Goal: Task Accomplishment & Management: Use online tool/utility

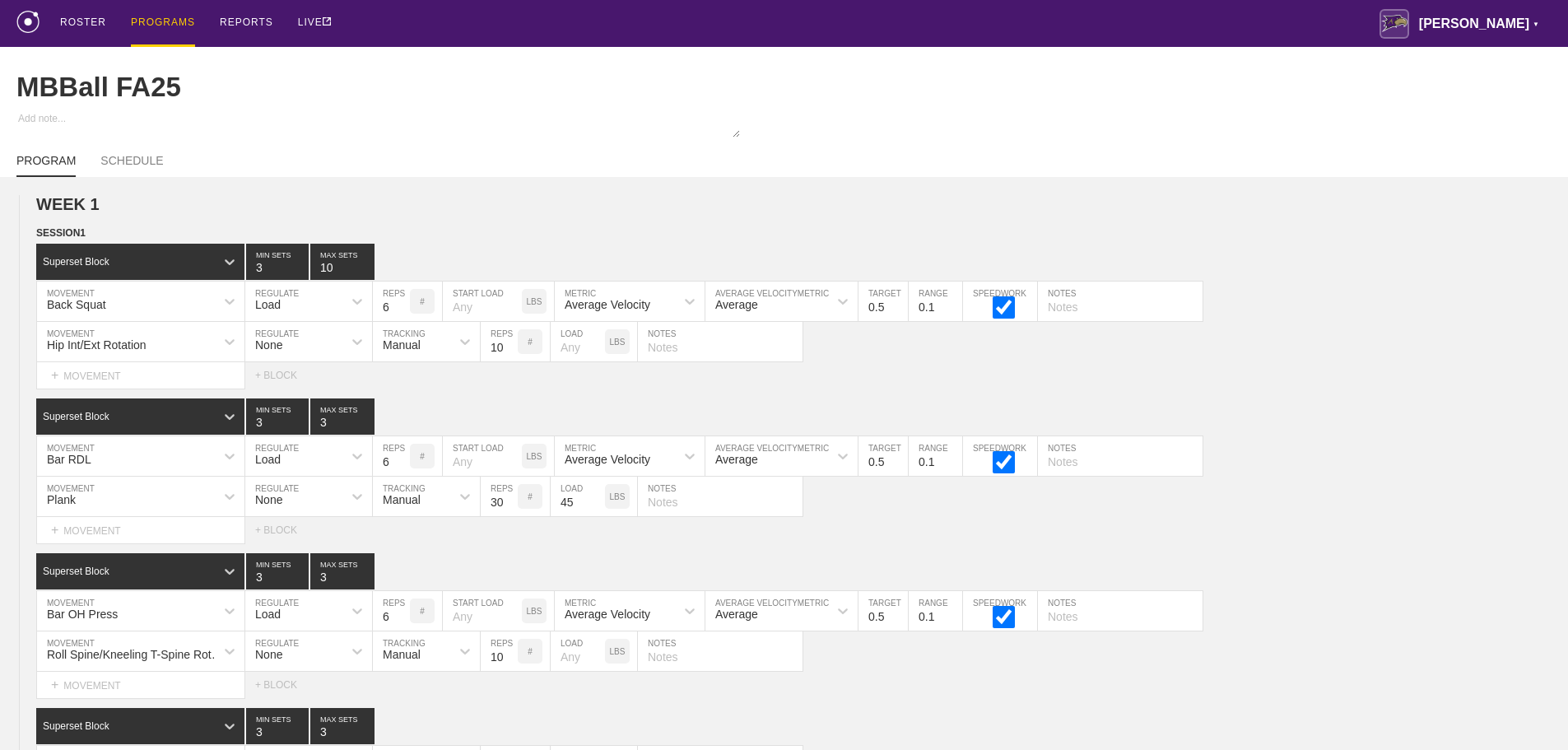
scroll to position [9149, 0]
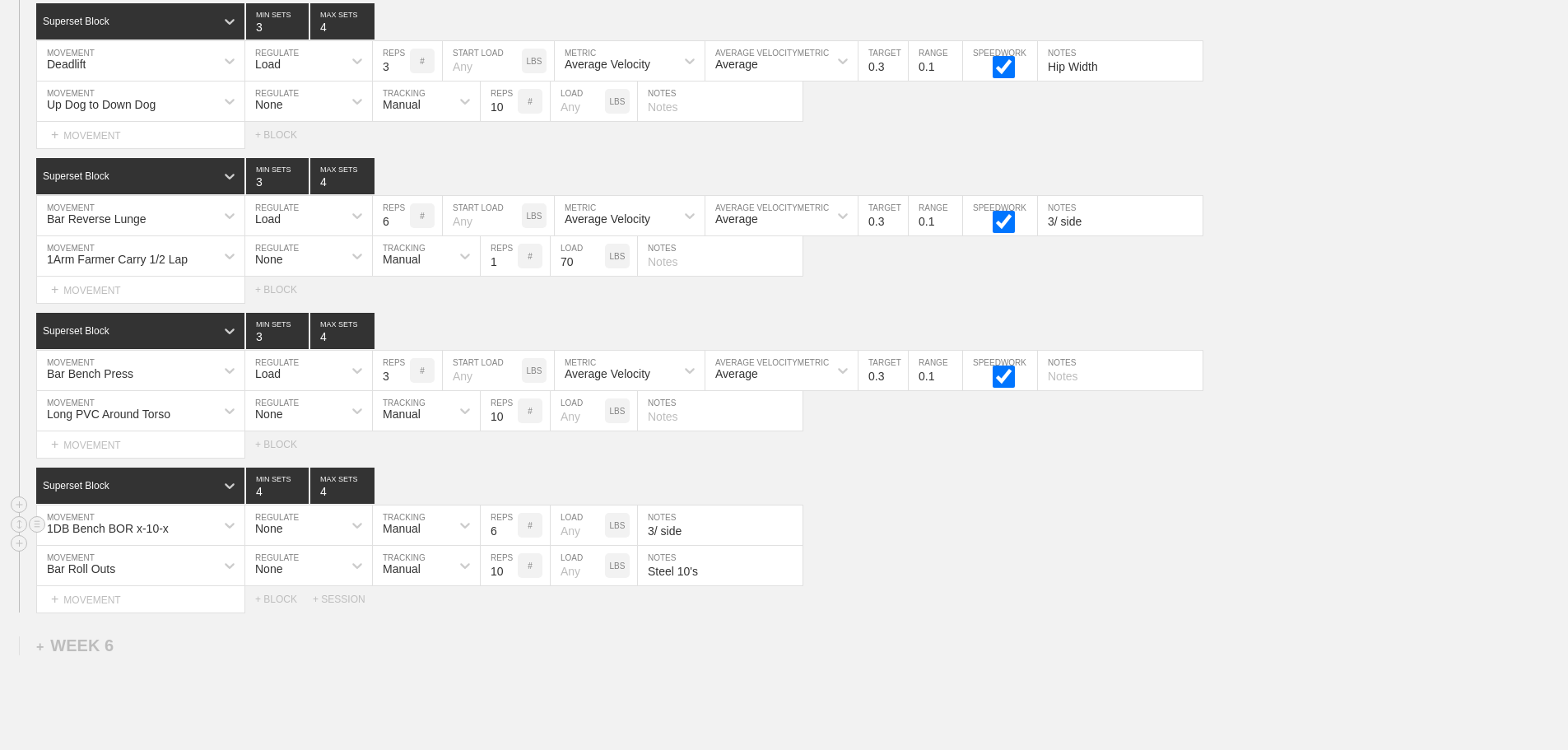
click at [1439, 535] on div "1DB Bench BOR x-10-x MOVEMENT None REGULATE Manual TRACKING 6 REPS # LOAD LBS 3…" at bounding box center [784, 526] width 1568 height 40
click at [1413, 532] on div "1DB Bench BOR x-10-x MOVEMENT None REGULATE Manual TRACKING 6 REPS # LOAD LBS 3…" at bounding box center [784, 526] width 1568 height 40
click at [1281, 571] on div "Bar Roll Outs MOVEMENT None REGULATE Manual TRACKING 10 REPS # LOAD LBS Steel 1…" at bounding box center [784, 566] width 1568 height 40
click at [1024, 529] on div "1DB Bench BOR x-10-x MOVEMENT None REGULATE Manual TRACKING 6 REPS # LOAD LBS 3…" at bounding box center [784, 526] width 1568 height 40
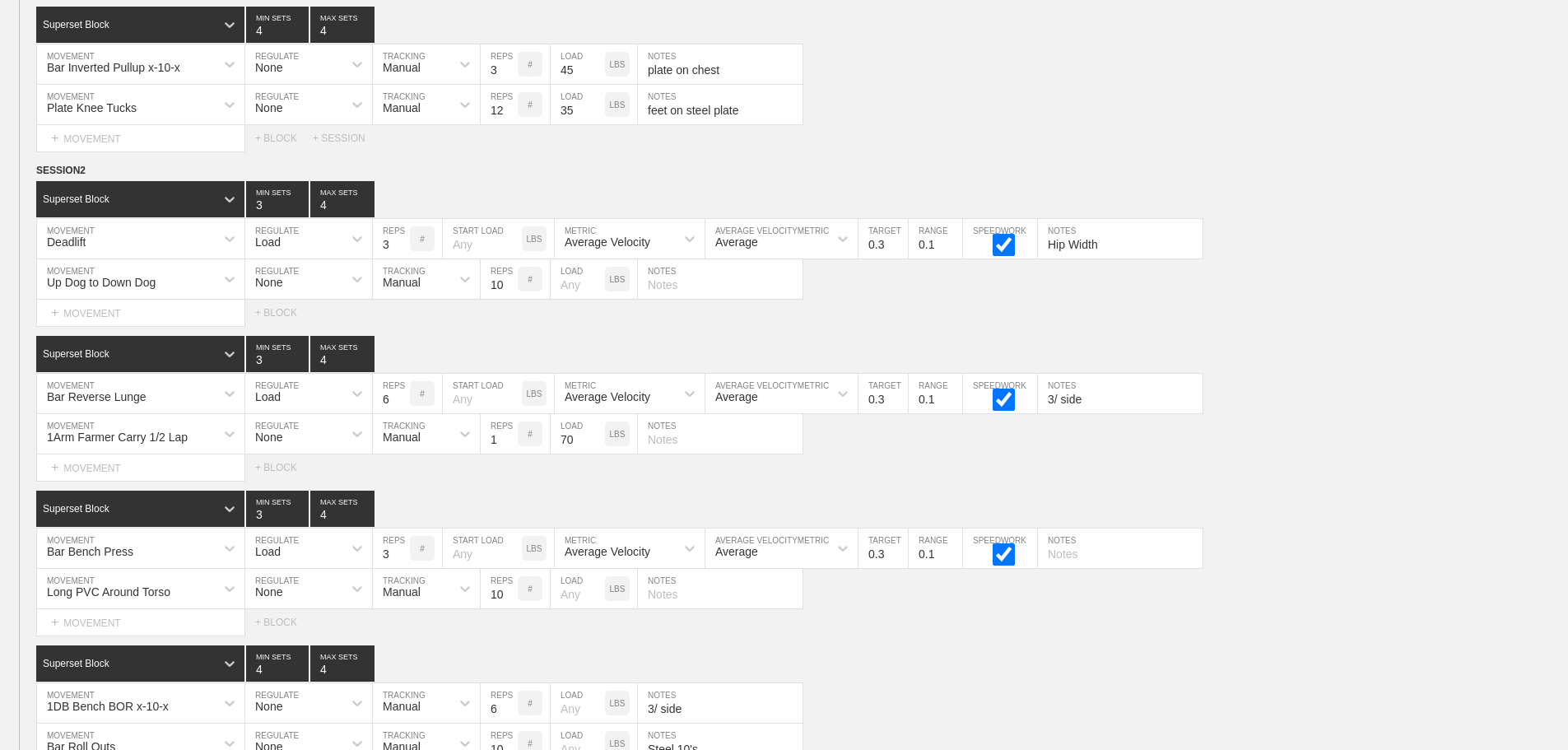
scroll to position [9067, 0]
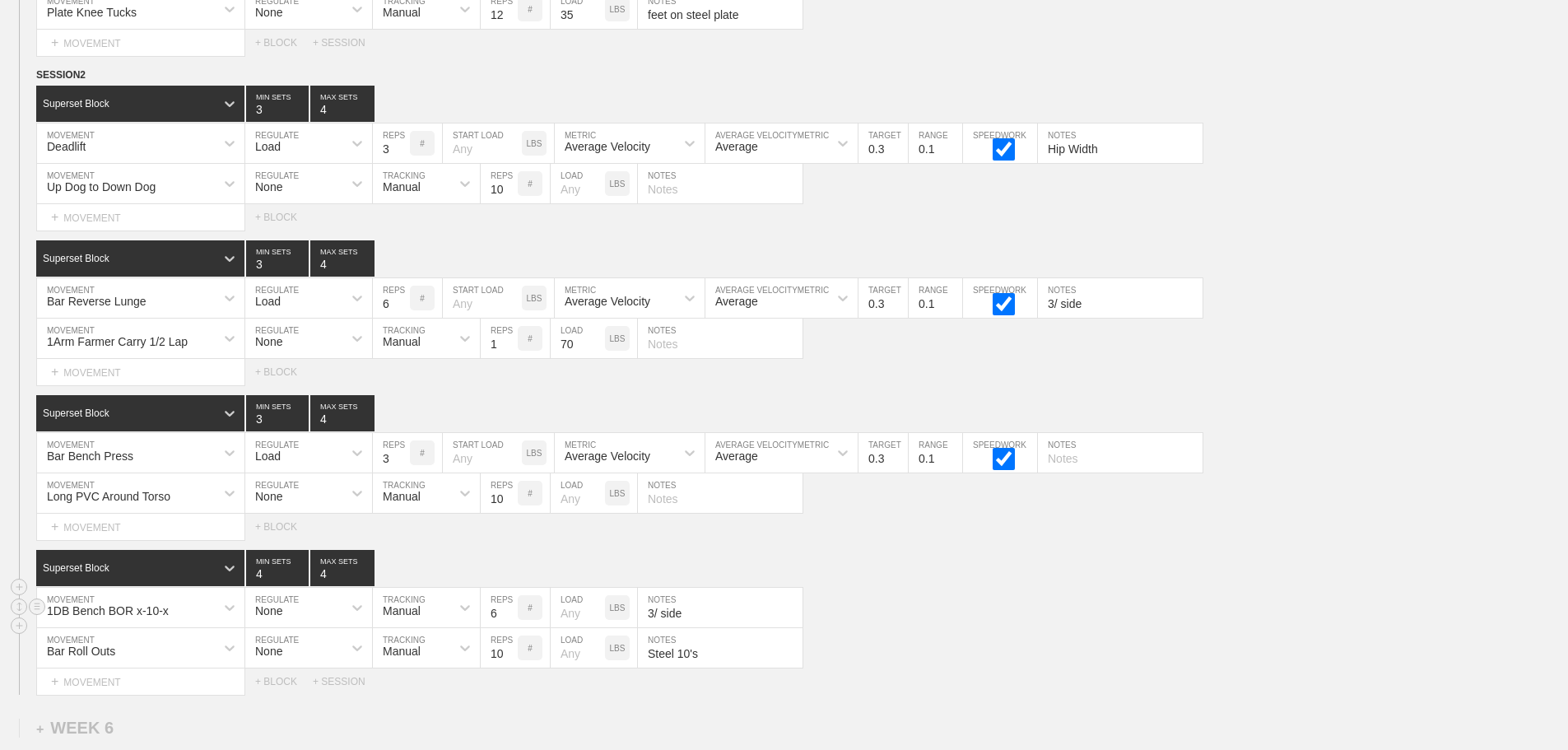
click at [1033, 607] on div "1DB Bench BOR x-10-x MOVEMENT None REGULATE Manual TRACKING 6 REPS # LOAD LBS 3…" at bounding box center [784, 608] width 1568 height 40
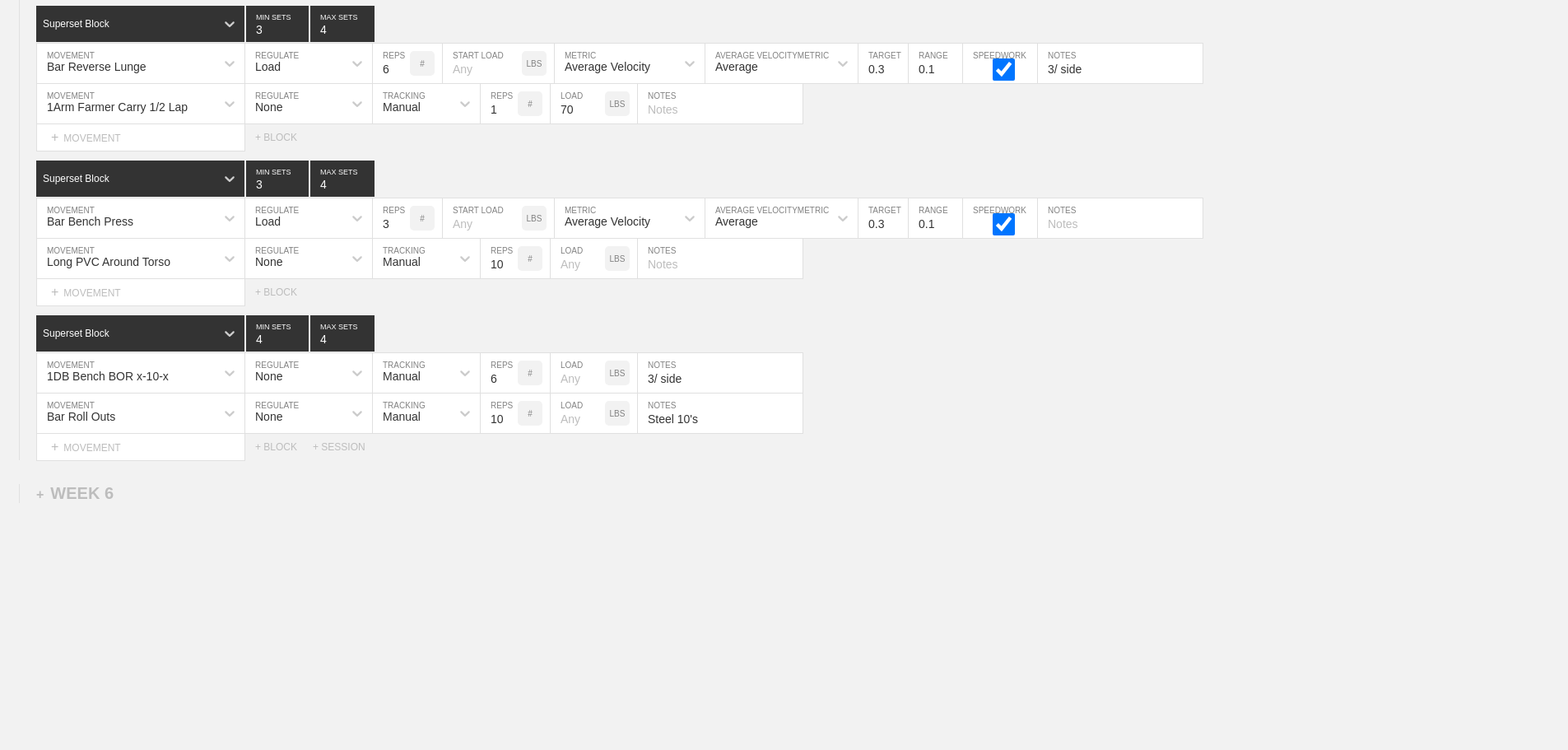
scroll to position [9314, 0]
click at [341, 444] on div "+ SESSION" at bounding box center [346, 447] width 66 height 11
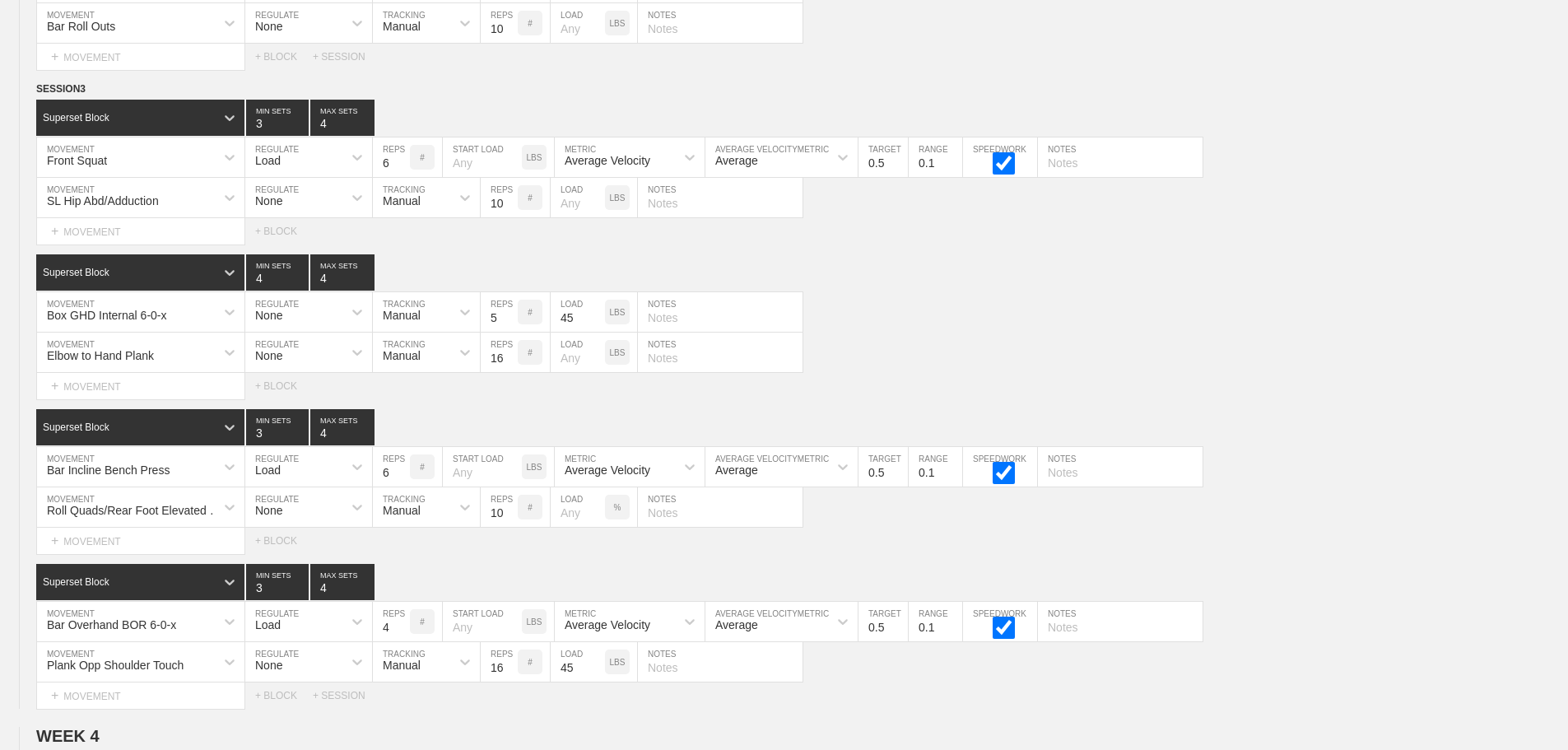
scroll to position [5528, 0]
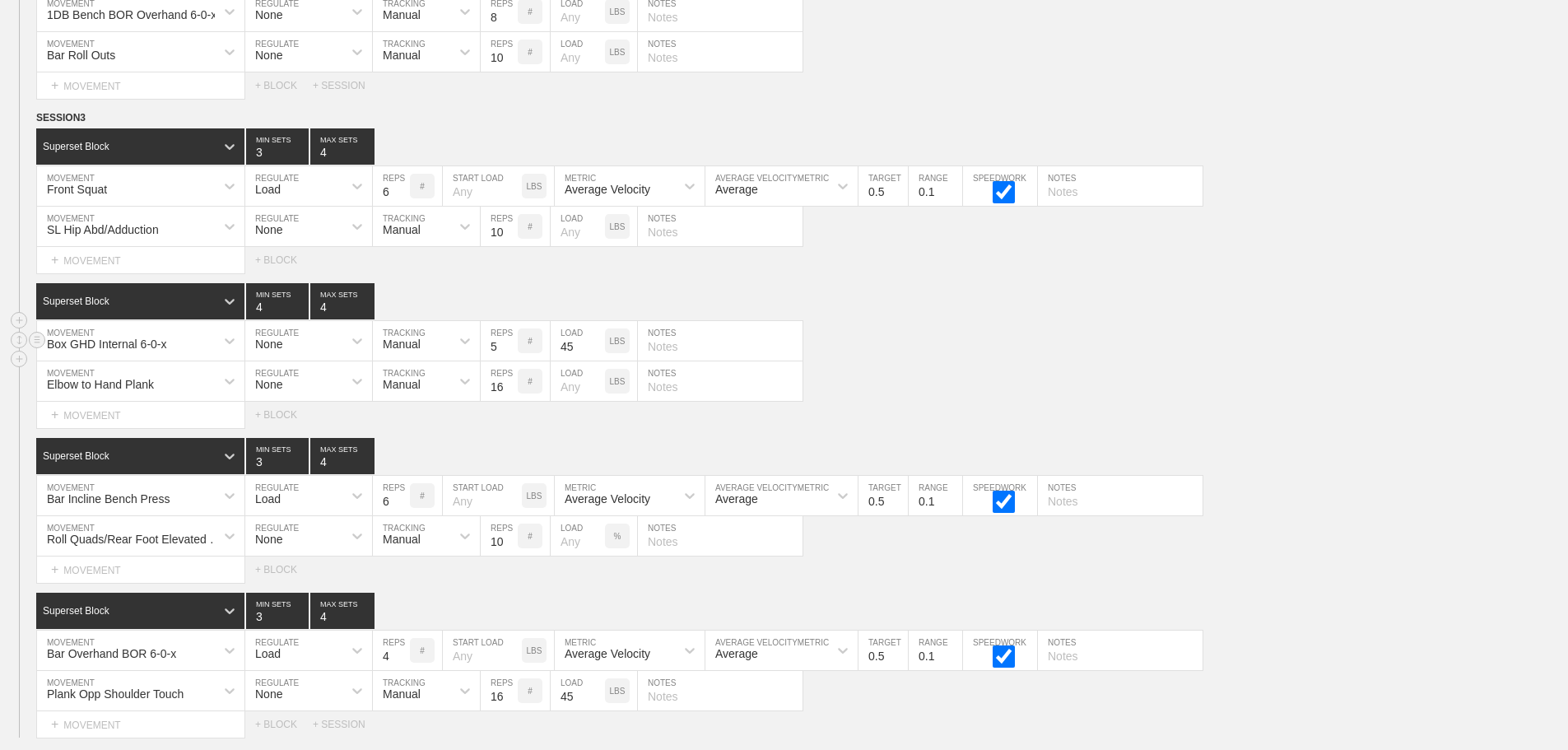
click at [1010, 349] on div "Box GHD Internal 6-0-x MOVEMENT None REGULATE Manual TRACKING 5 REPS # 45 LOAD …" at bounding box center [784, 341] width 1568 height 40
click at [39, 117] on line at bounding box center [36, 117] width 7 height 0
click at [115, 144] on div "DUPLICATE" at bounding box center [115, 149] width 131 height 25
click at [927, 319] on div "Superset Block 4 MIN SETS 4 MAX SETS" at bounding box center [802, 302] width 1532 height 36
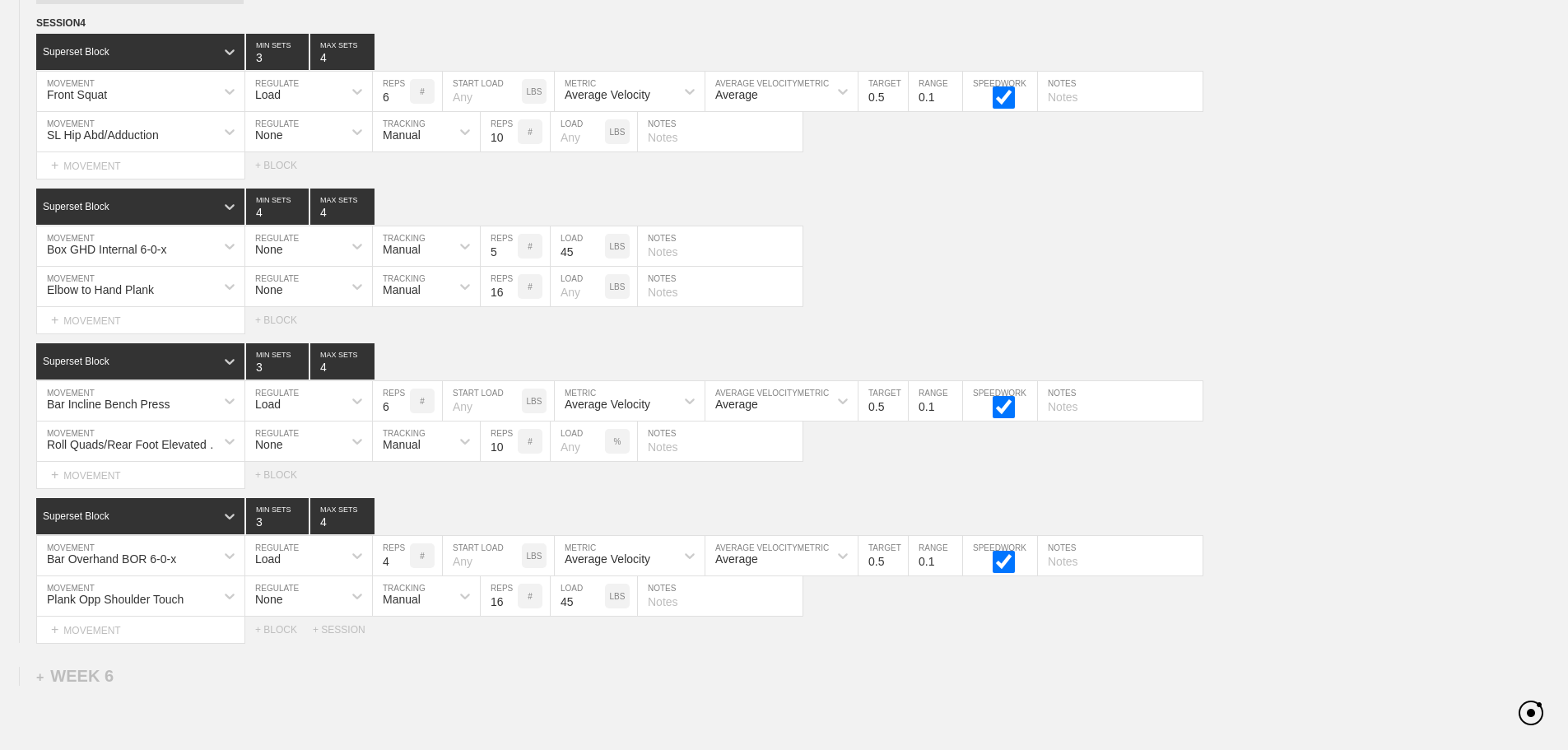
scroll to position [9174, 0]
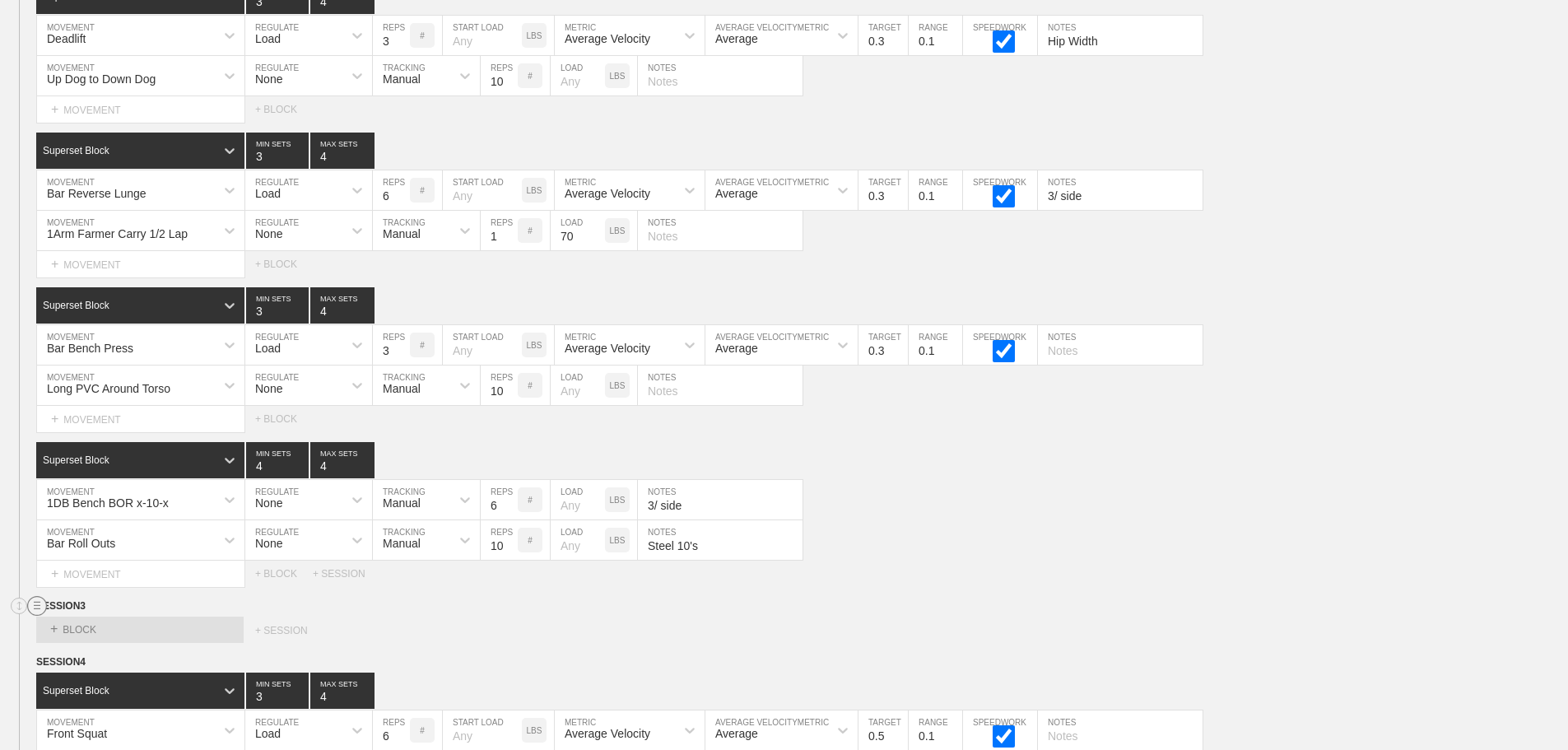
click at [30, 616] on circle at bounding box center [37, 606] width 19 height 19
click at [104, 659] on div "DELETE" at bounding box center [115, 662] width 131 height 25
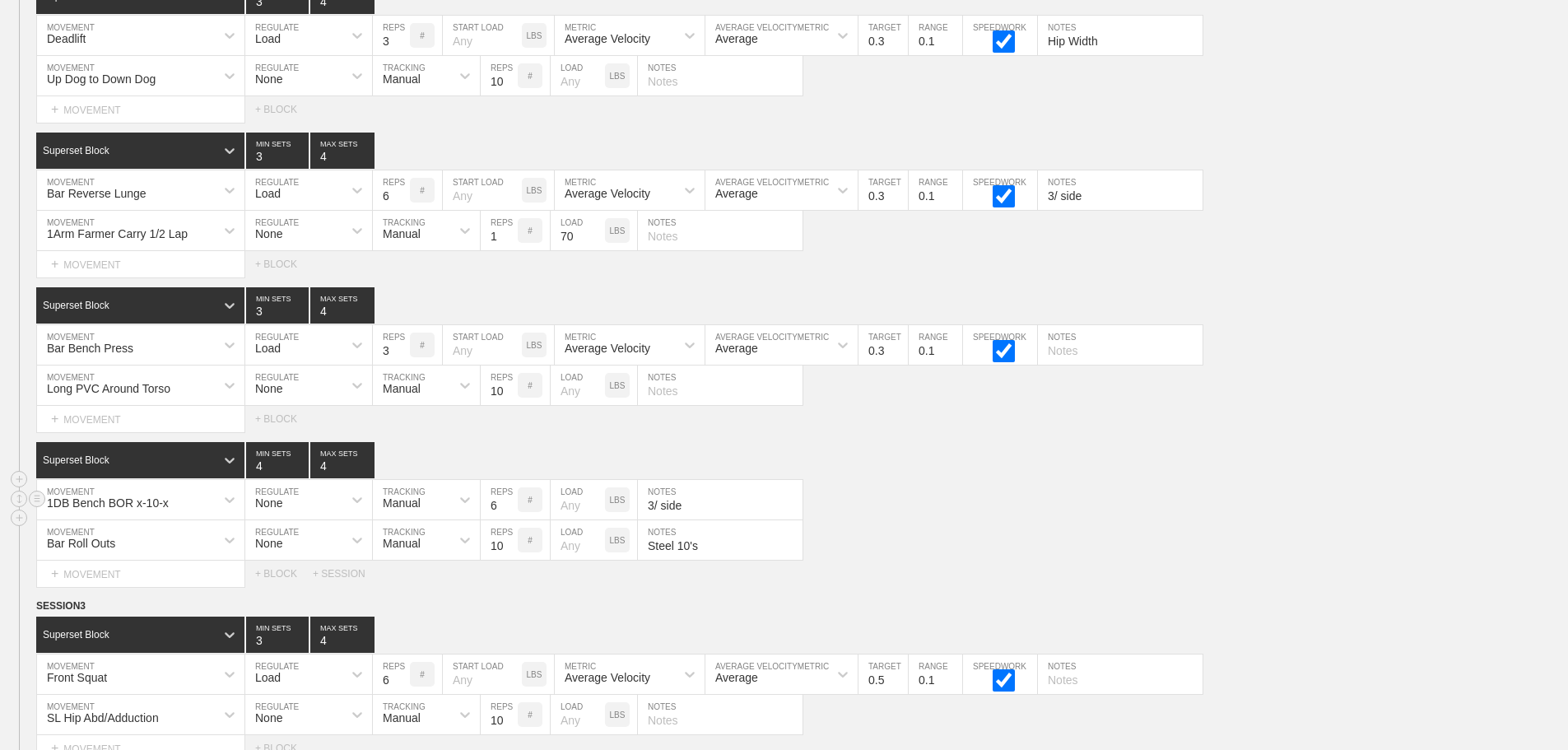
click at [1064, 518] on div "1DB Bench BOR x-10-x MOVEMENT None REGULATE Manual TRACKING 6 REPS # LOAD LBS 3…" at bounding box center [784, 500] width 1568 height 40
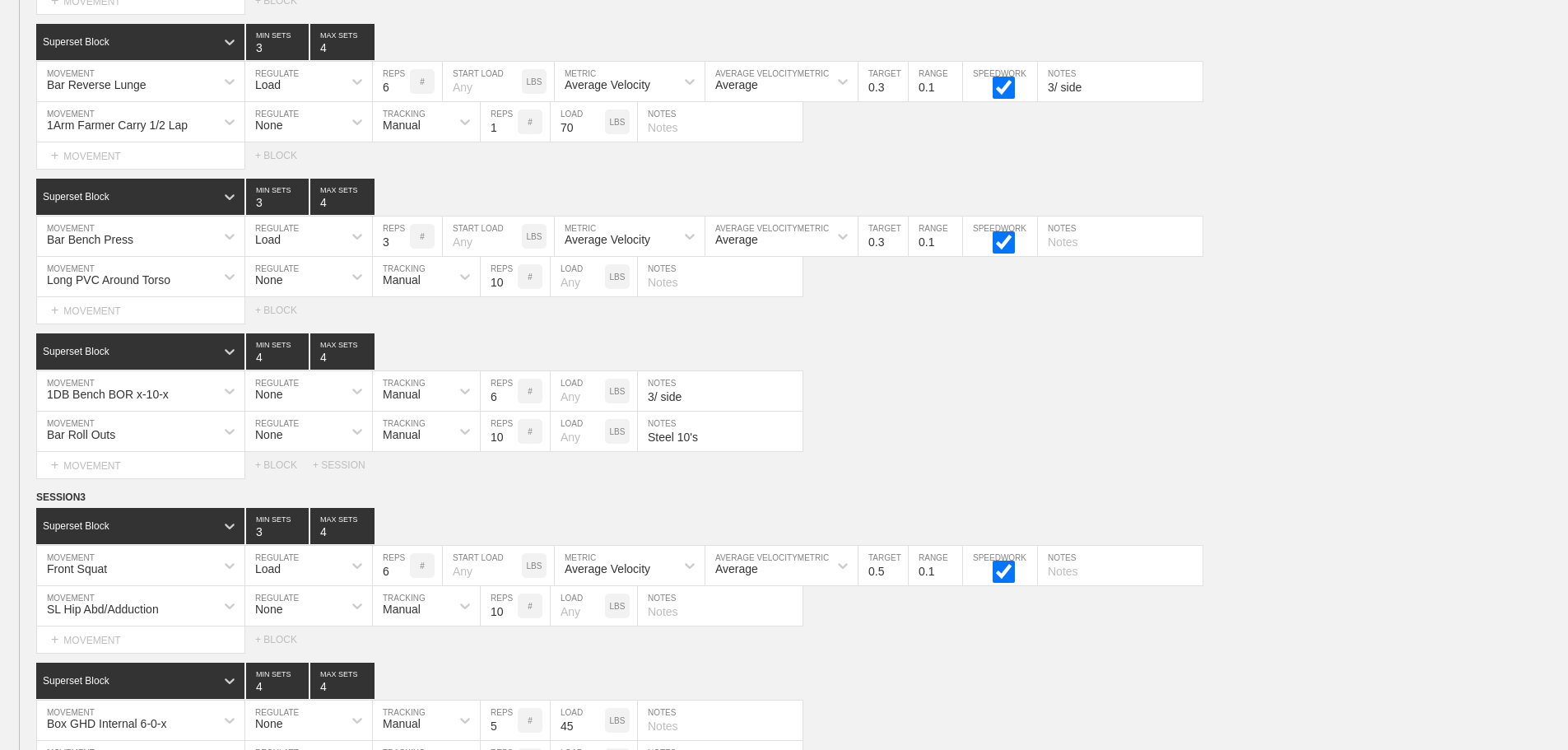
scroll to position [9421, 0]
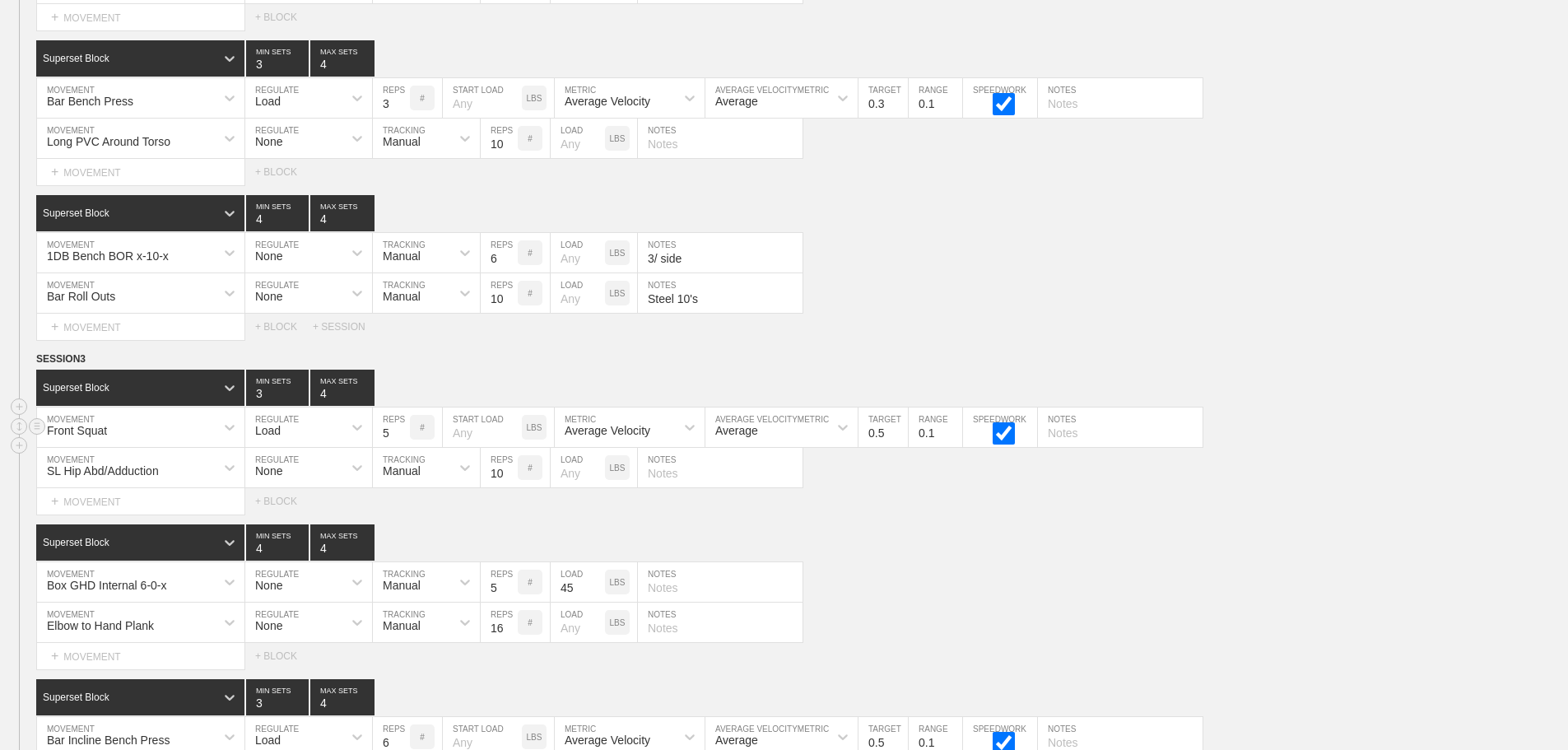
click at [400, 447] on input "5" at bounding box center [391, 426] width 37 height 39
click at [400, 447] on input "4" at bounding box center [391, 426] width 37 height 39
type input "3"
click at [400, 447] on input "3" at bounding box center [391, 426] width 37 height 39
click at [902, 447] on input "0.4" at bounding box center [883, 426] width 50 height 39
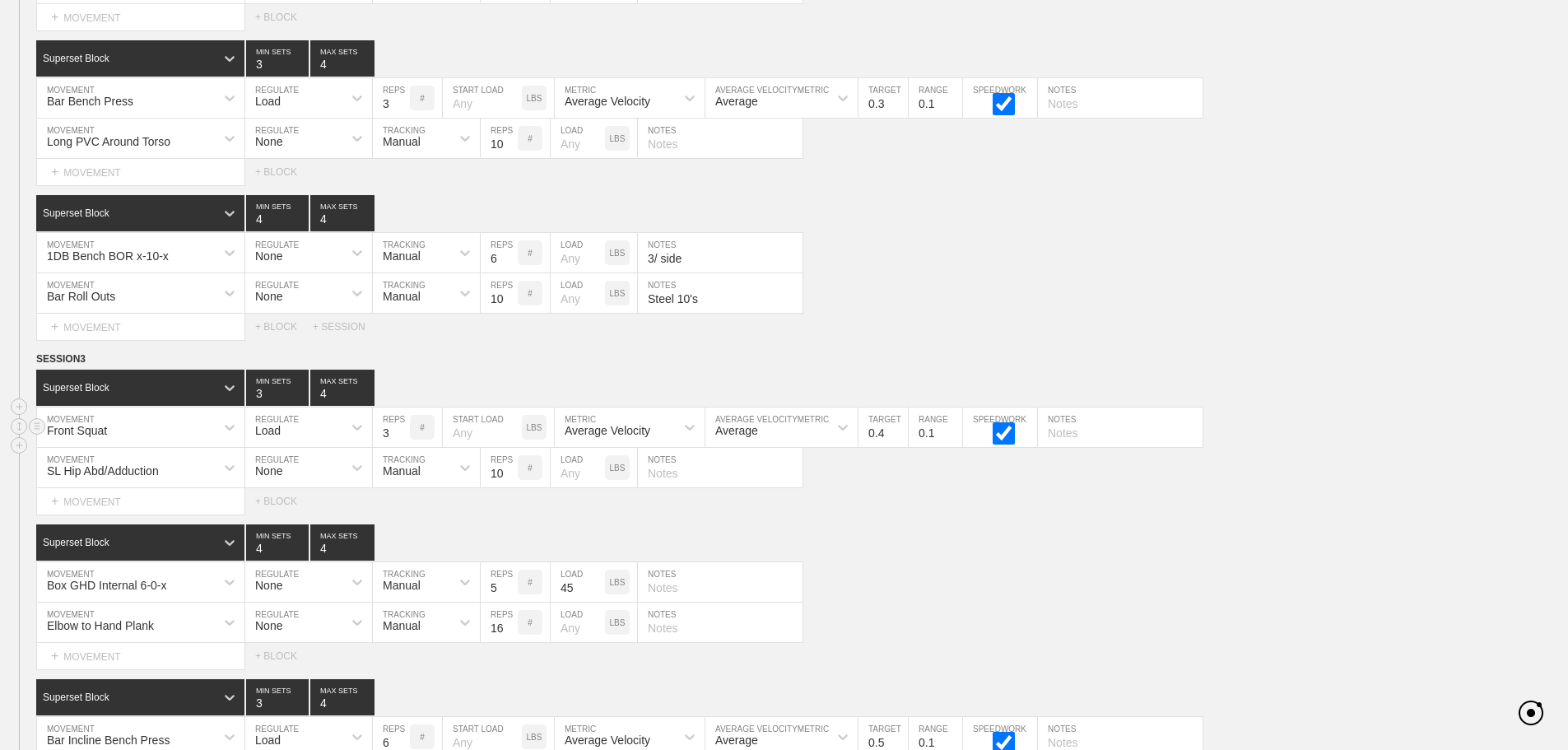
type input "0.3"
click at [902, 447] on input "0.3" at bounding box center [883, 426] width 50 height 39
click at [1056, 560] on div "Superset Block 4 MIN SETS 4 MAX SETS" at bounding box center [802, 542] width 1532 height 36
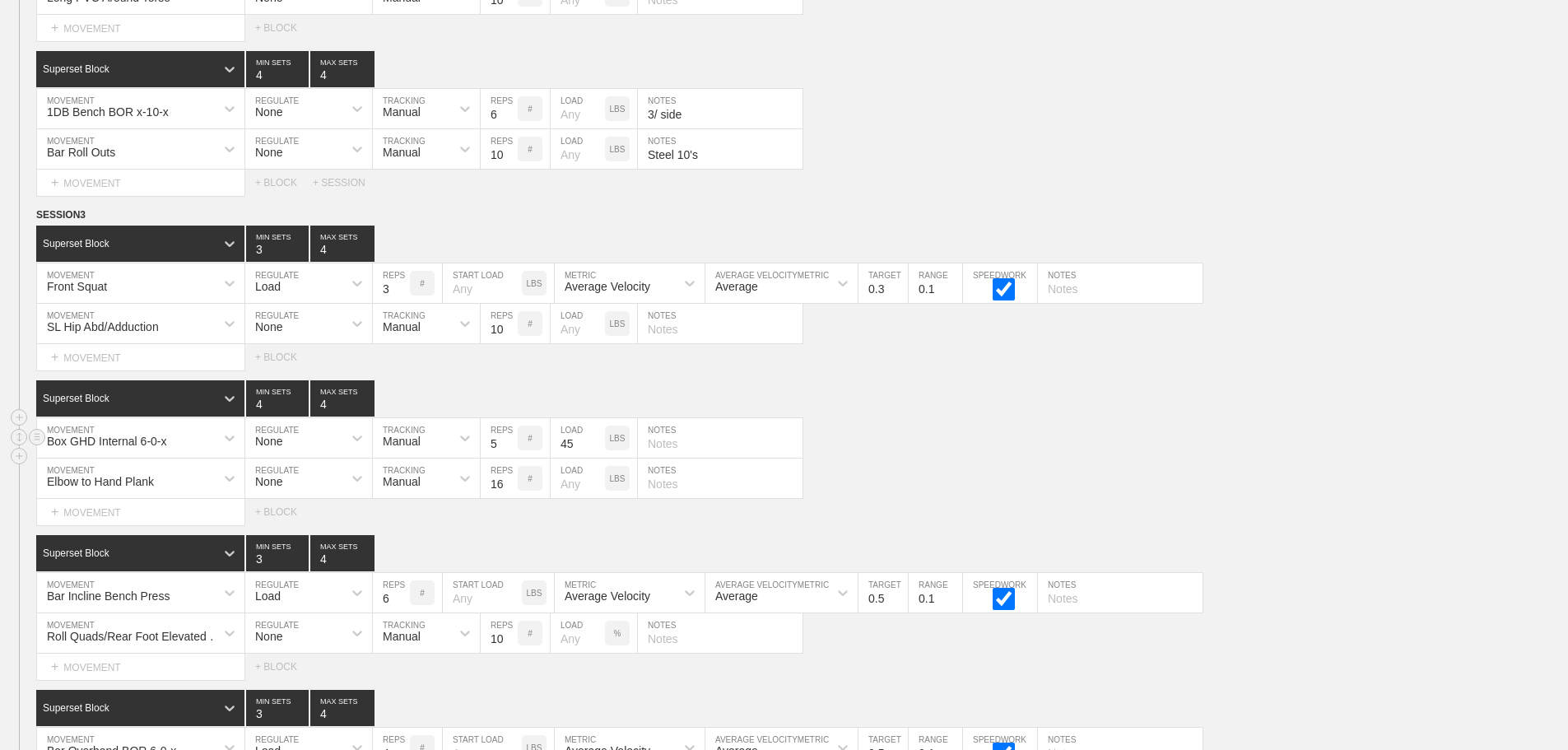
scroll to position [9586, 0]
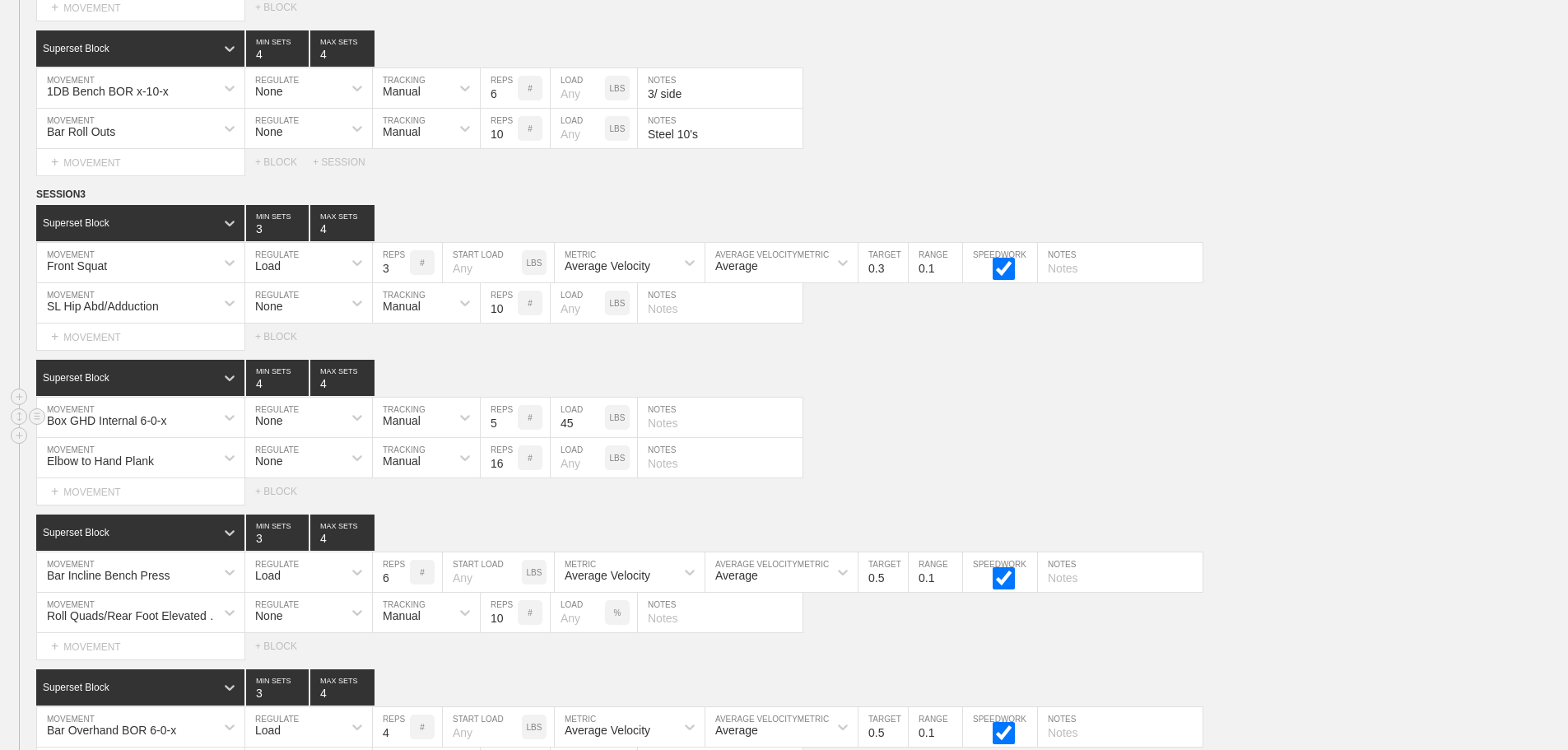
click at [952, 430] on div "Box GHD Internal 6-0-x MOVEMENT None REGULATE Manual TRACKING 5 REPS # 45 LOAD …" at bounding box center [784, 418] width 1568 height 40
click at [402, 592] on input "5" at bounding box center [391, 572] width 37 height 39
click at [402, 592] on input "4" at bounding box center [391, 572] width 37 height 39
type input "3"
click at [402, 592] on input "3" at bounding box center [391, 572] width 37 height 39
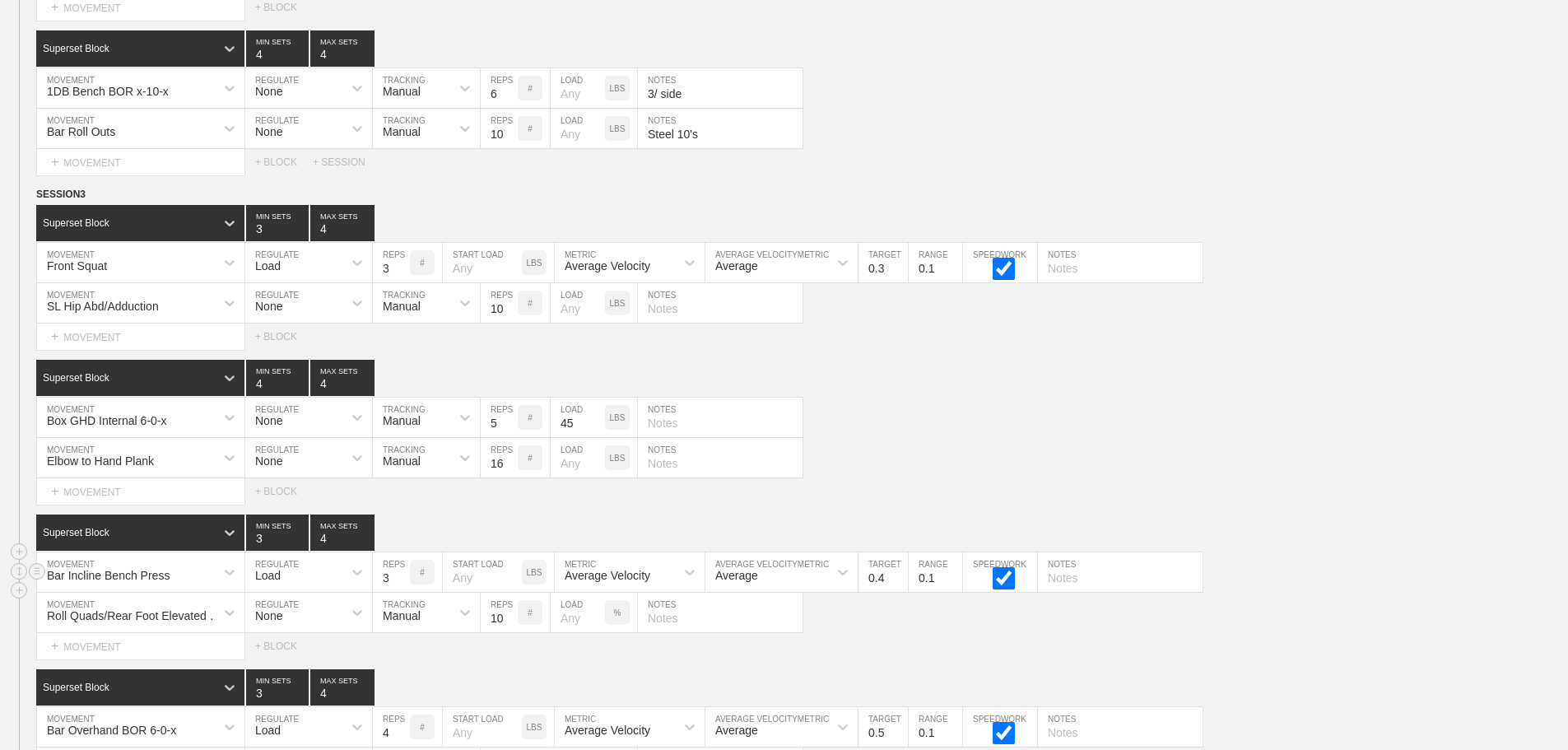
click at [899, 592] on input "0.4" at bounding box center [883, 572] width 50 height 39
type input "0.3"
click at [899, 592] on input "0.3" at bounding box center [883, 572] width 50 height 39
click at [1126, 392] on div "Superset Block 4 MIN SETS 4 MAX SETS" at bounding box center [802, 378] width 1532 height 36
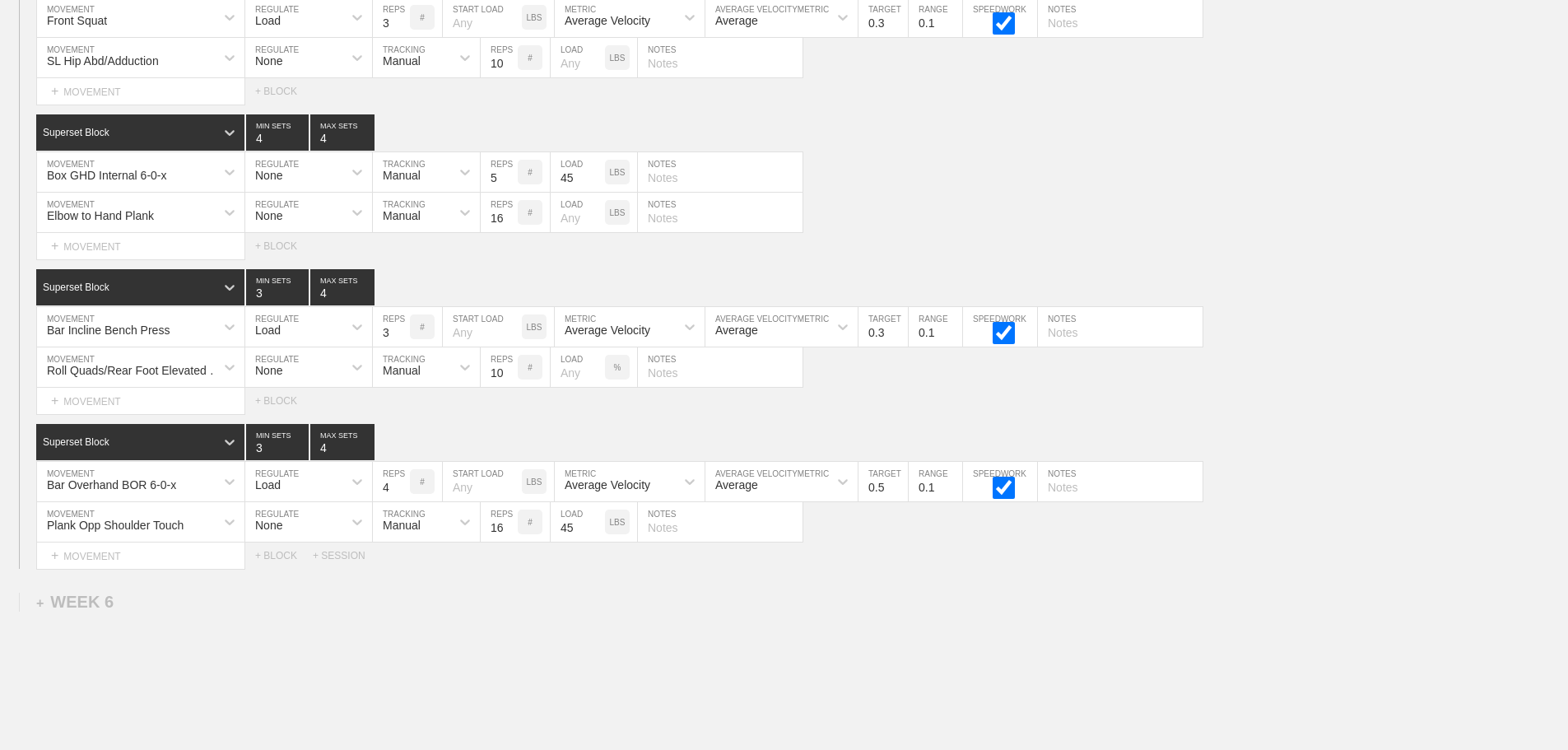
scroll to position [9833, 0]
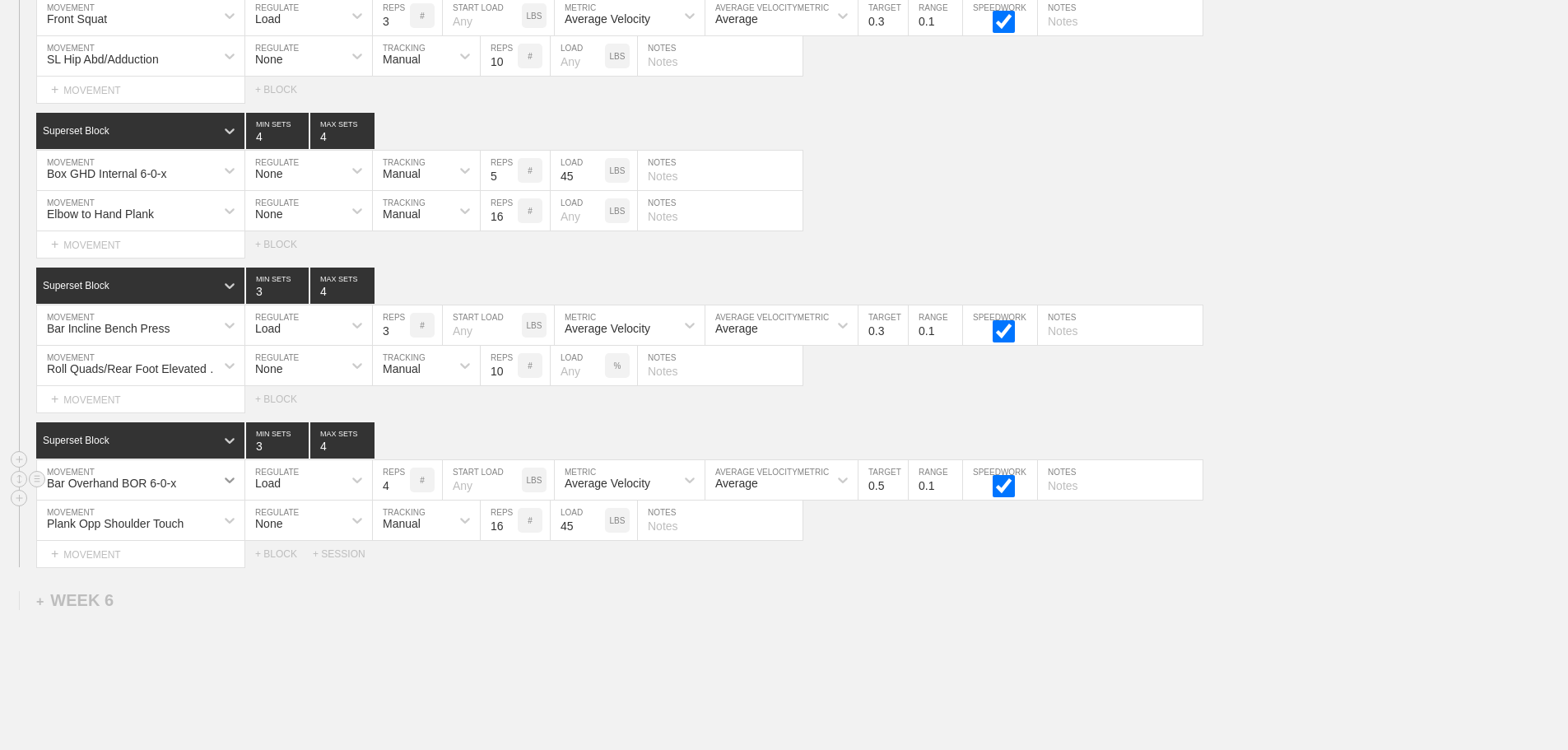
click at [225, 489] on div at bounding box center [229, 479] width 30 height 30
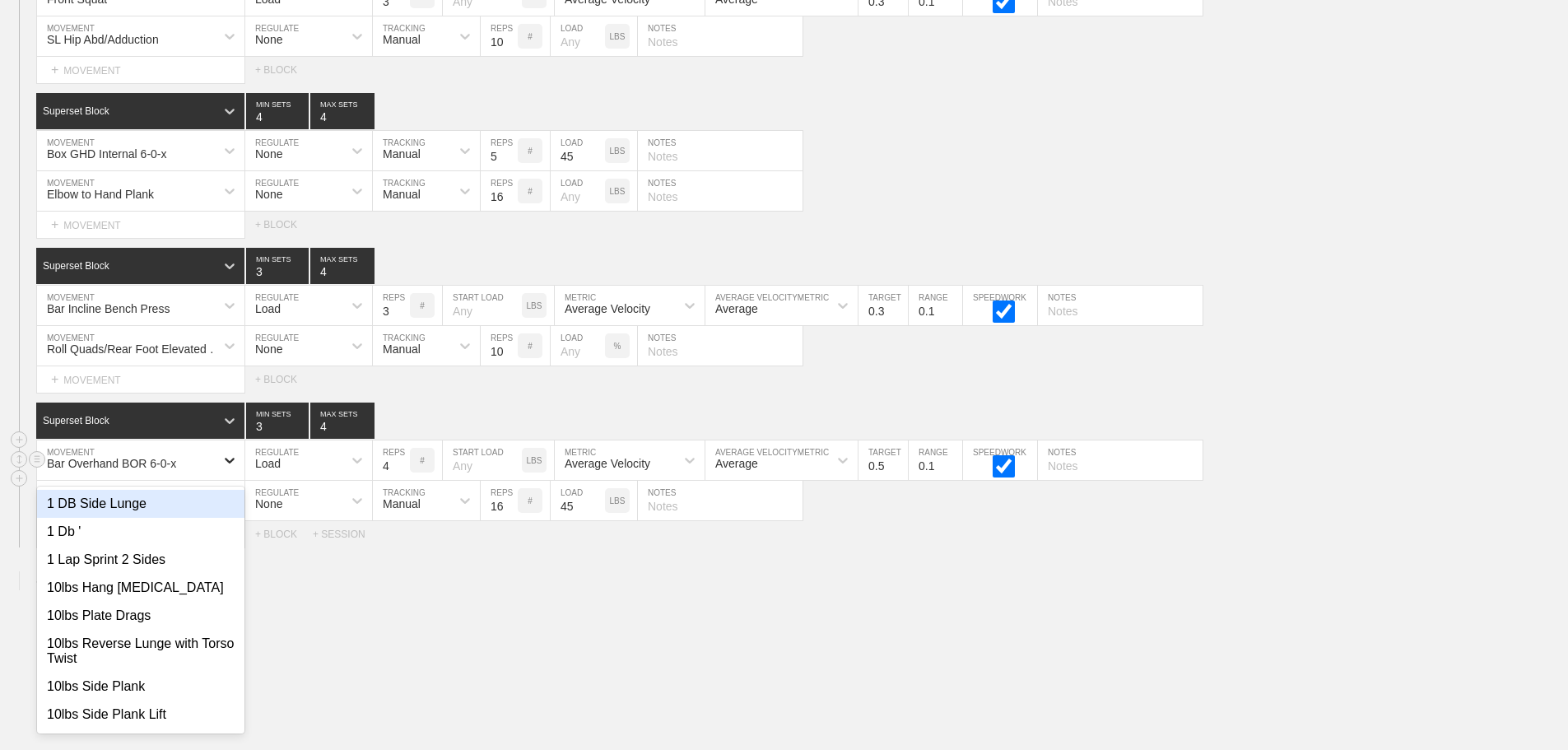
scroll to position [9855, 0]
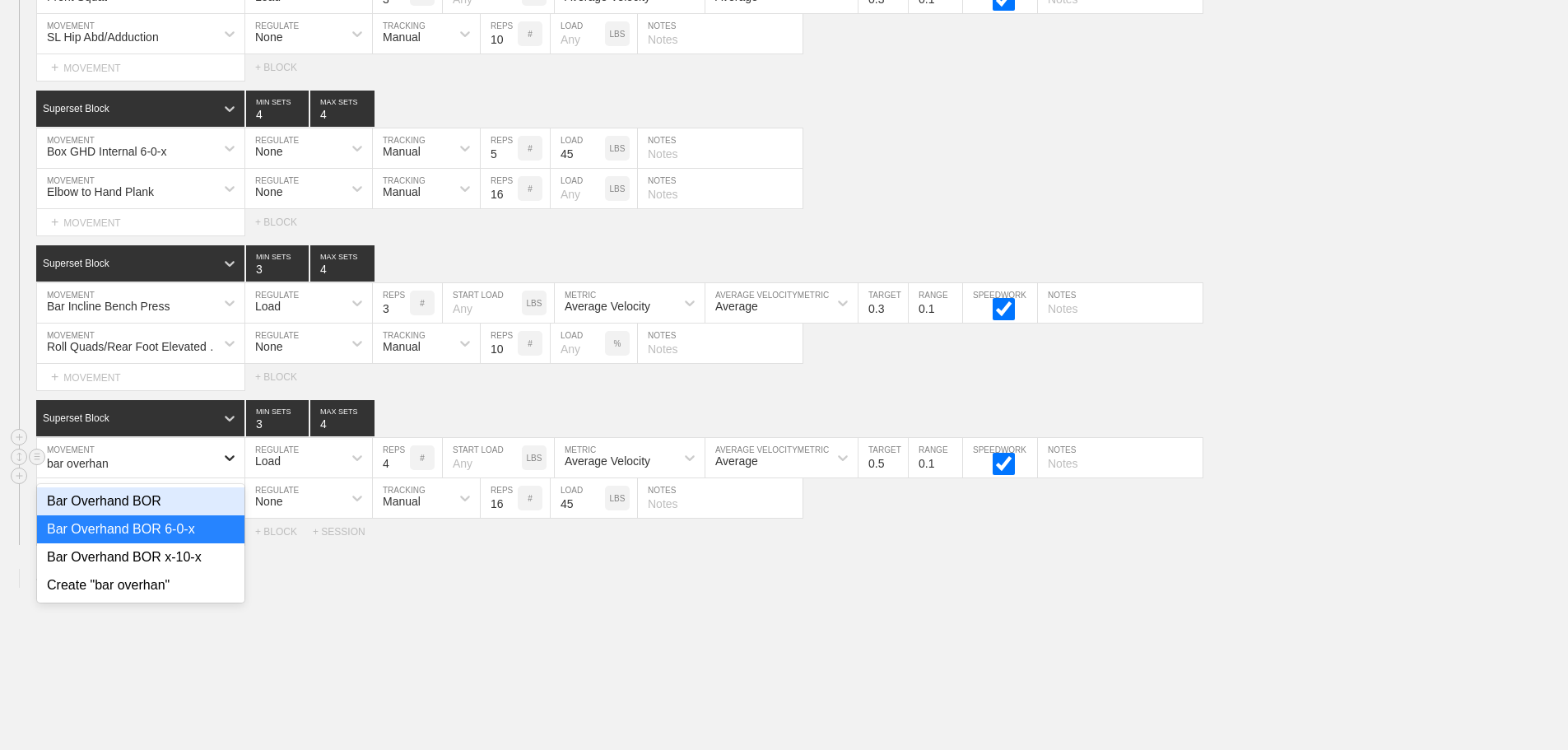
type input "bar overhand"
click at [194, 561] on div "Bar Overhand BOR x-10-x" at bounding box center [141, 557] width 208 height 28
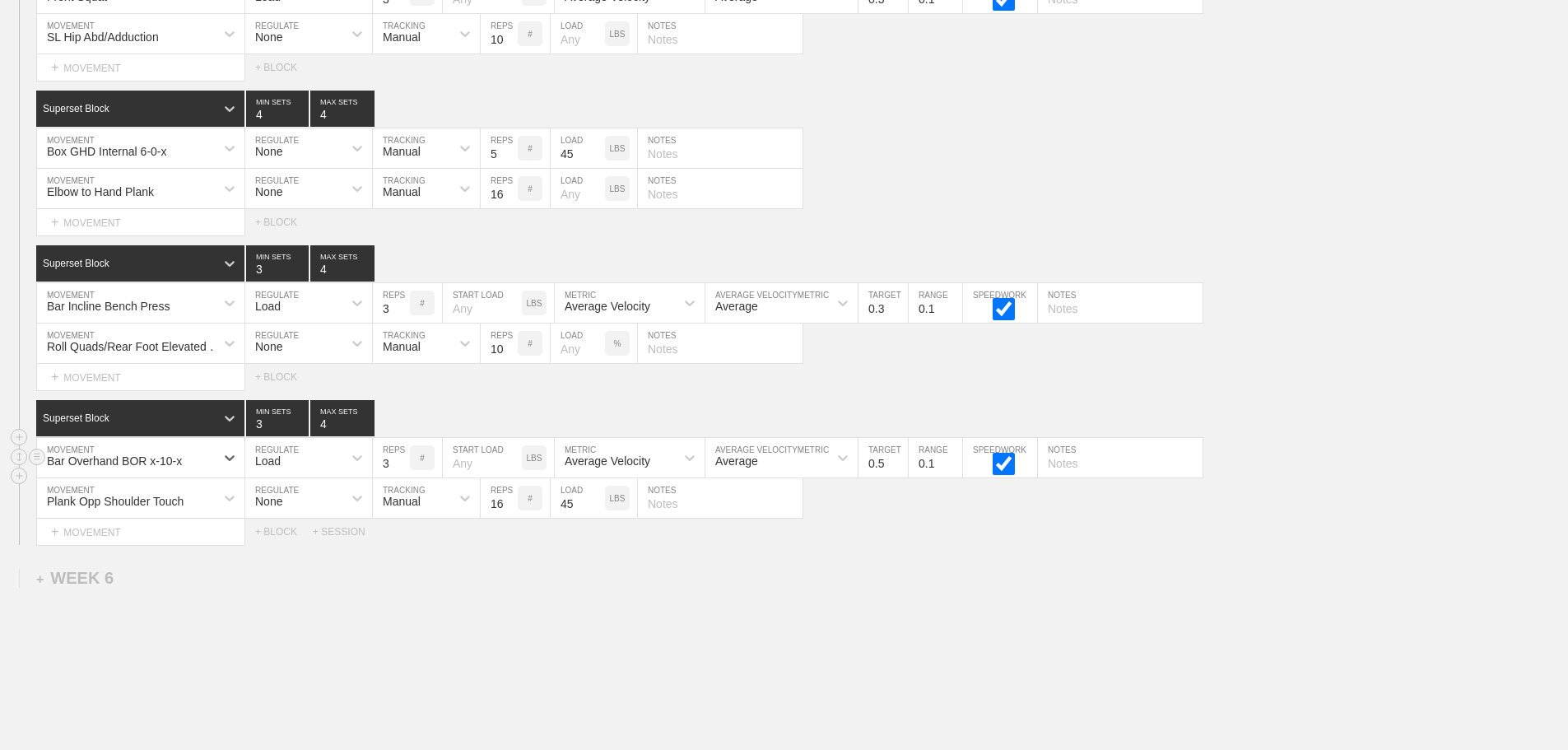
type input "3"
click at [400, 477] on input "3" at bounding box center [391, 457] width 37 height 39
click at [900, 477] on input "0.4" at bounding box center [883, 457] width 50 height 39
type input "0.3"
click at [900, 477] on input "0.3" at bounding box center [883, 457] width 50 height 39
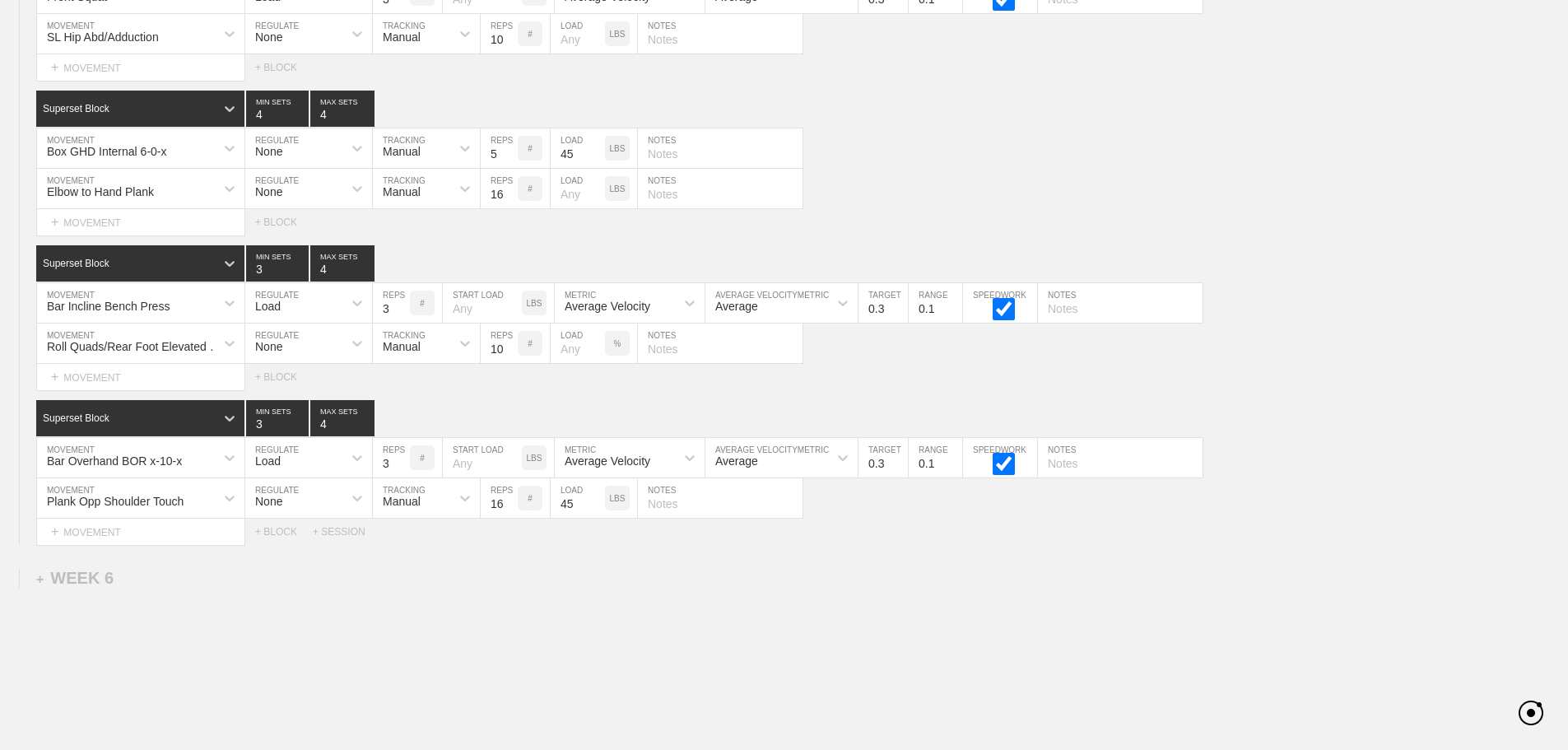
drag, startPoint x: 1048, startPoint y: 623, endPoint x: 1015, endPoint y: 607, distance: 36.7
click at [902, 545] on div "Select... MOVEMENT + MOVEMENT + BLOCK + SESSION" at bounding box center [784, 531] width 1568 height 26
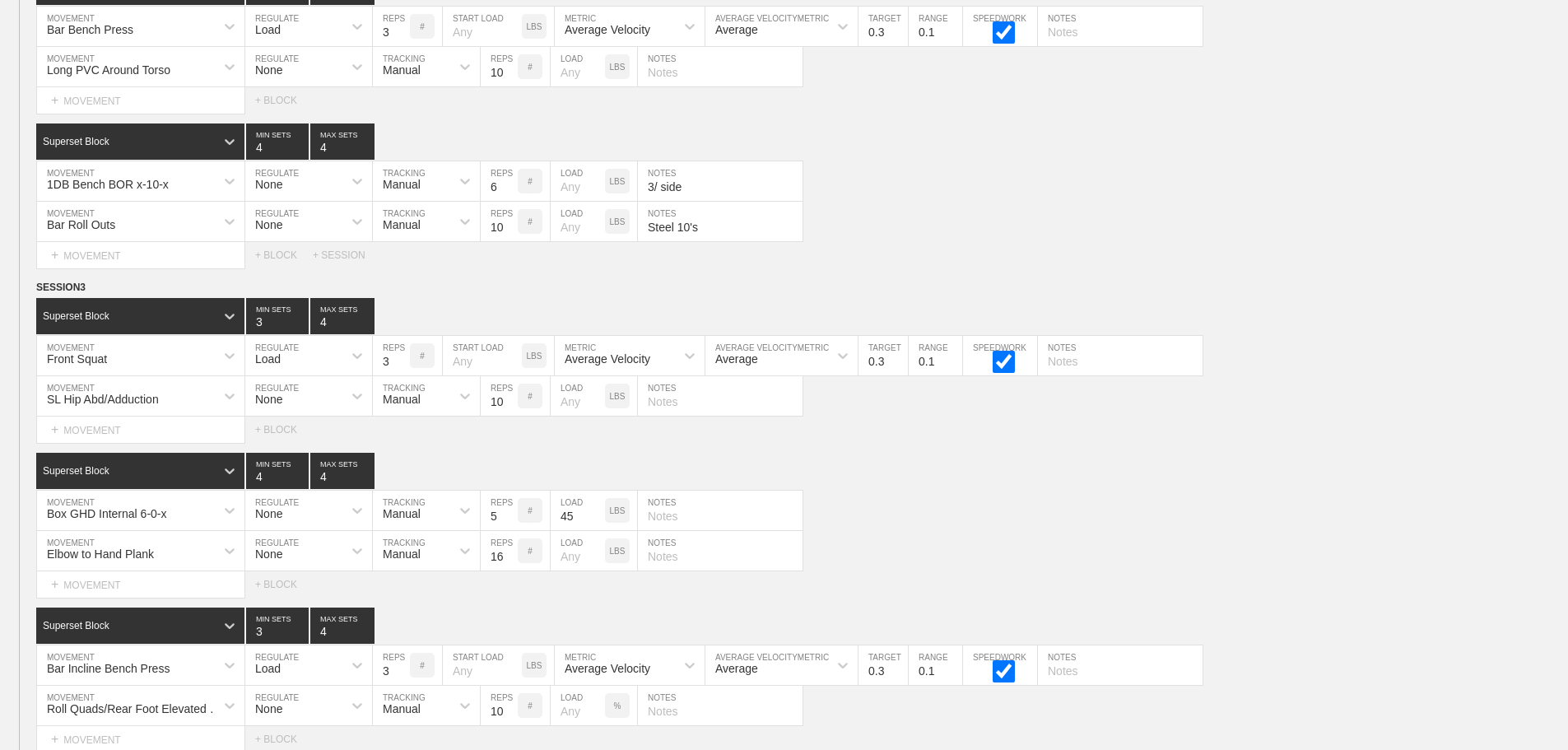
scroll to position [9280, 0]
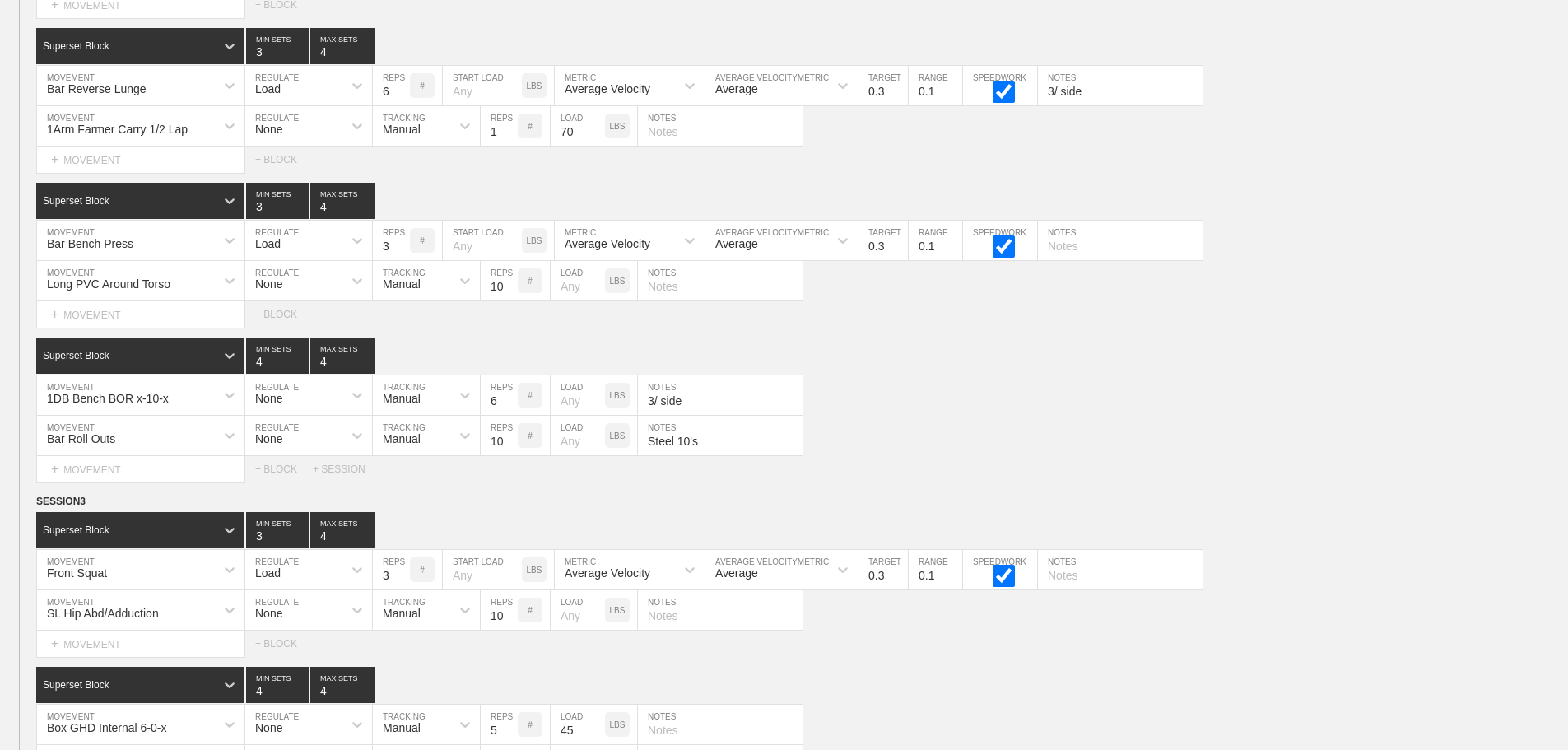
click at [1098, 38] on div "SESSION 2 Superset Block 3 MIN SETS 4 MAX SETS DUPLICATE INSERT MOVEMENT AFTER …" at bounding box center [784, 169] width 1568 height 628
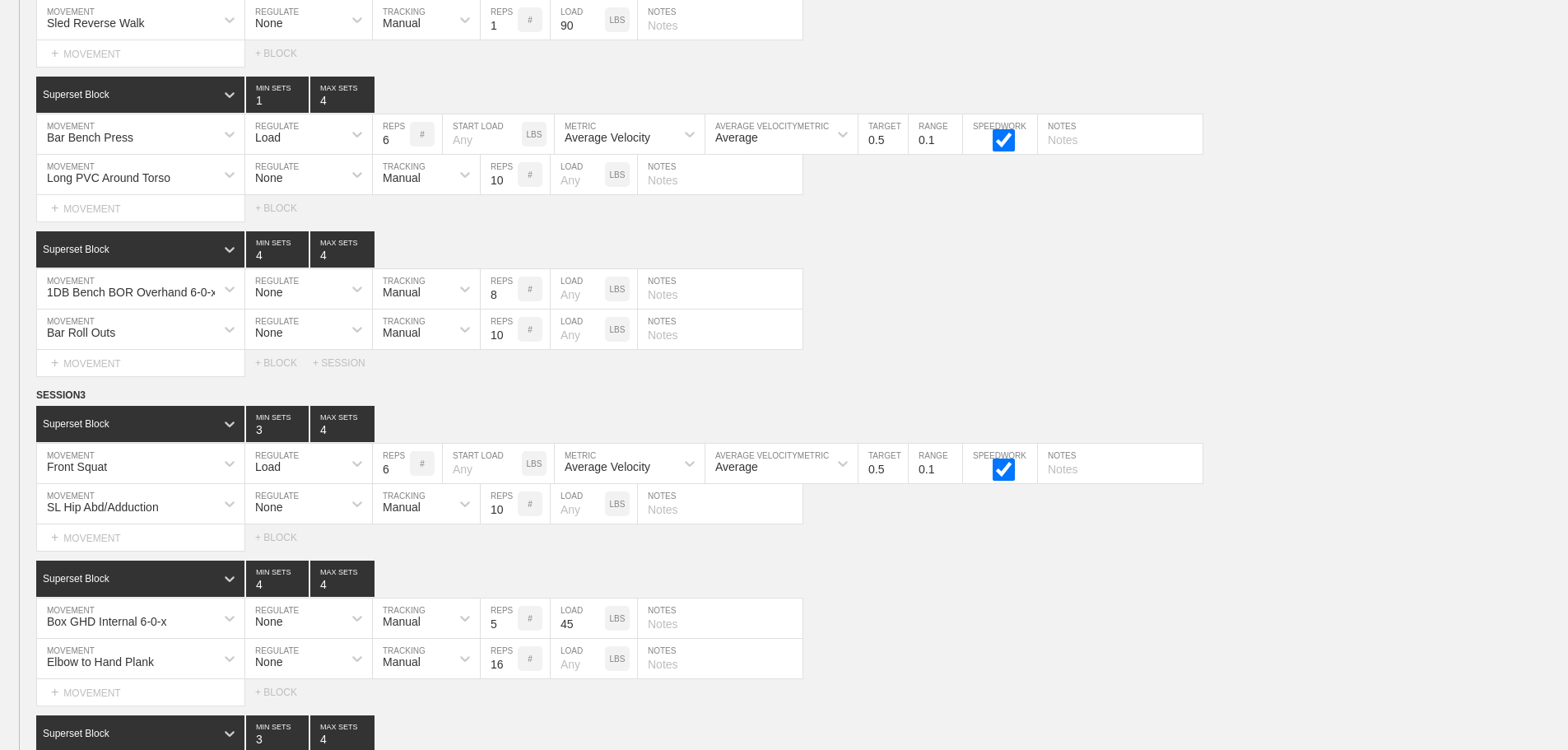
scroll to position [9952, 0]
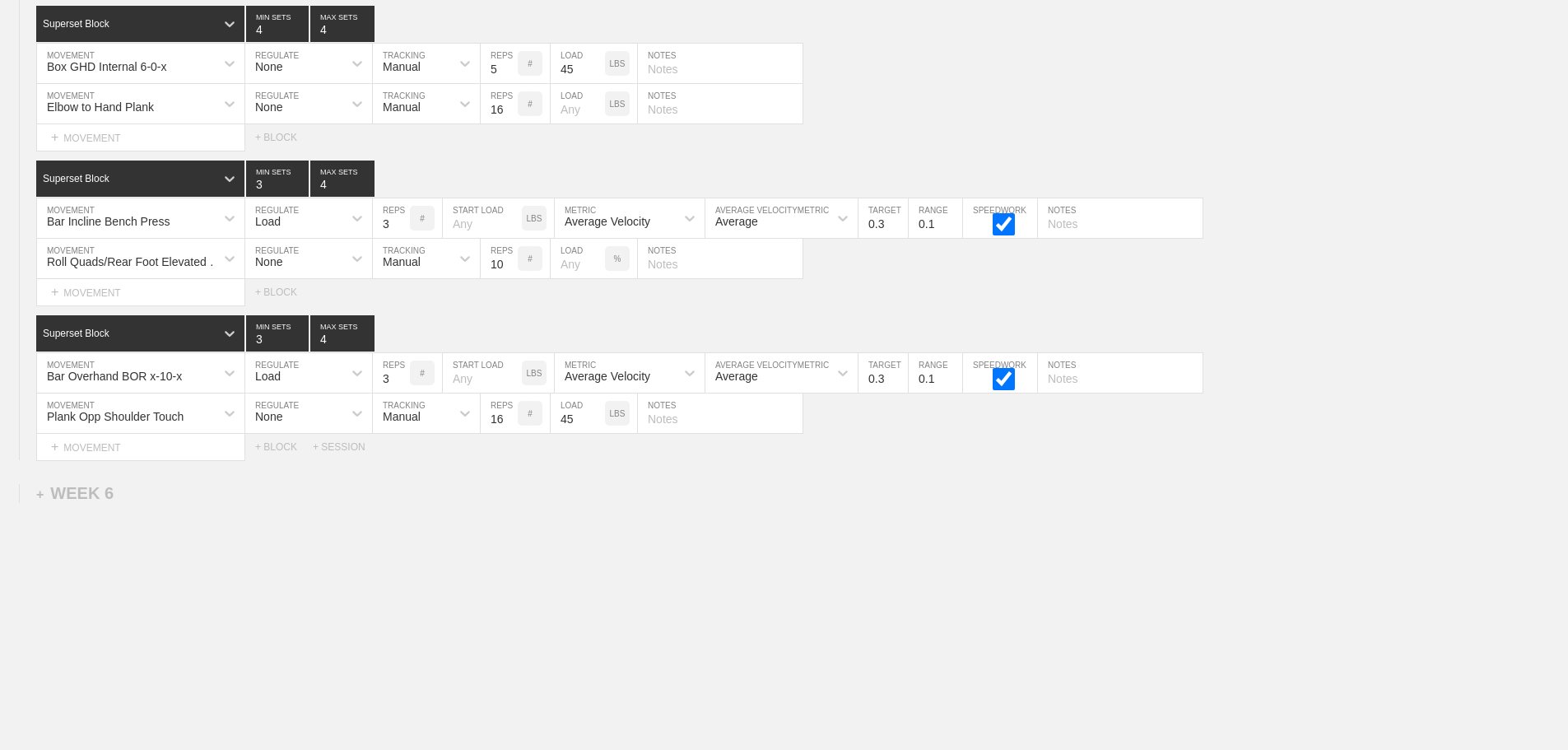
click at [227, 261] on icon at bounding box center [229, 258] width 16 height 16
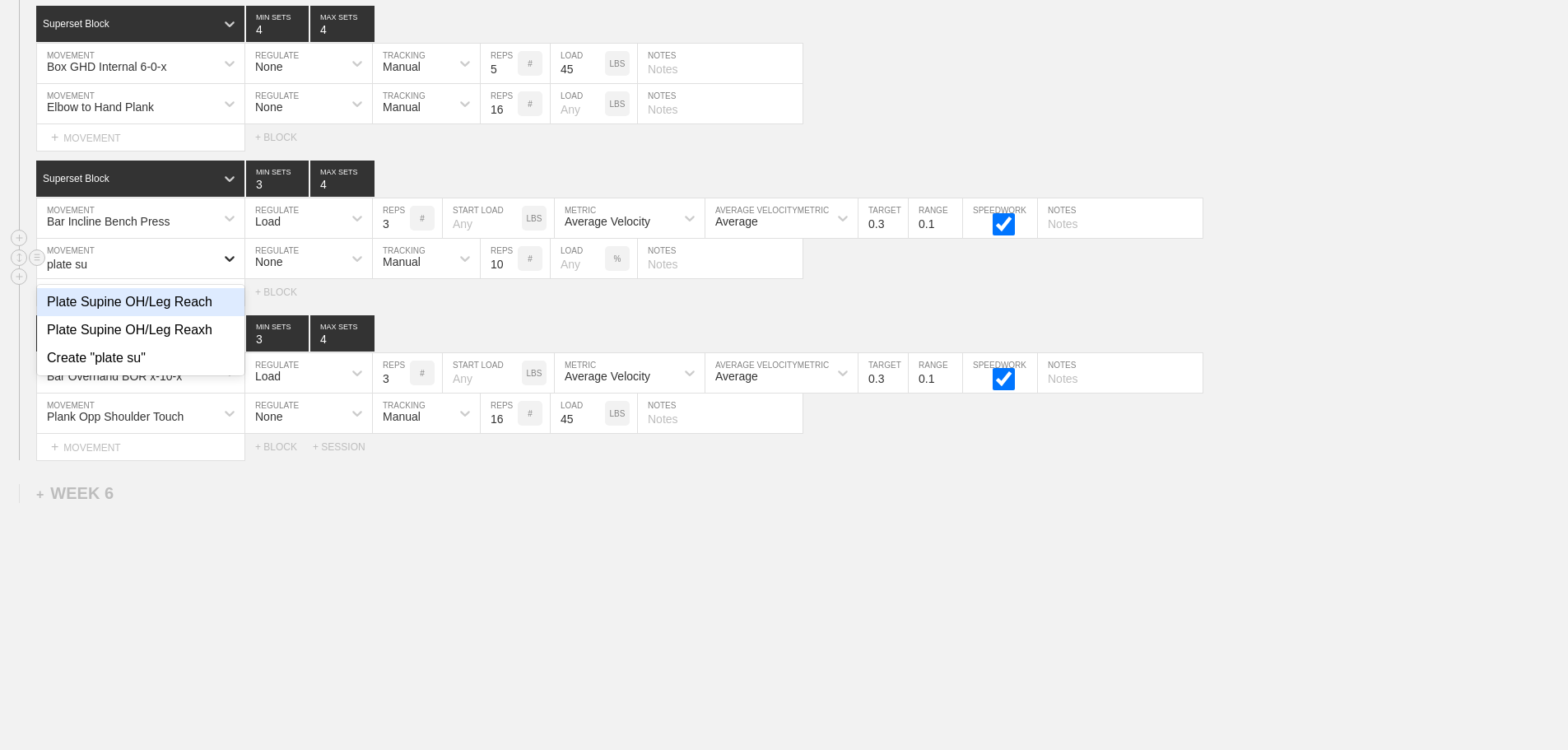
type input "plate sup"
click at [194, 307] on div "Plate Supine OH/Leg Reach" at bounding box center [141, 302] width 208 height 28
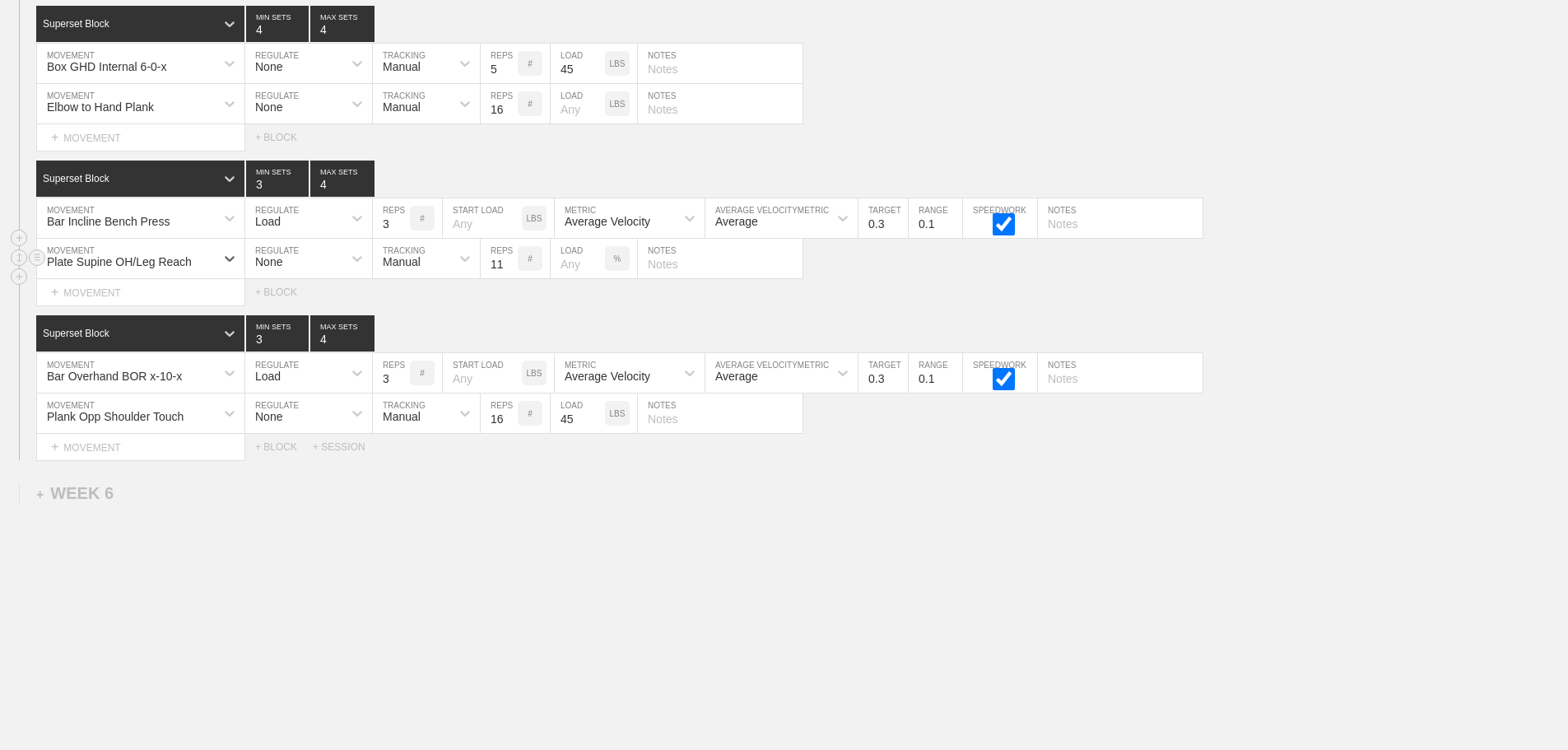
click at [508, 259] on input "11" at bounding box center [499, 258] width 37 height 39
click at [508, 259] on input "12" at bounding box center [499, 258] width 37 height 39
click at [508, 259] on input "13" at bounding box center [499, 258] width 37 height 39
click at [508, 259] on input "14" at bounding box center [499, 258] width 37 height 39
click at [508, 259] on input "15" at bounding box center [499, 258] width 37 height 39
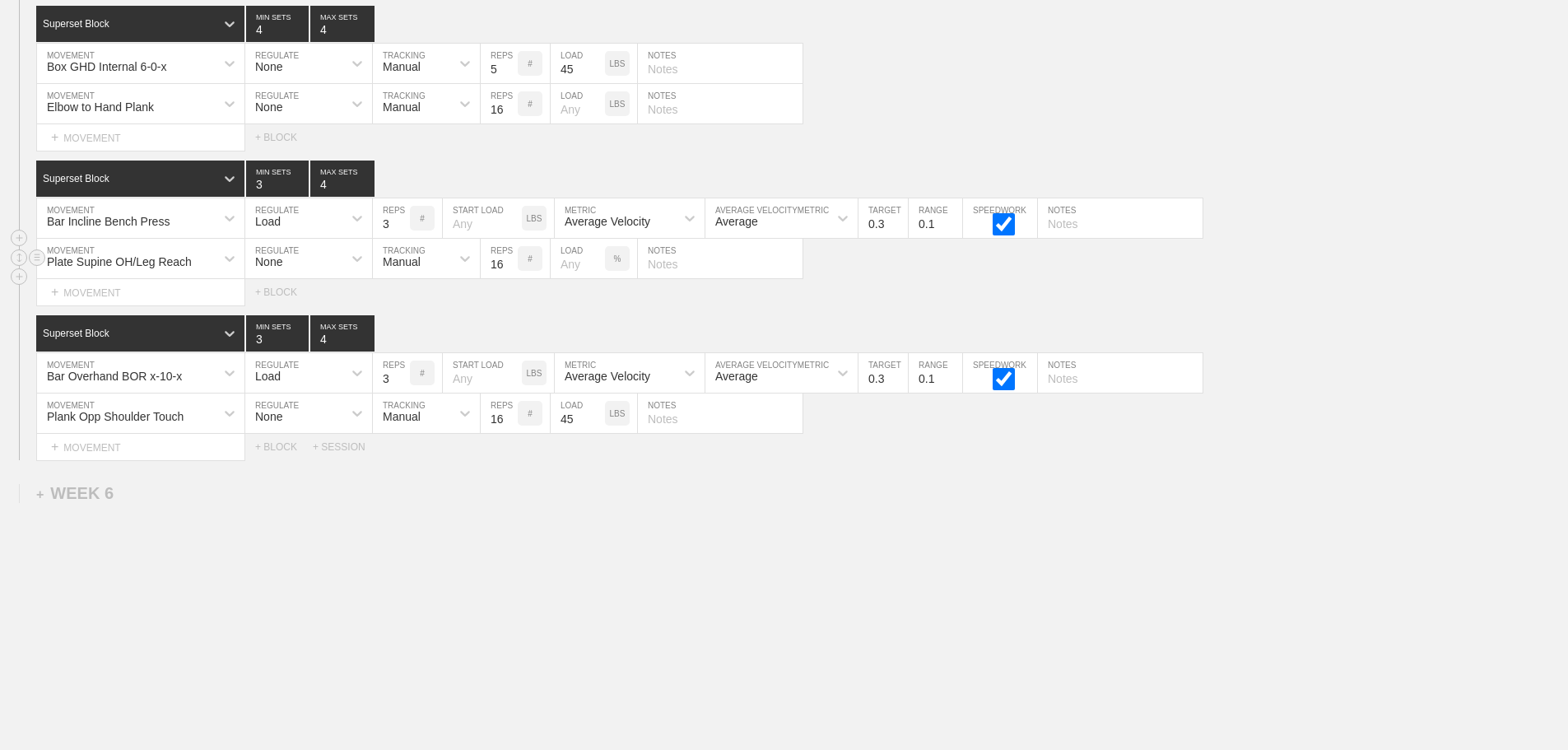
type input "16"
click at [508, 259] on input "16" at bounding box center [499, 258] width 37 height 39
click at [571, 262] on input "number" at bounding box center [578, 258] width 55 height 39
type input "45"
click at [959, 304] on div "Select... MOVEMENT + MOVEMENT + BLOCK" at bounding box center [784, 291] width 1568 height 26
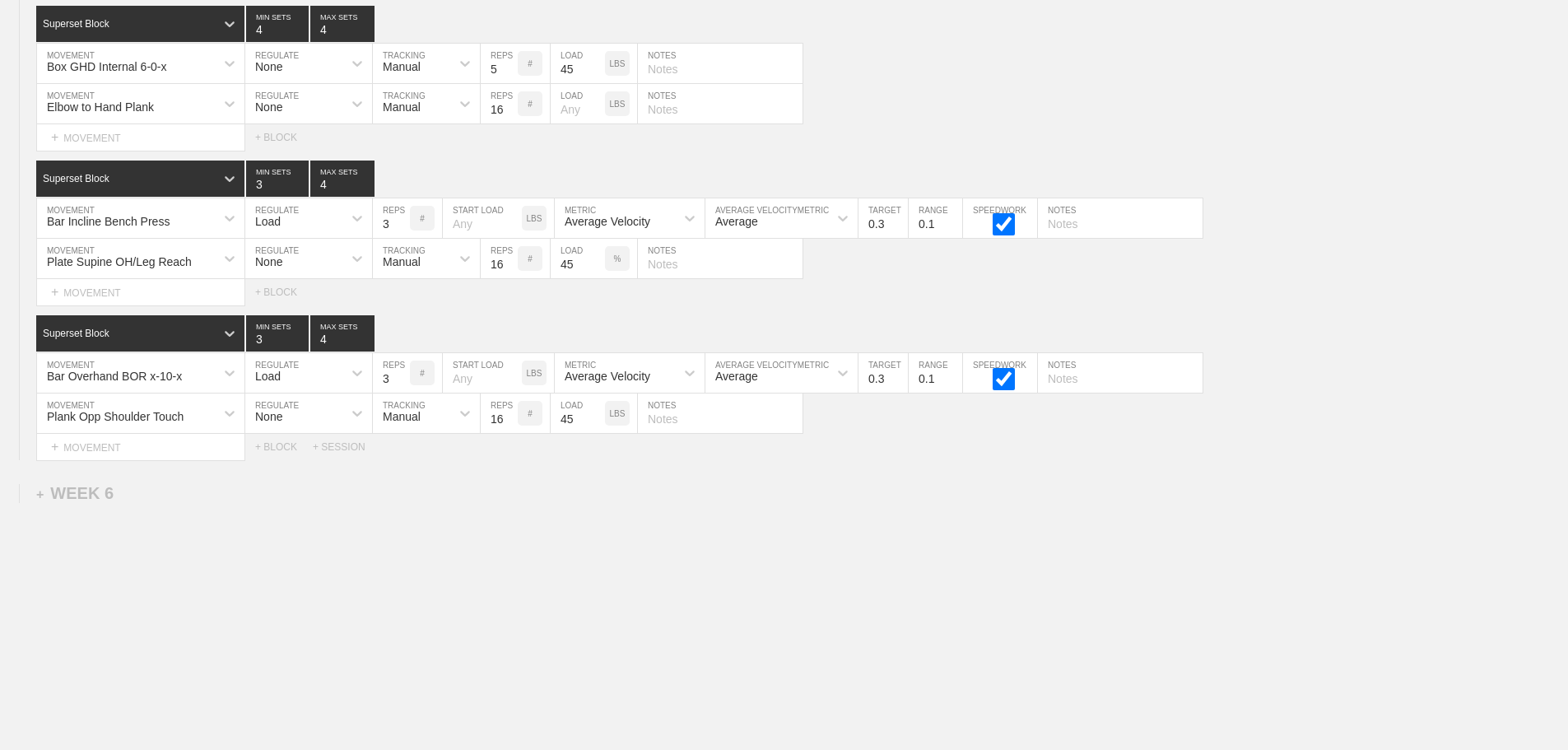
drag, startPoint x: 1292, startPoint y: 584, endPoint x: 1085, endPoint y: 553, distance: 209.3
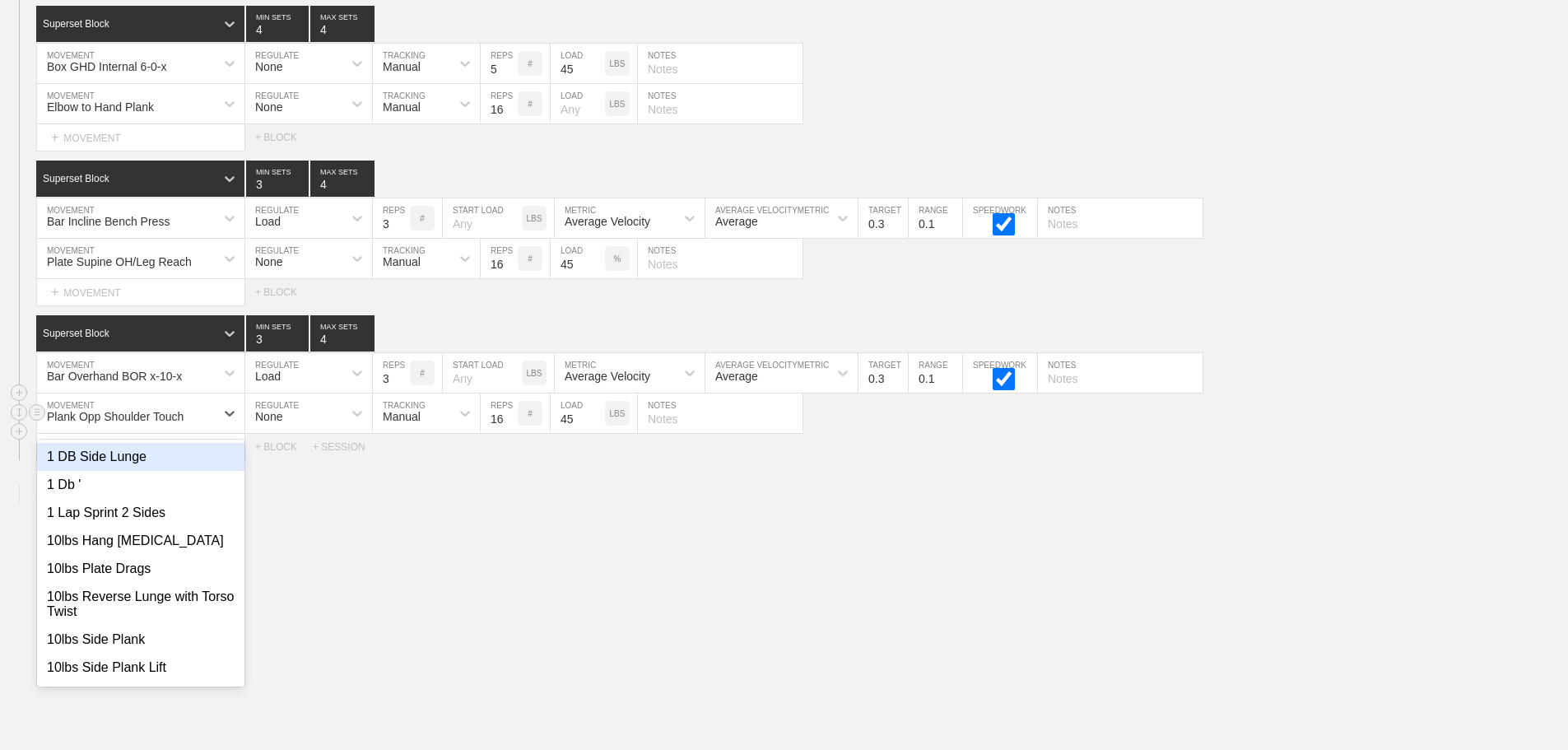
click at [214, 417] on div "Plank Opp Shoulder Touch" at bounding box center [126, 413] width 178 height 28
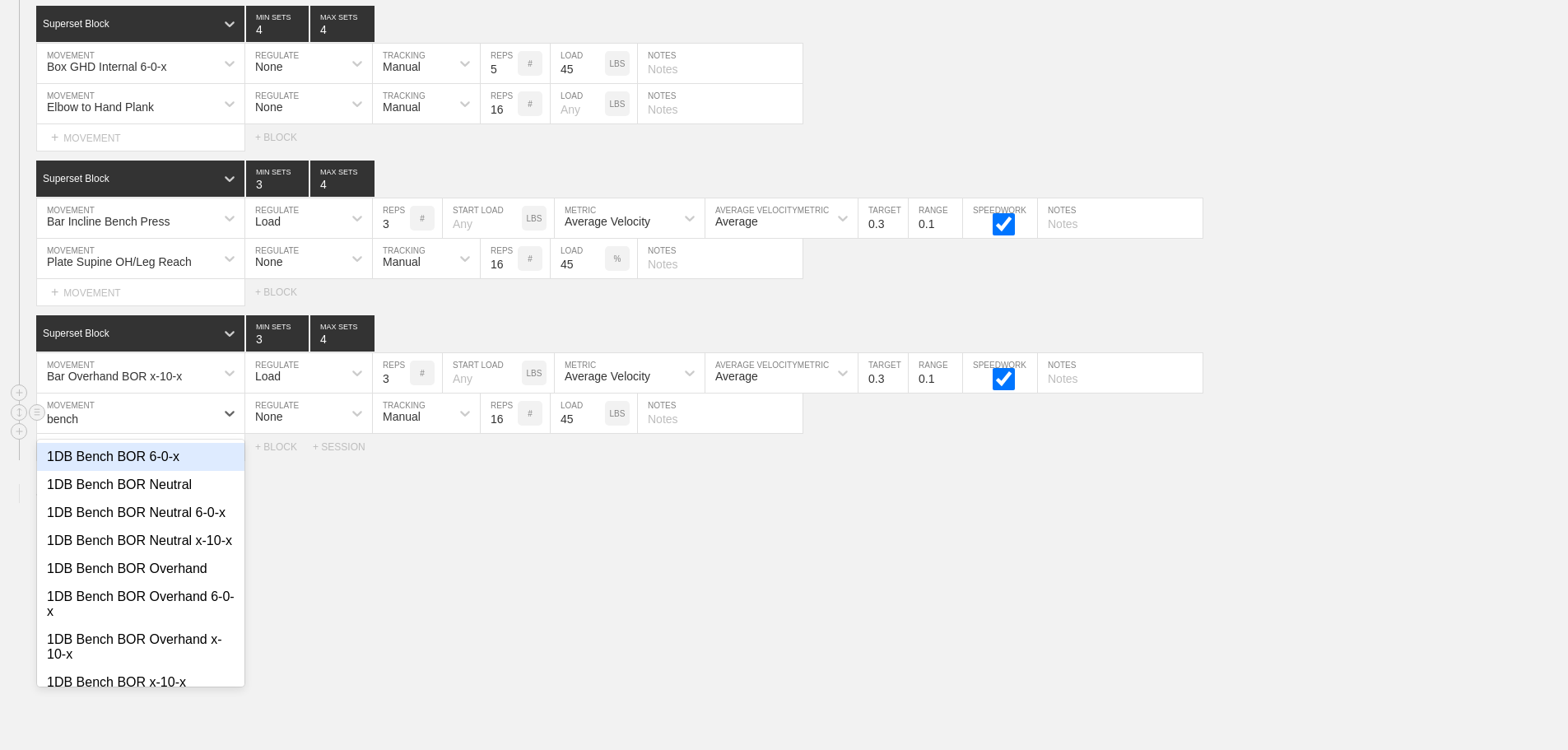
type input "bench t"
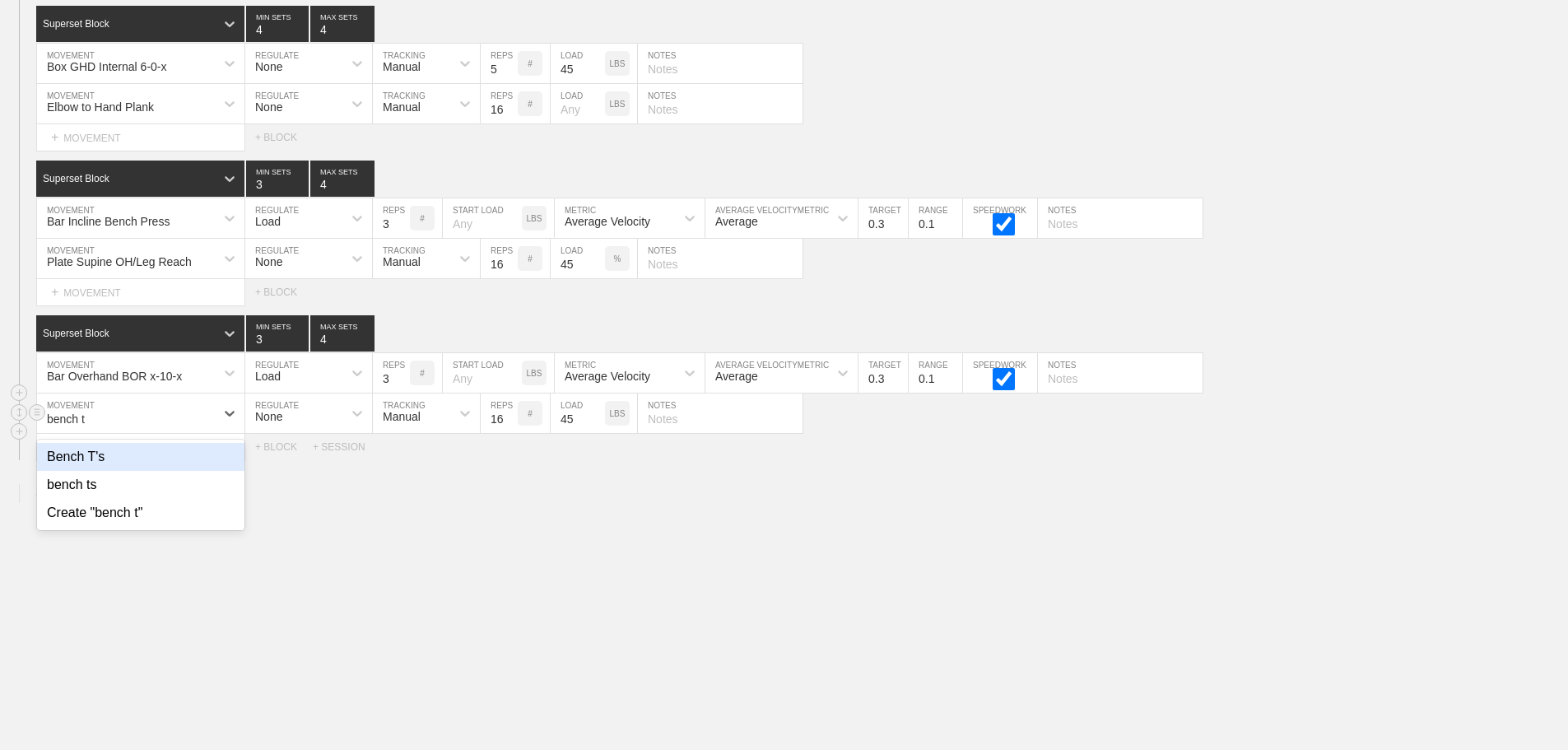
click at [92, 460] on div "Bench T's" at bounding box center [141, 456] width 208 height 28
click at [510, 420] on input "15" at bounding box center [499, 413] width 37 height 39
click at [510, 420] on input "14" at bounding box center [499, 413] width 37 height 39
click at [510, 420] on input "13" at bounding box center [499, 413] width 37 height 39
click at [510, 420] on input "12" at bounding box center [499, 413] width 37 height 39
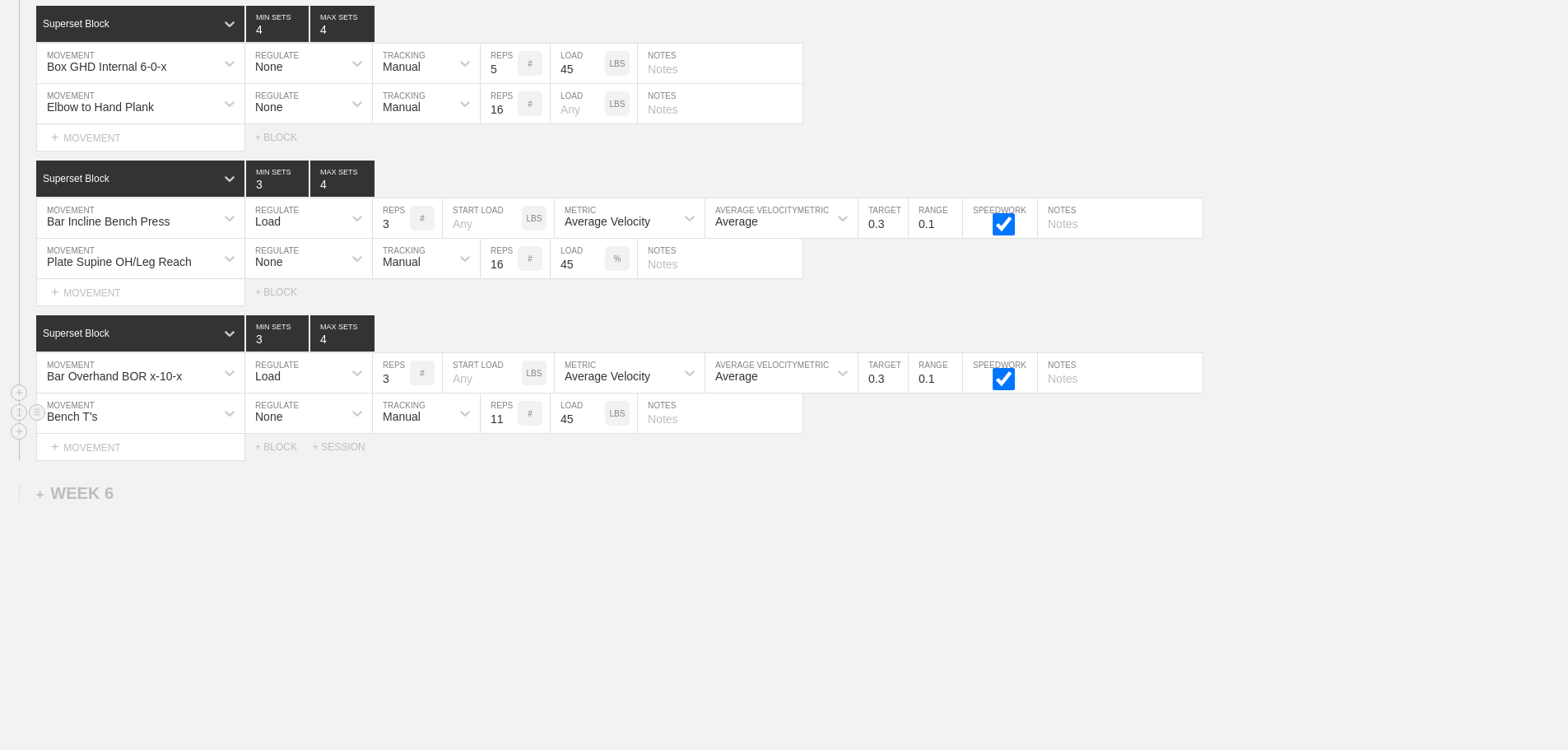
click at [510, 420] on input "11" at bounding box center [499, 413] width 37 height 39
type input "12"
click at [509, 416] on input "12" at bounding box center [499, 413] width 37 height 39
click at [573, 418] on input "45" at bounding box center [578, 413] width 55 height 39
type input "5"
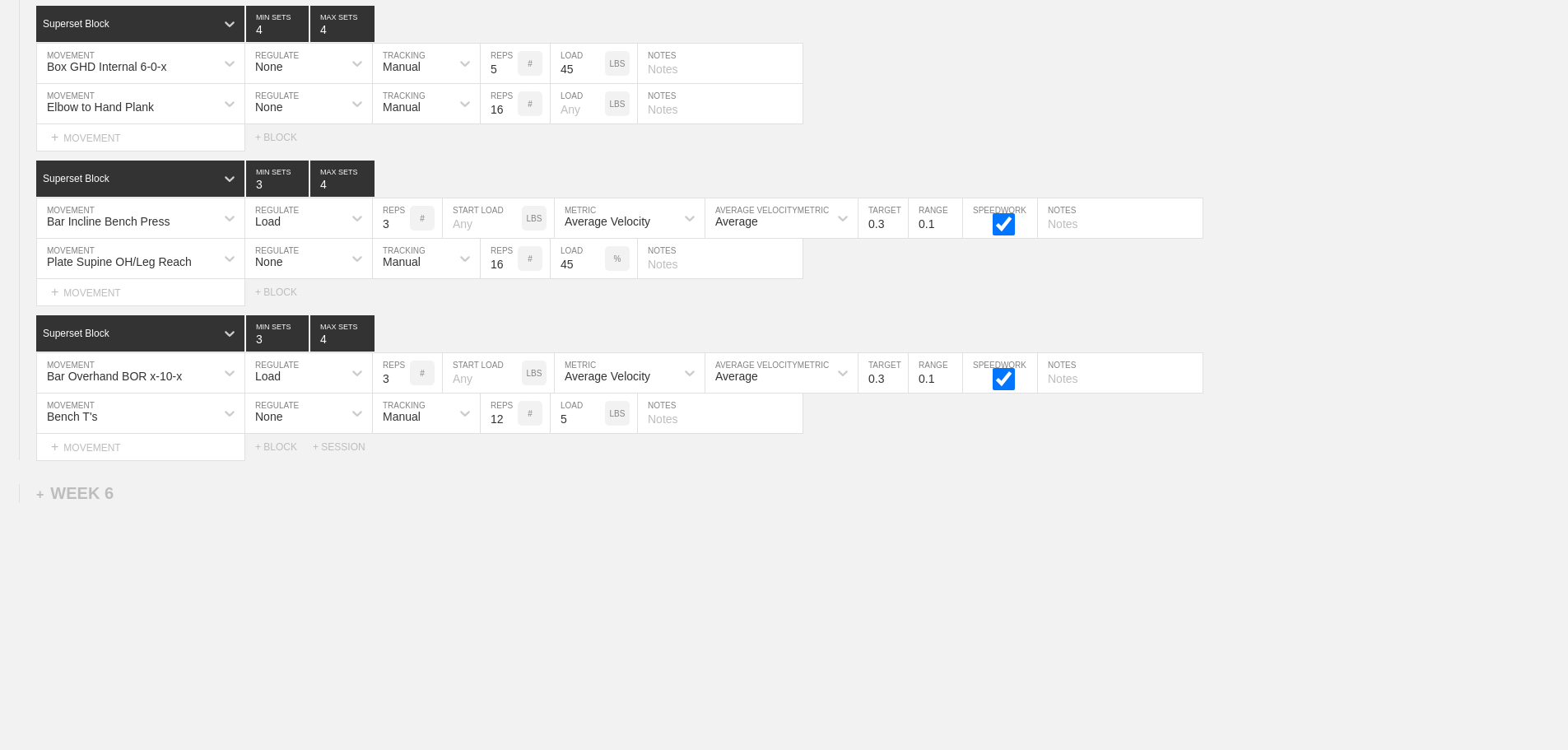
click at [1060, 382] on input "text" at bounding box center [1121, 373] width 165 height 39
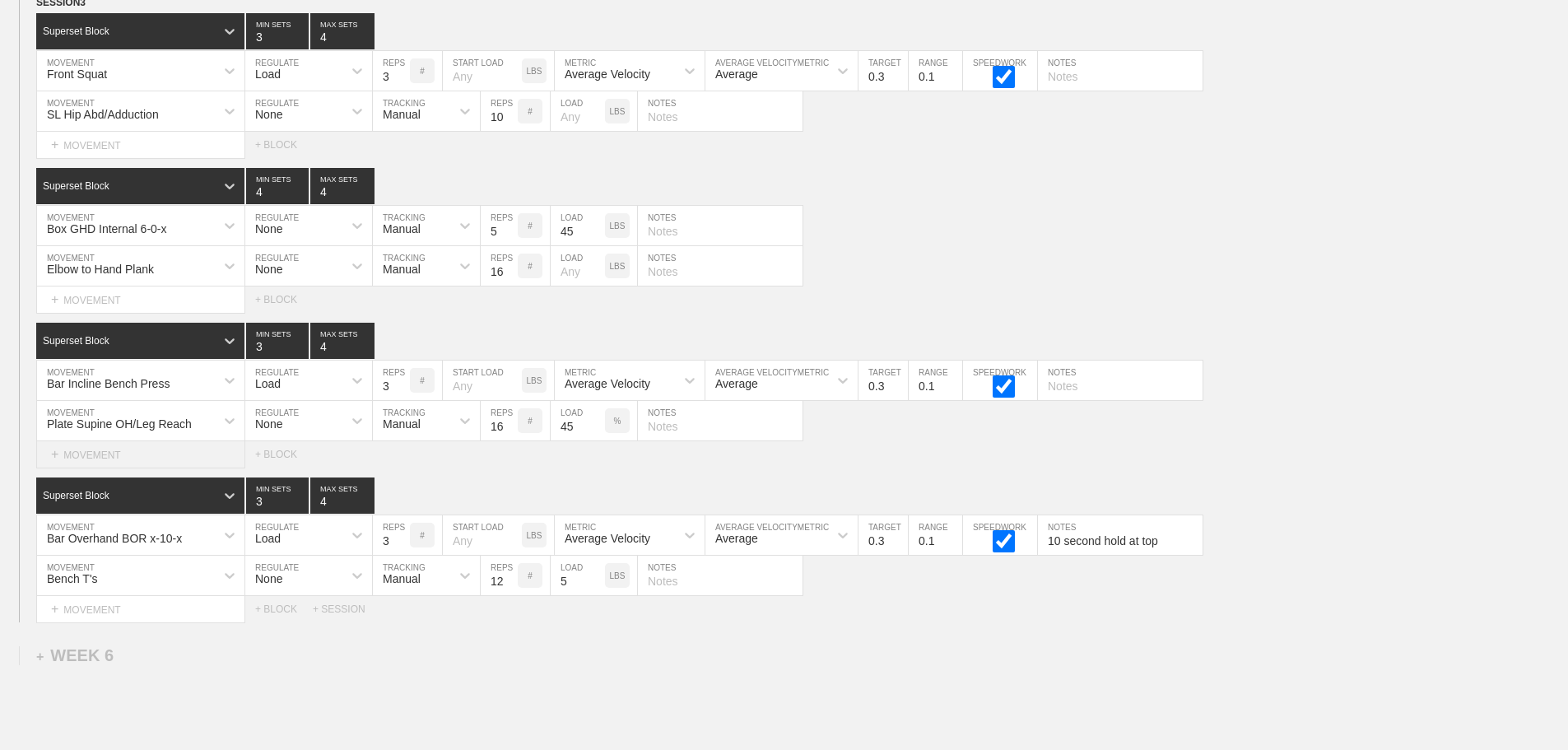
scroll to position [9706, 0]
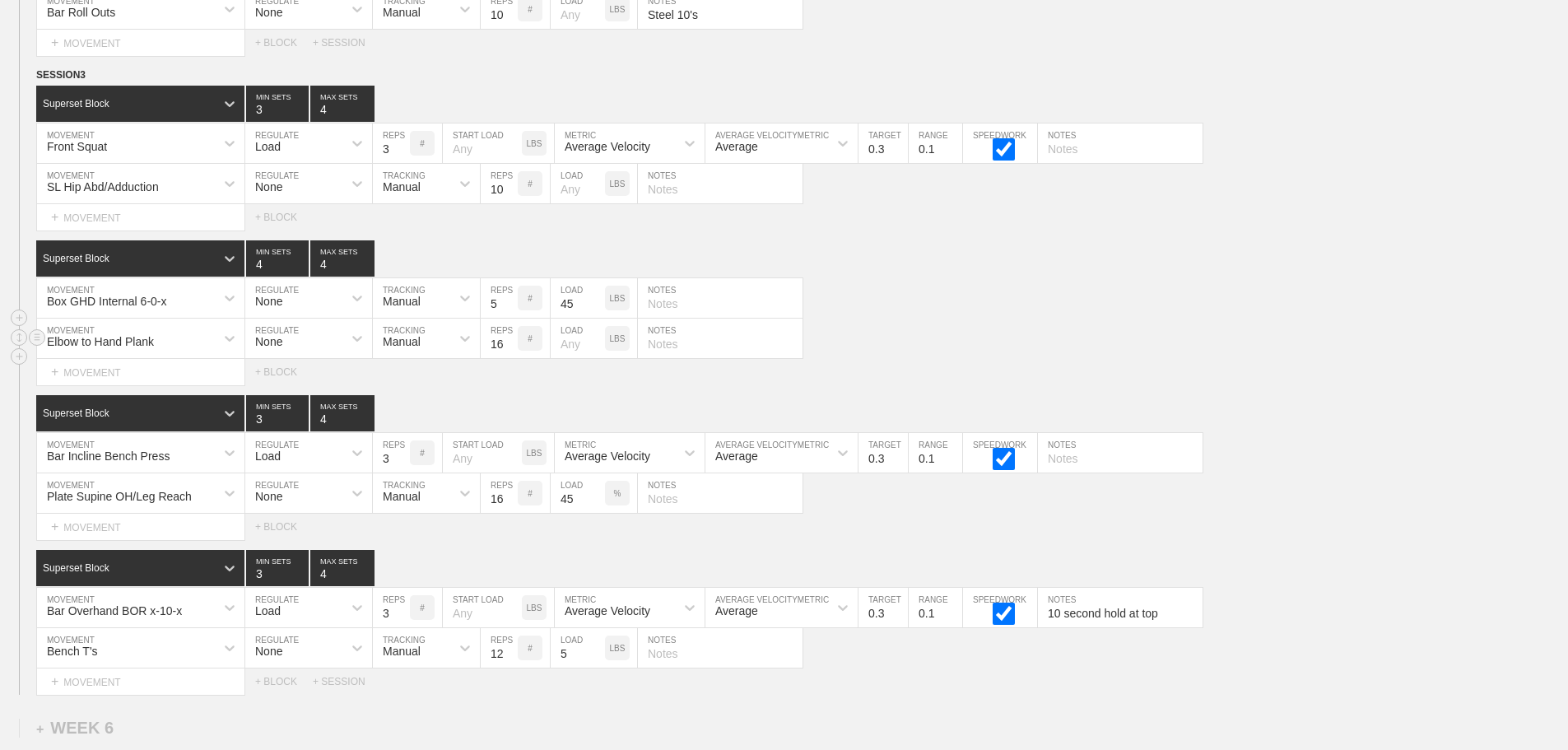
type input "10 second hold at top"
click at [201, 348] on div "Elbow to Hand Plank" at bounding box center [126, 338] width 178 height 28
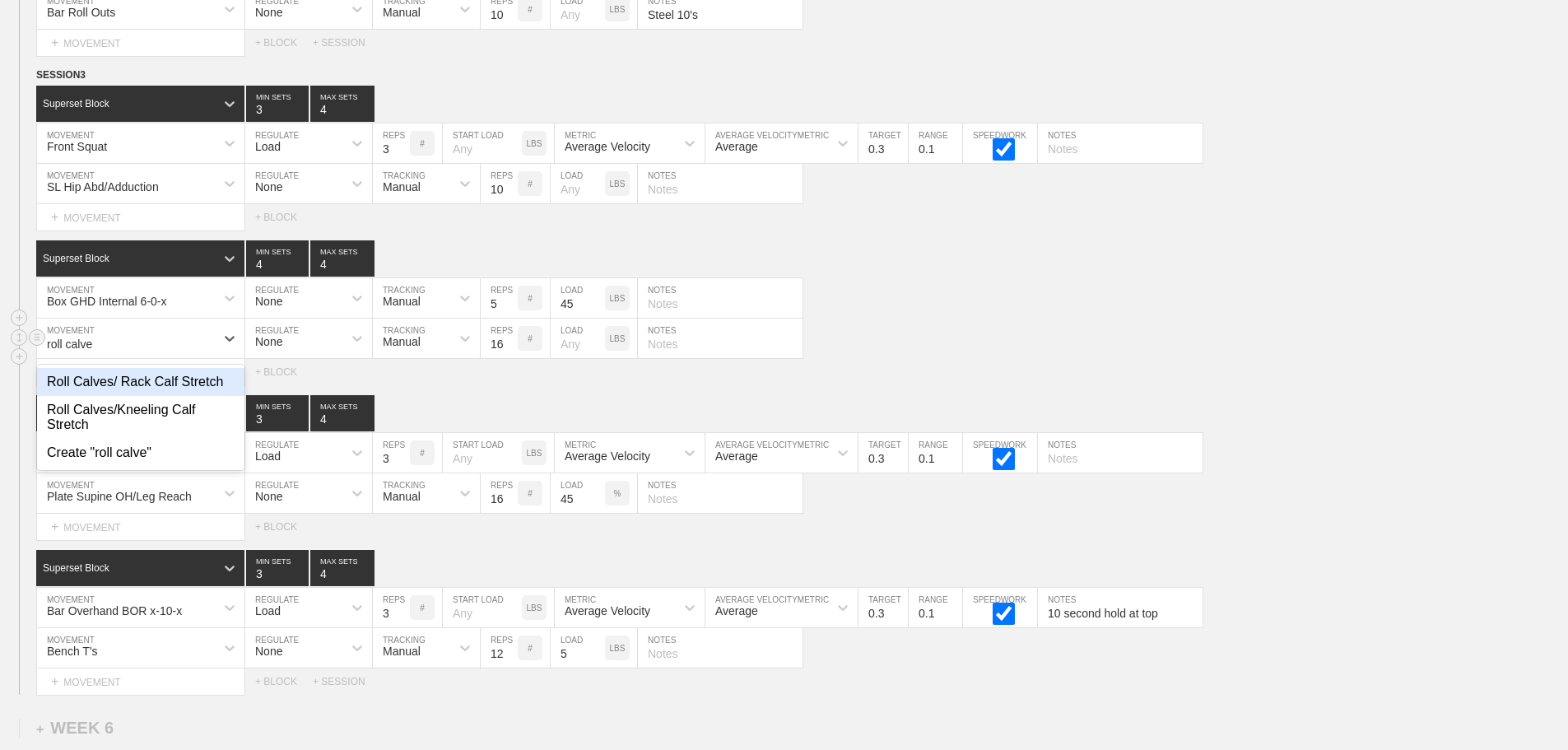
type input "roll calves"
click at [176, 396] on div "Roll Calves/ Rack Calf Stretch" at bounding box center [141, 381] width 208 height 28
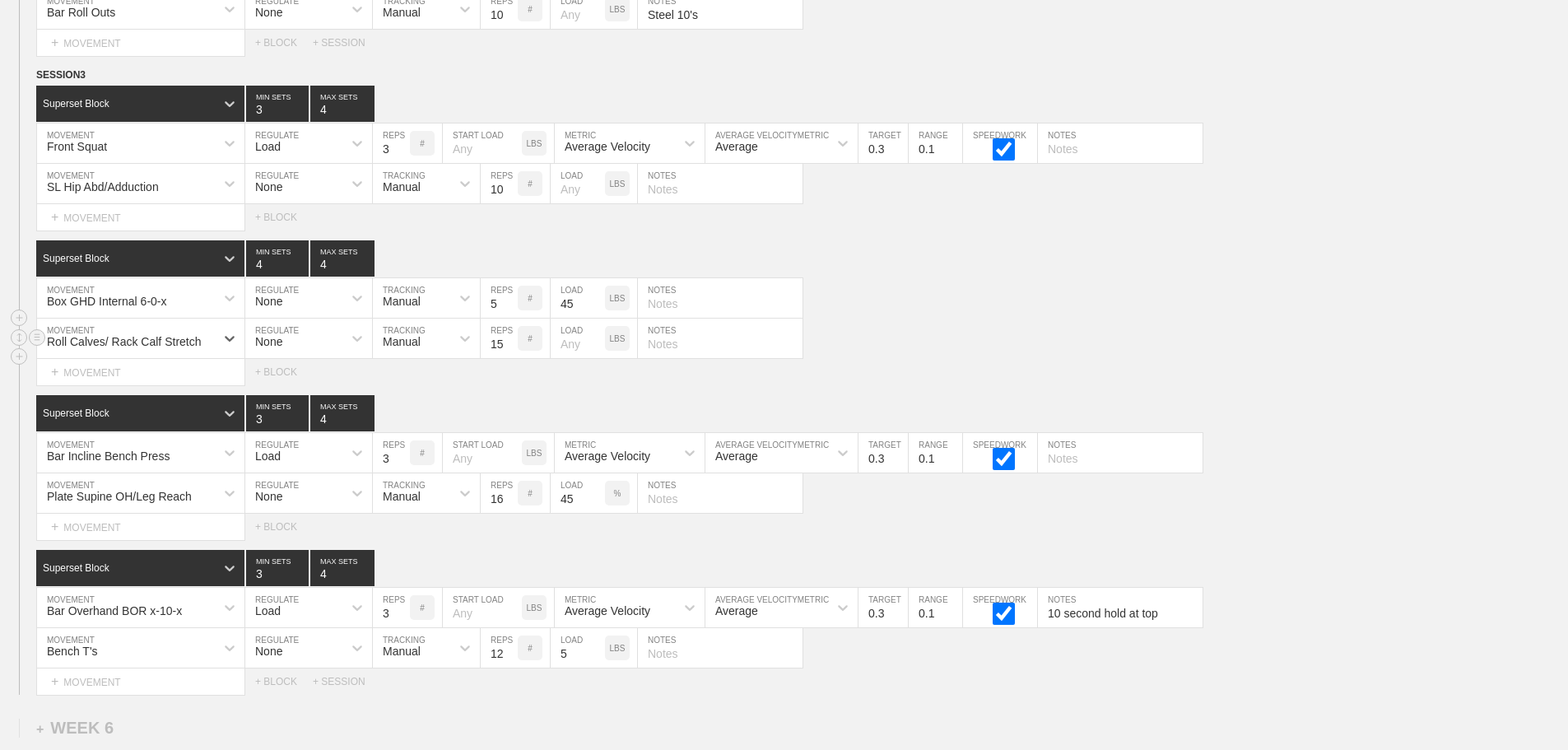
click at [506, 358] on input "15" at bounding box center [499, 338] width 37 height 39
click at [506, 358] on input "14" at bounding box center [499, 338] width 37 height 39
click at [506, 358] on input "13" at bounding box center [499, 338] width 37 height 39
click at [508, 358] on input "12" at bounding box center [499, 338] width 37 height 39
click at [508, 358] on input "11" at bounding box center [499, 338] width 37 height 39
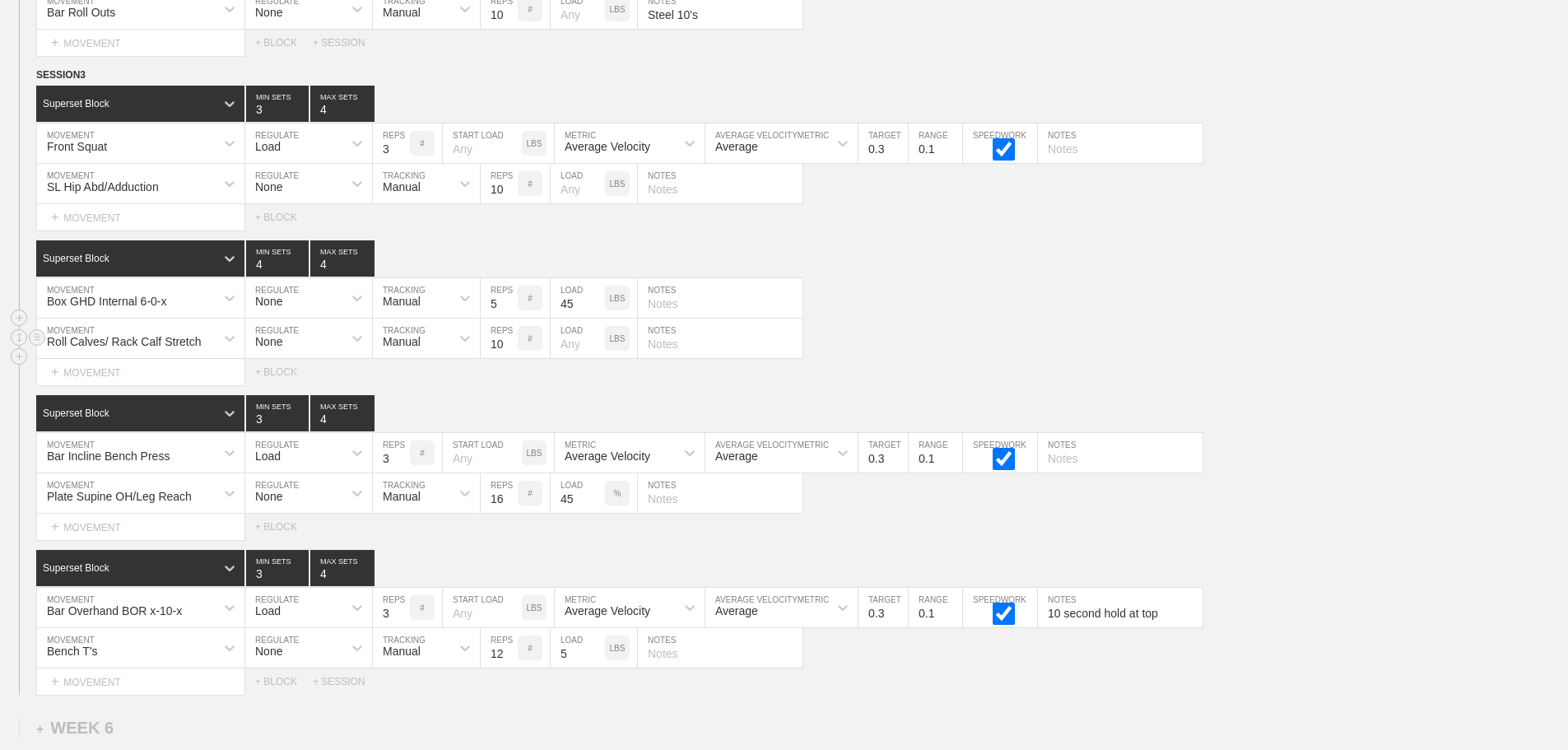
type input "10"
click at [508, 358] on input "10" at bounding box center [499, 338] width 37 height 39
click at [952, 331] on div "Roll Calves/ Rack Calf Stretch MOVEMENT None REGULATE Manual TRACKING 10 REPS #…" at bounding box center [784, 339] width 1568 height 40
type input "6"
click at [511, 311] on input "6" at bounding box center [499, 297] width 37 height 39
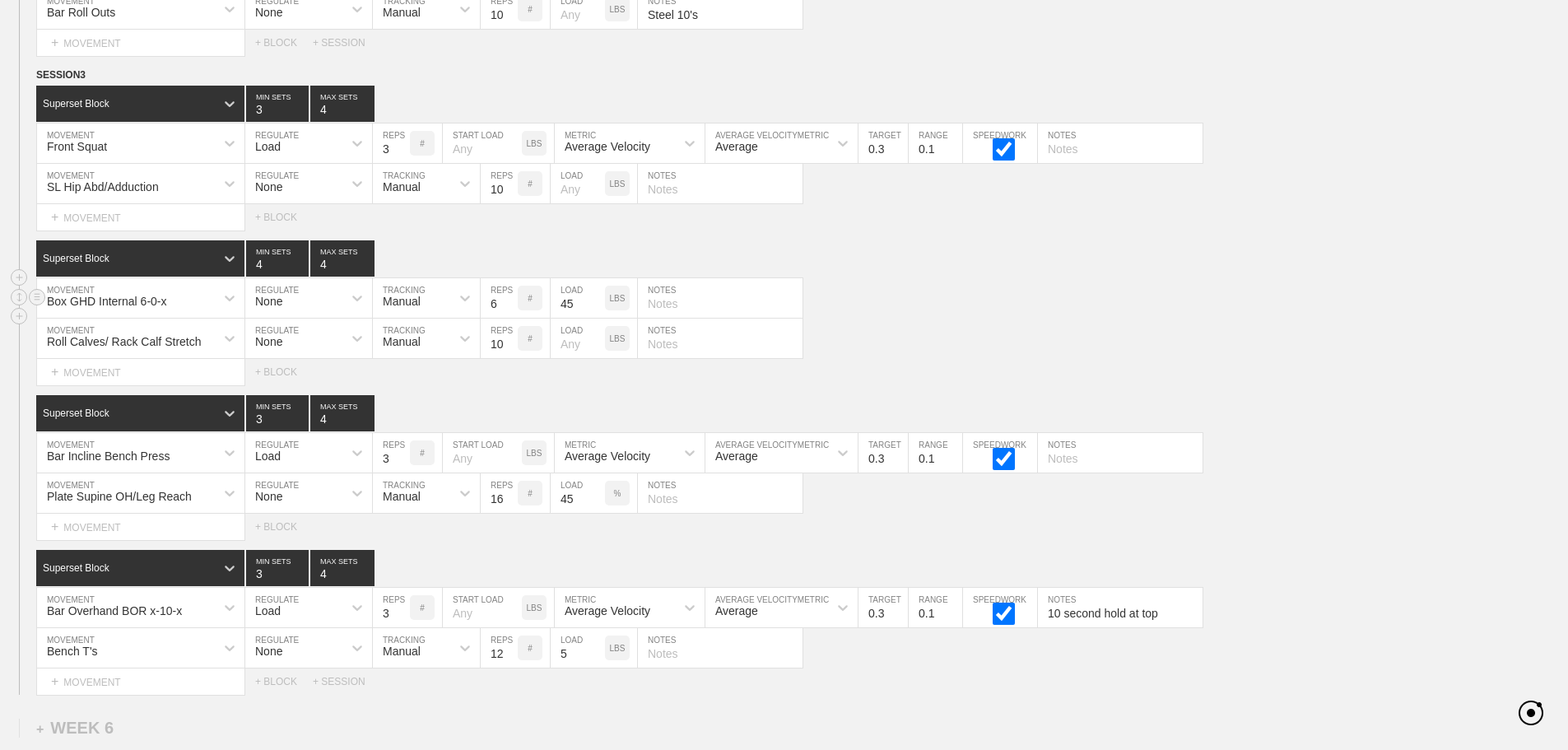
click at [931, 319] on div "Box GHD Internal 6-0-x MOVEMENT None REGULATE Manual TRACKING 6 REPS # 45 LOAD …" at bounding box center [784, 298] width 1568 height 40
click at [1019, 277] on div "Superset Block 4 MIN SETS 4 MAX SETS" at bounding box center [802, 259] width 1532 height 36
click at [981, 336] on div "Roll Calves/ Rack Calf Stretch MOVEMENT None REGULATE Manual TRACKING 10 REPS #…" at bounding box center [784, 339] width 1568 height 40
click at [968, 310] on div "Box GHD Internal 6-0-x MOVEMENT None REGULATE Manual TRACKING 6 REPS # 45 LOAD …" at bounding box center [784, 298] width 1568 height 40
click at [1460, 483] on div "Superset Block 3 MIN SETS 4 MAX SETS DUPLICATE INSERT MOVEMENT AFTER DELETE Bar…" at bounding box center [784, 466] width 1568 height 145
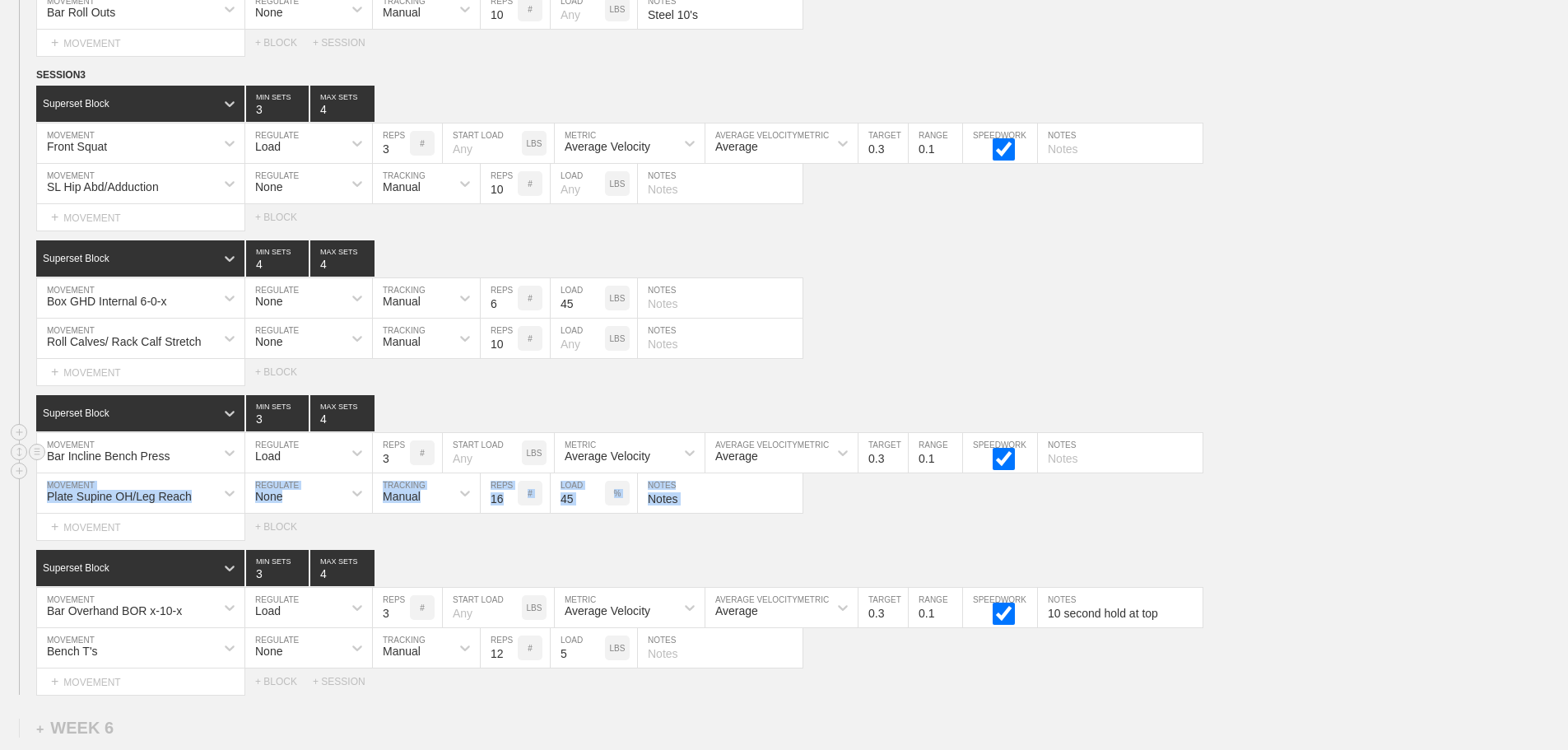
click at [1456, 473] on div "Bar Incline Bench Press MOVEMENT Load REGULATE 3 REPS # START LOAD LBS Average …" at bounding box center [784, 453] width 1568 height 40
click at [1027, 319] on div "Box GHD Internal 6-0-x MOVEMENT None REGULATE Manual TRACKING 6 REPS # 45 LOAD …" at bounding box center [784, 298] width 1568 height 40
click at [934, 358] on div "Roll Calves/ Rack Calf Stretch MOVEMENT None REGULATE Manual TRACKING 10 REPS #…" at bounding box center [784, 339] width 1568 height 40
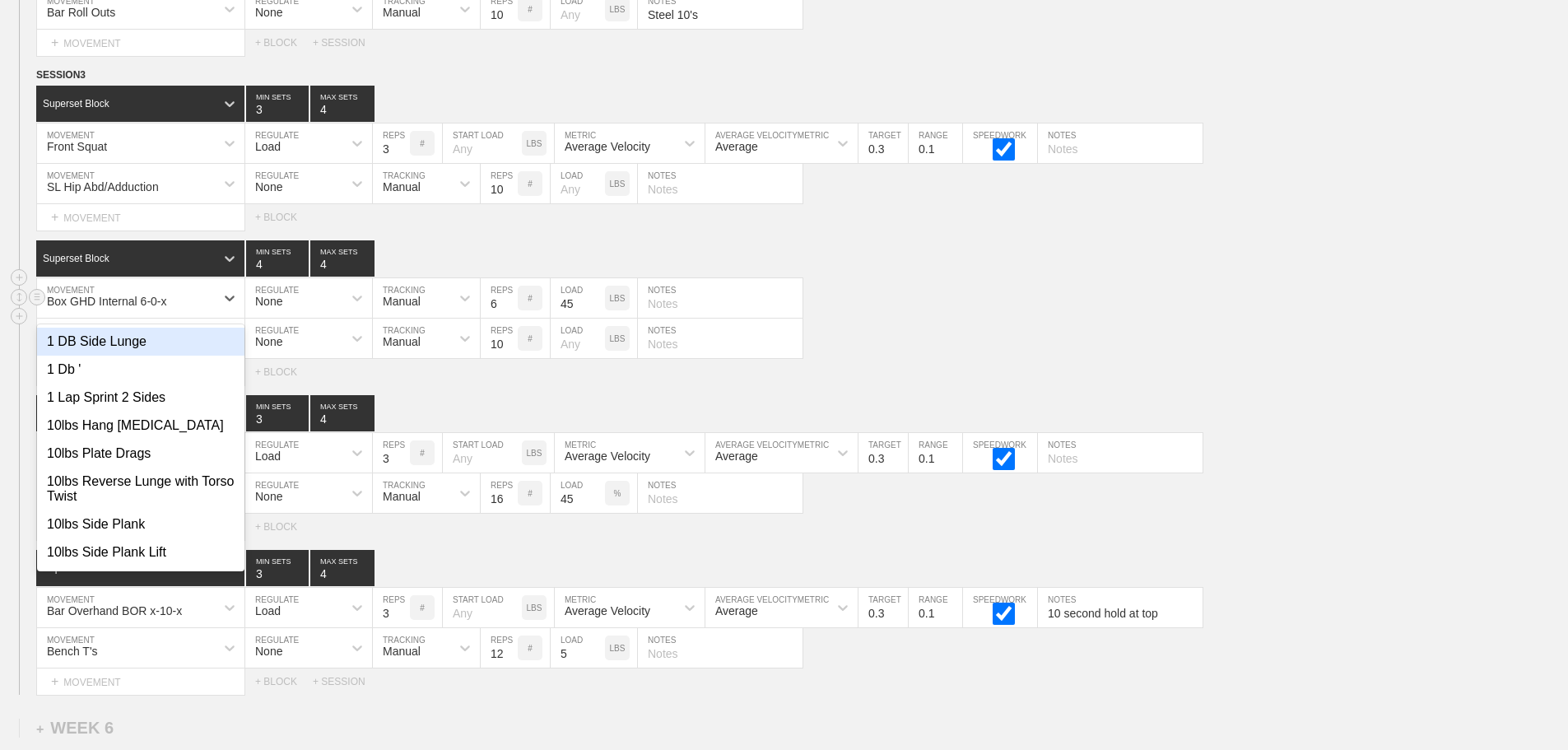
click at [189, 308] on div "Box GHD Internal 6-0-x" at bounding box center [126, 297] width 178 height 28
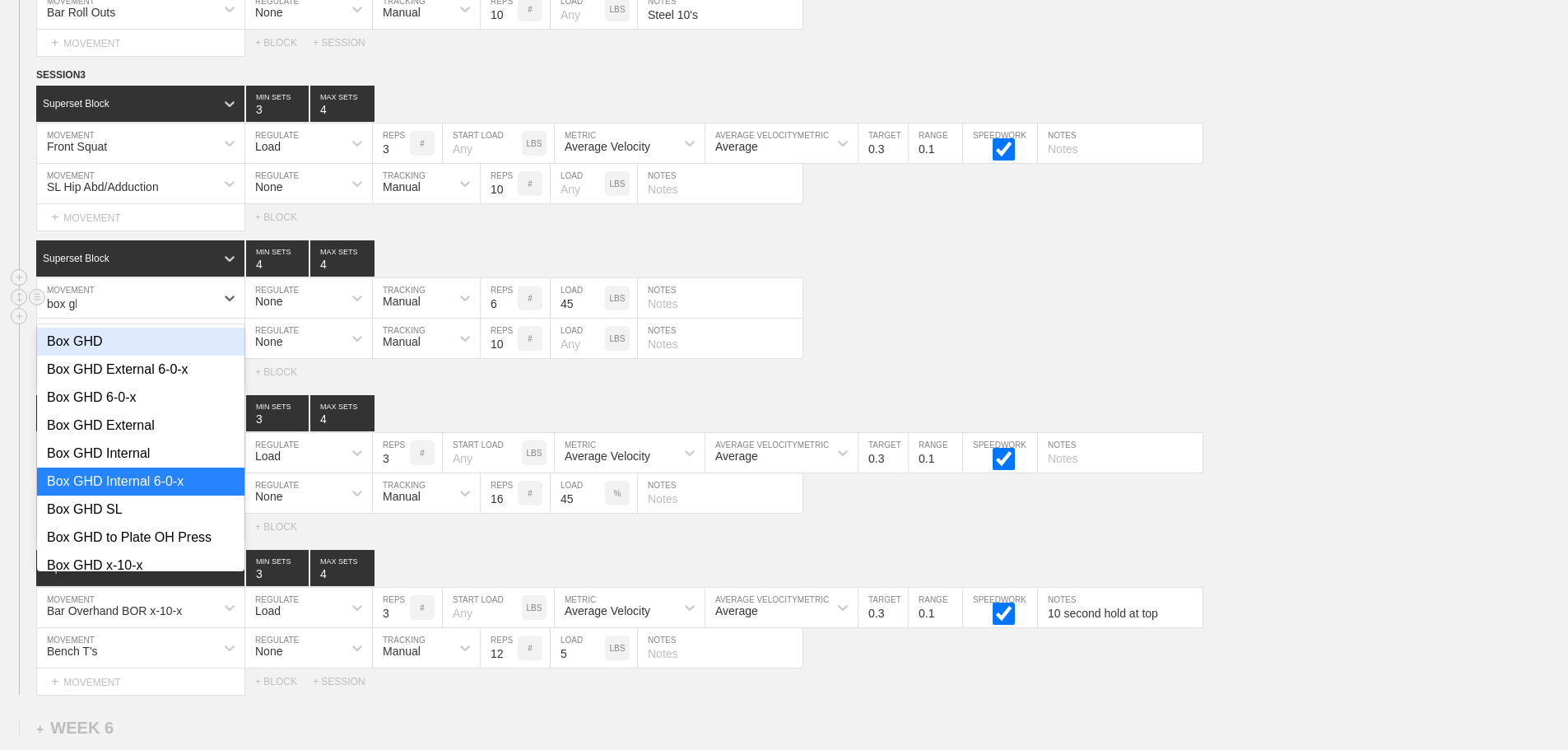
type input "box ghd"
click at [148, 379] on div "Box GHD External 6-0-x" at bounding box center [141, 369] width 208 height 28
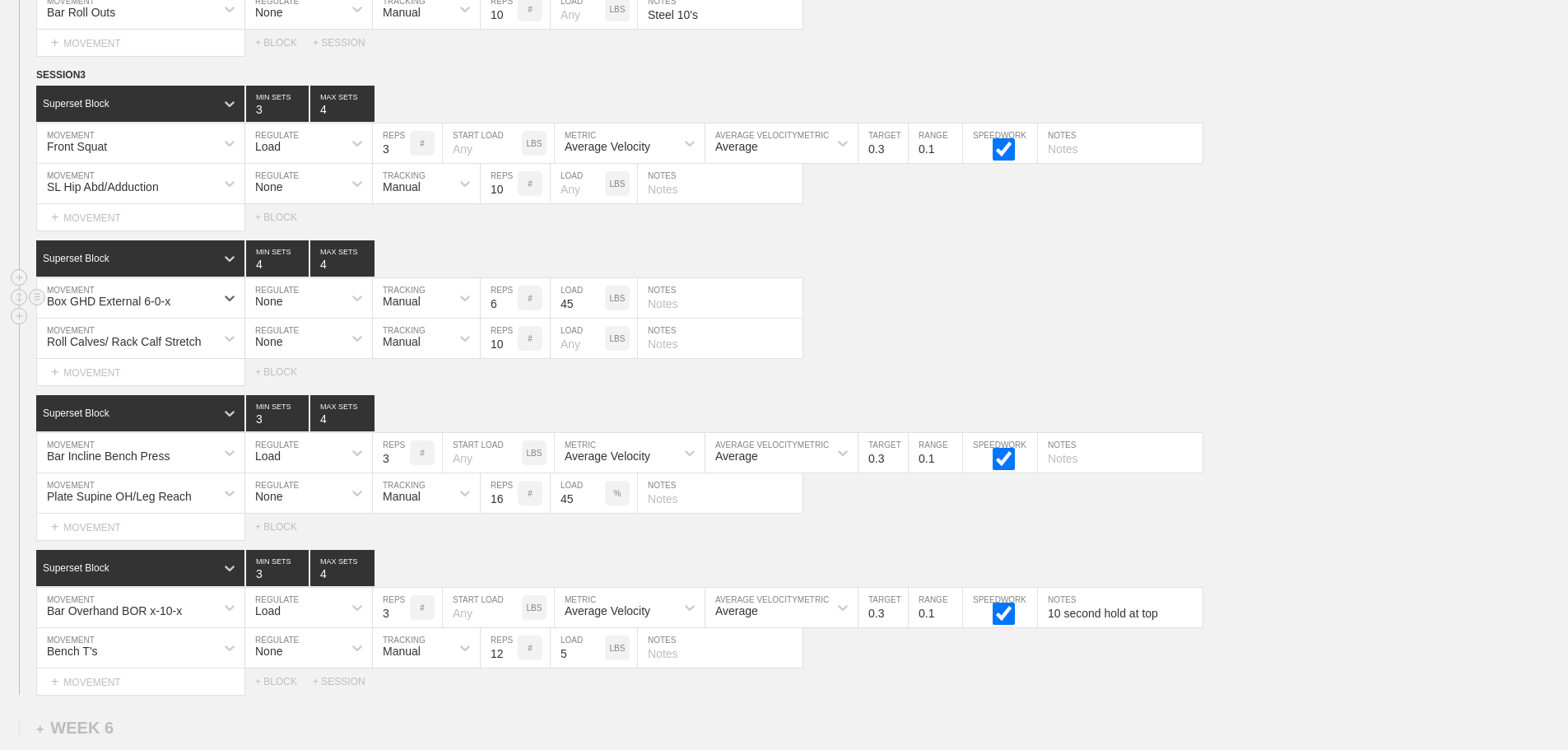
click at [967, 319] on div "option Box GHD External 6-0-x, selected. 0 results available. Select is focused…" at bounding box center [784, 298] width 1568 height 40
click at [1329, 307] on div "Box GHD External 6-0-x MOVEMENT None REGULATE Manual TRACKING 6 REPS # 45 LOAD …" at bounding box center [784, 298] width 1568 height 40
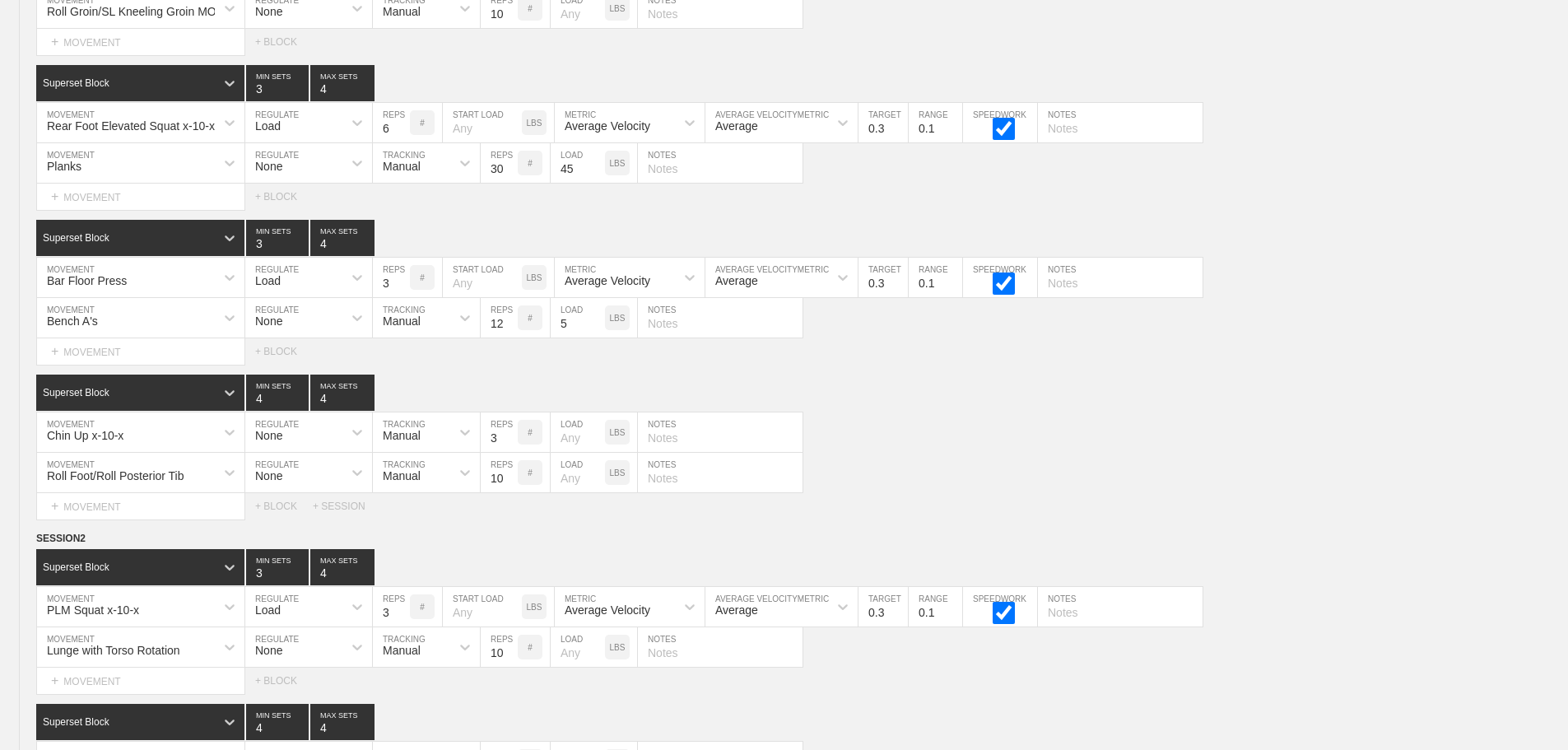
scroll to position [6495, 0]
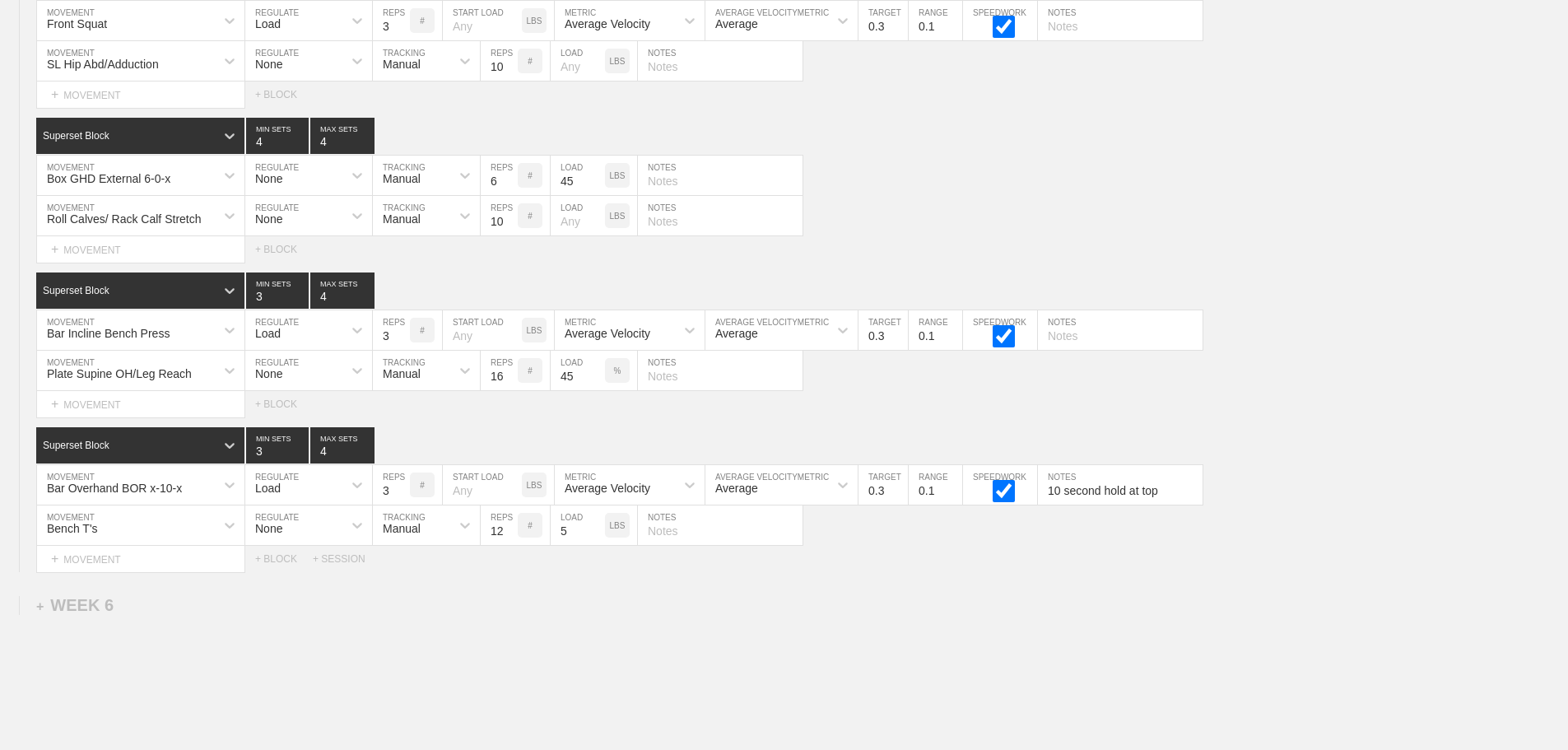
scroll to position [9624, 0]
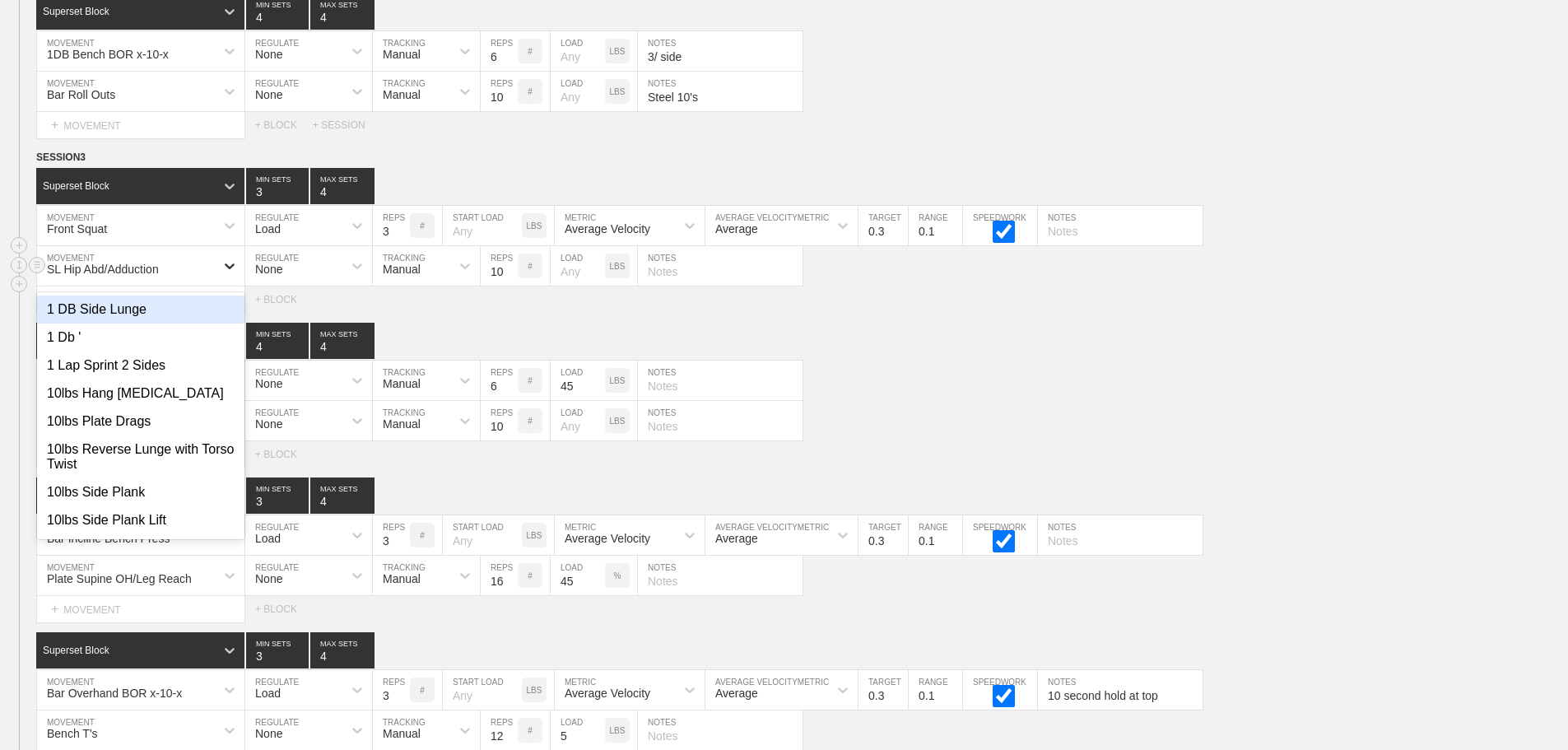
click at [220, 281] on div at bounding box center [229, 265] width 30 height 30
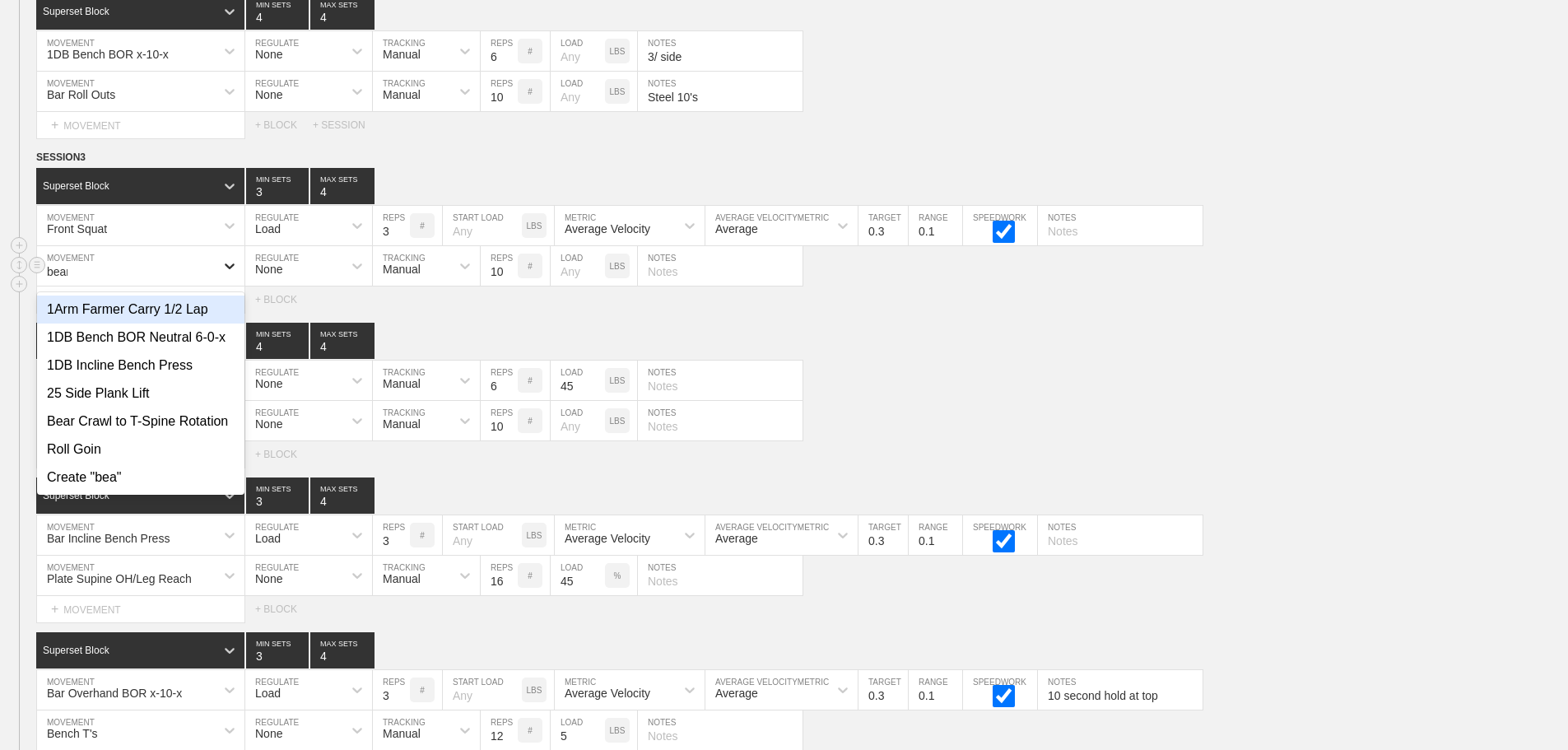
type input "bear"
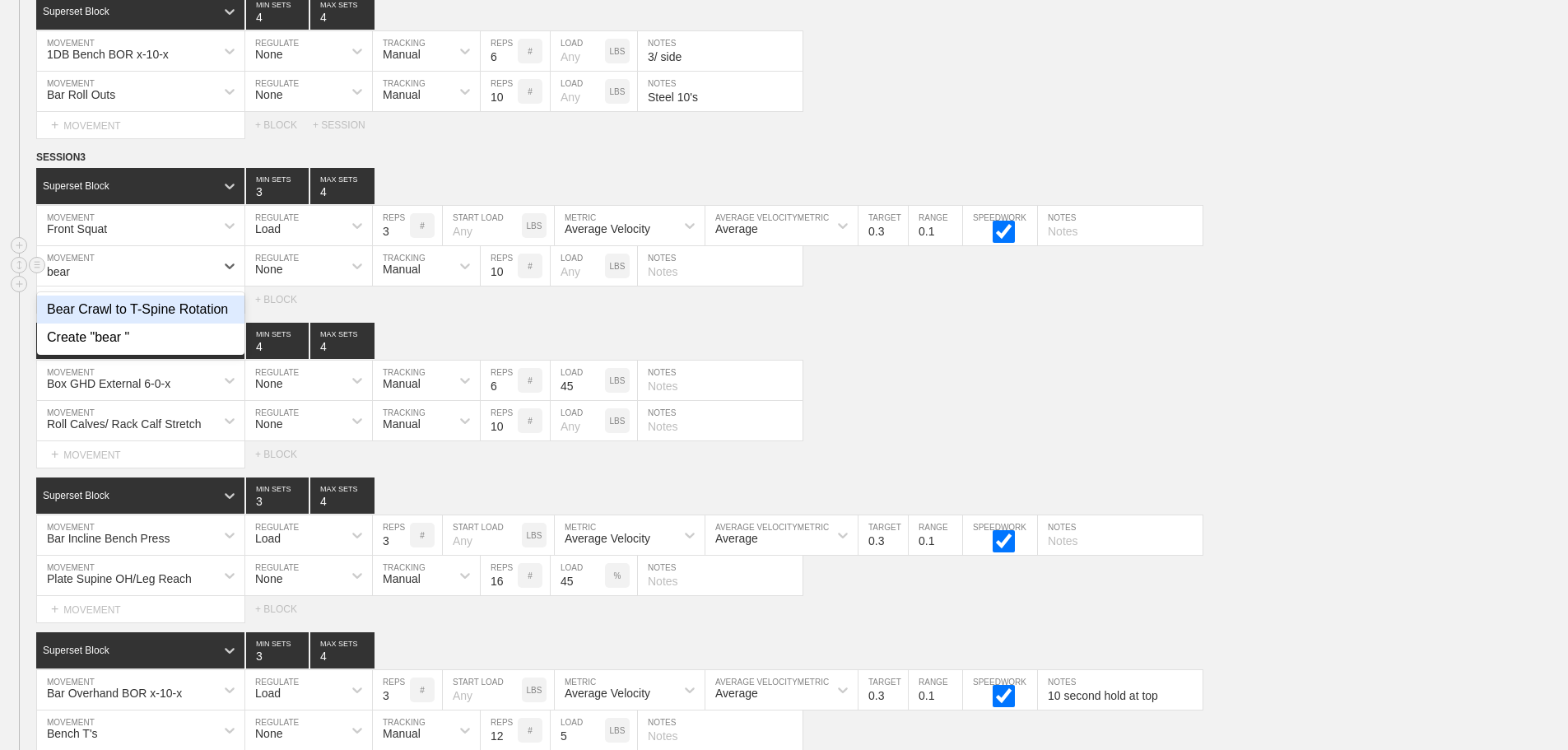
click at [214, 317] on div "Bear Crawl to T-Spine Rotation" at bounding box center [141, 308] width 208 height 28
click at [1021, 359] on div "Superset Block 4 MIN SETS 4 MAX SETS" at bounding box center [802, 341] width 1532 height 36
click at [935, 455] on div "Select... MOVEMENT + MOVEMENT + BLOCK" at bounding box center [784, 454] width 1568 height 26
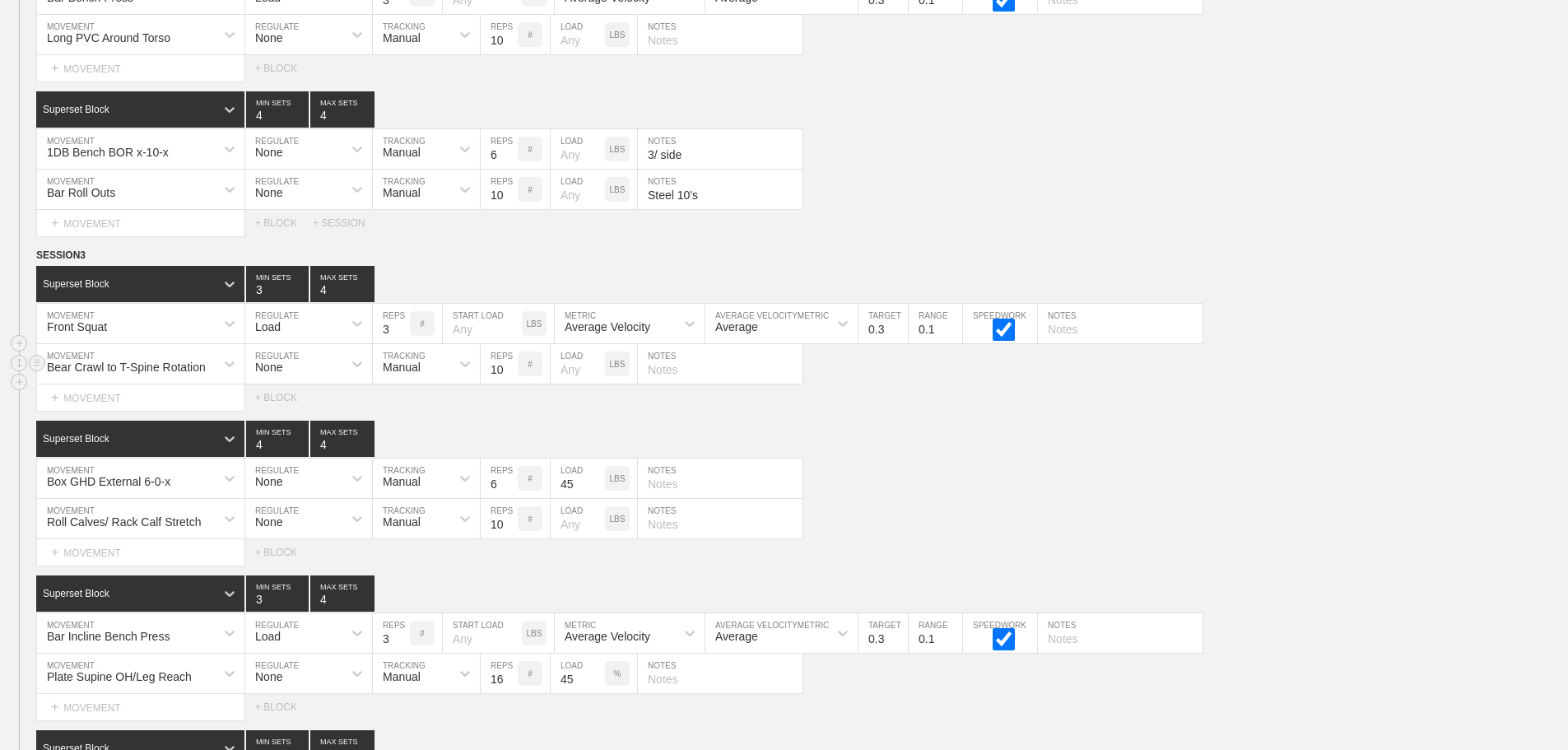
scroll to position [9541, 0]
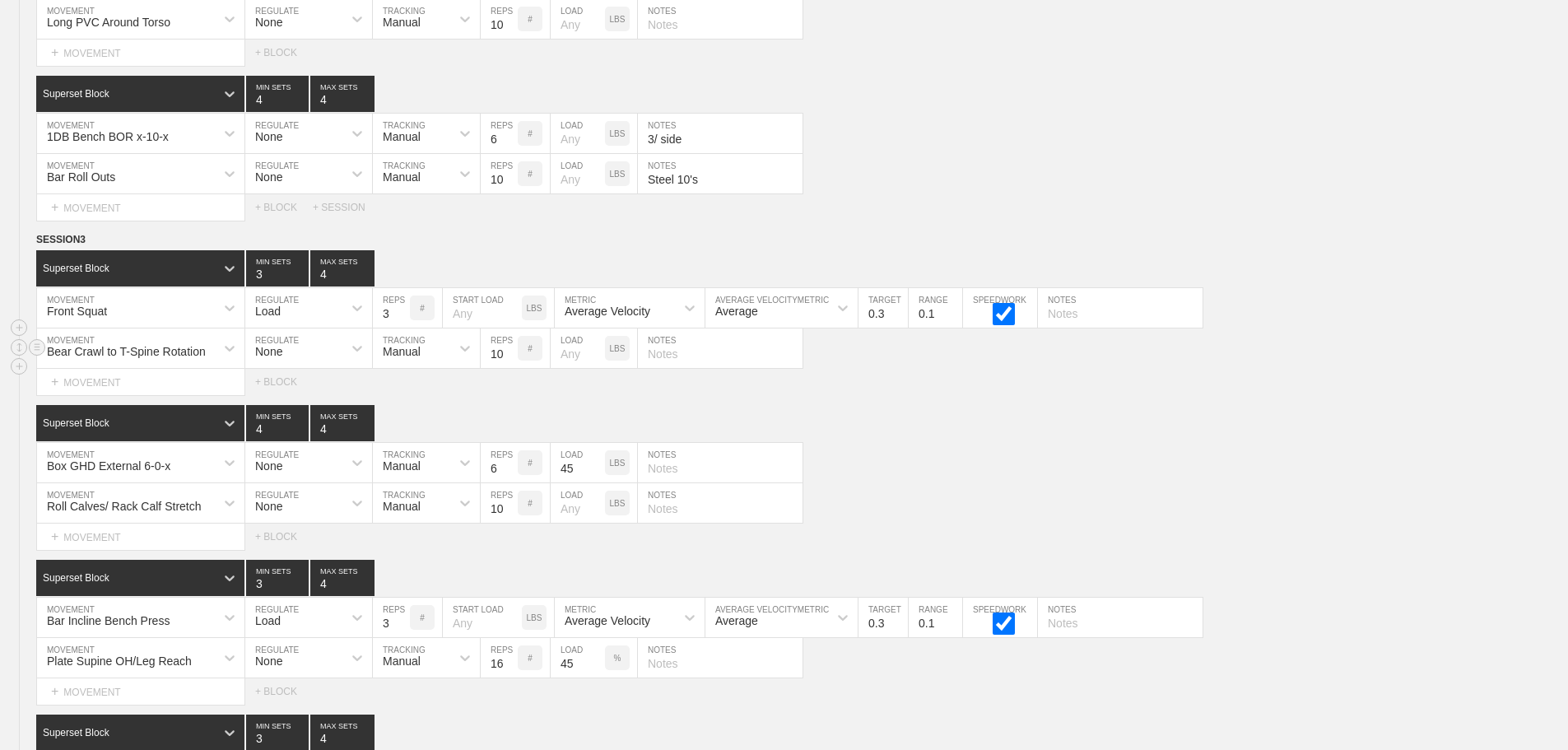
click at [1016, 452] on div "Superset Block 4 MIN SETS 4 MAX SETS DUPLICATE INSERT MOVEMENT AFTER DELETE Box…" at bounding box center [784, 477] width 1568 height 145
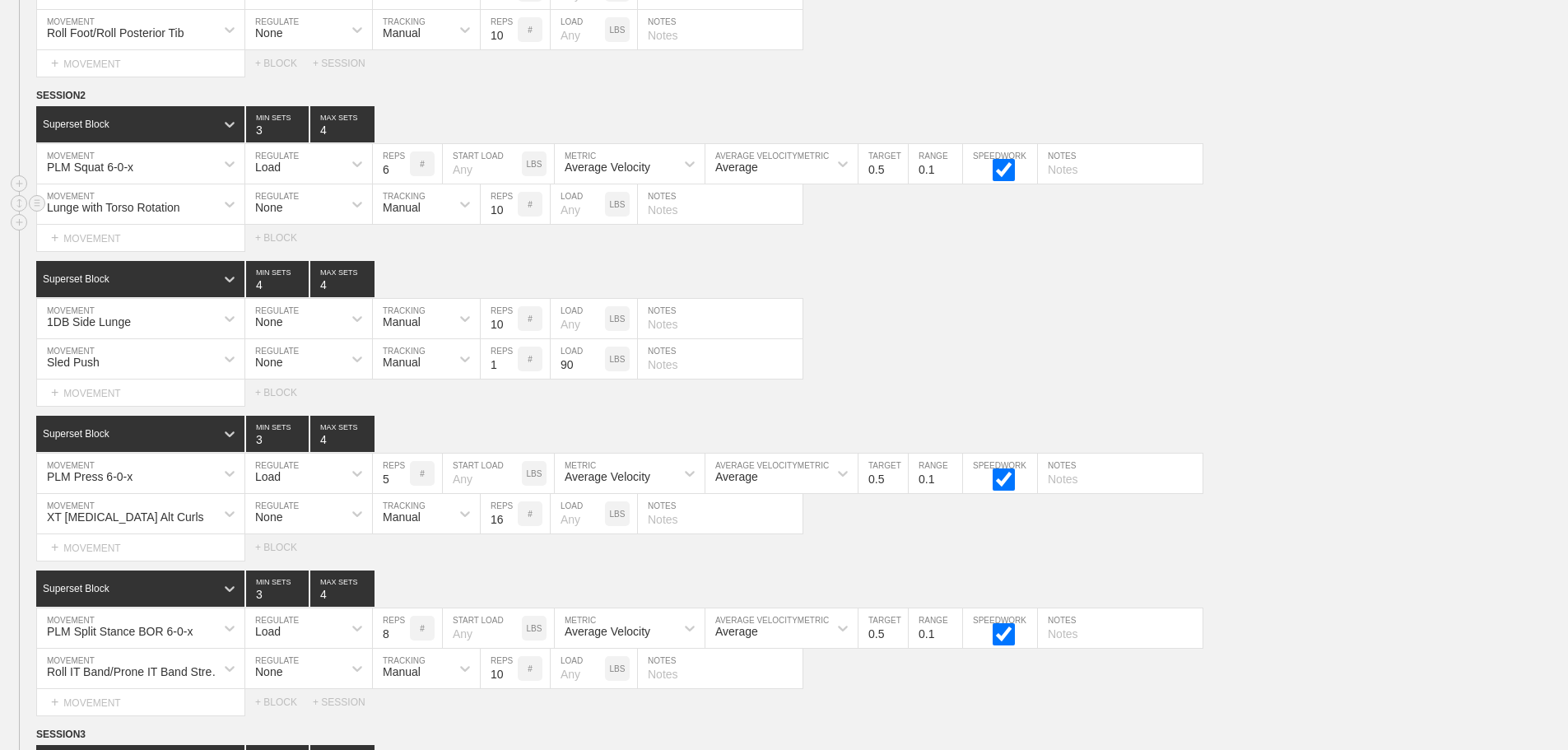
drag, startPoint x: 1255, startPoint y: 233, endPoint x: 1266, endPoint y: 235, distance: 11.2
click at [1256, 225] on div "Lunge with Torso Rotation MOVEMENT None REGULATE Manual TRACKING 10 REPS # LOAD…" at bounding box center [784, 204] width 1568 height 40
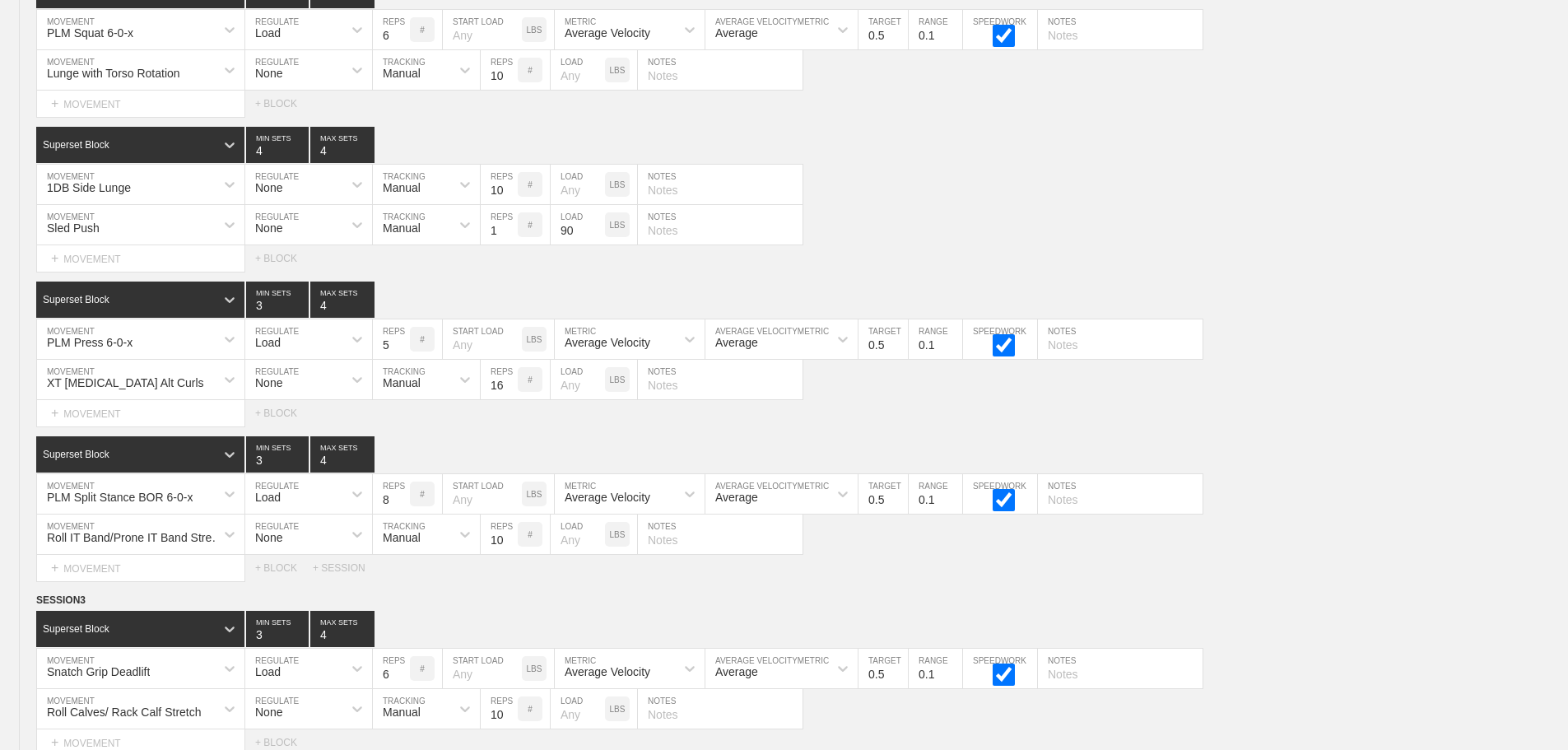
scroll to position [9952, 0]
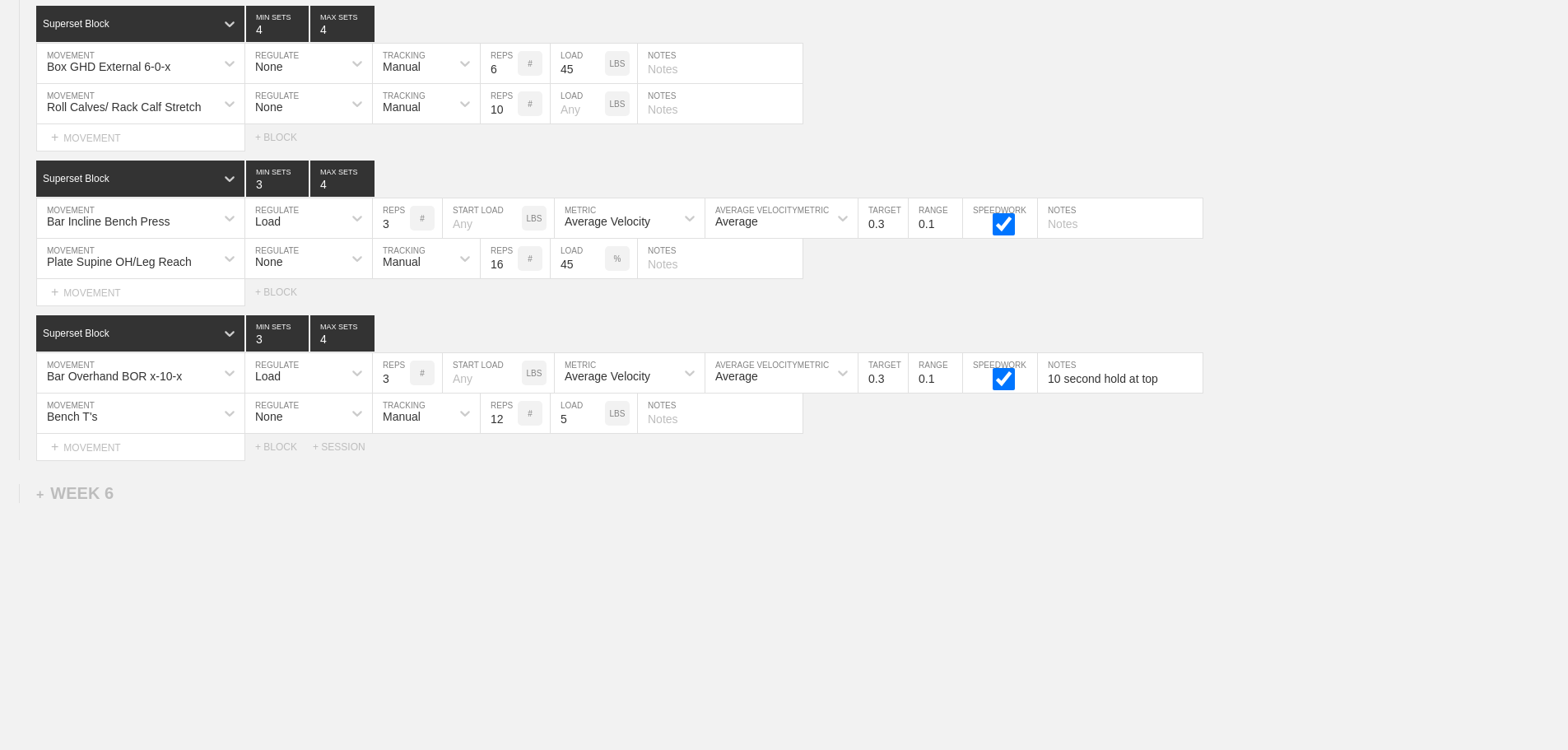
click at [232, 101] on icon at bounding box center [229, 103] width 16 height 16
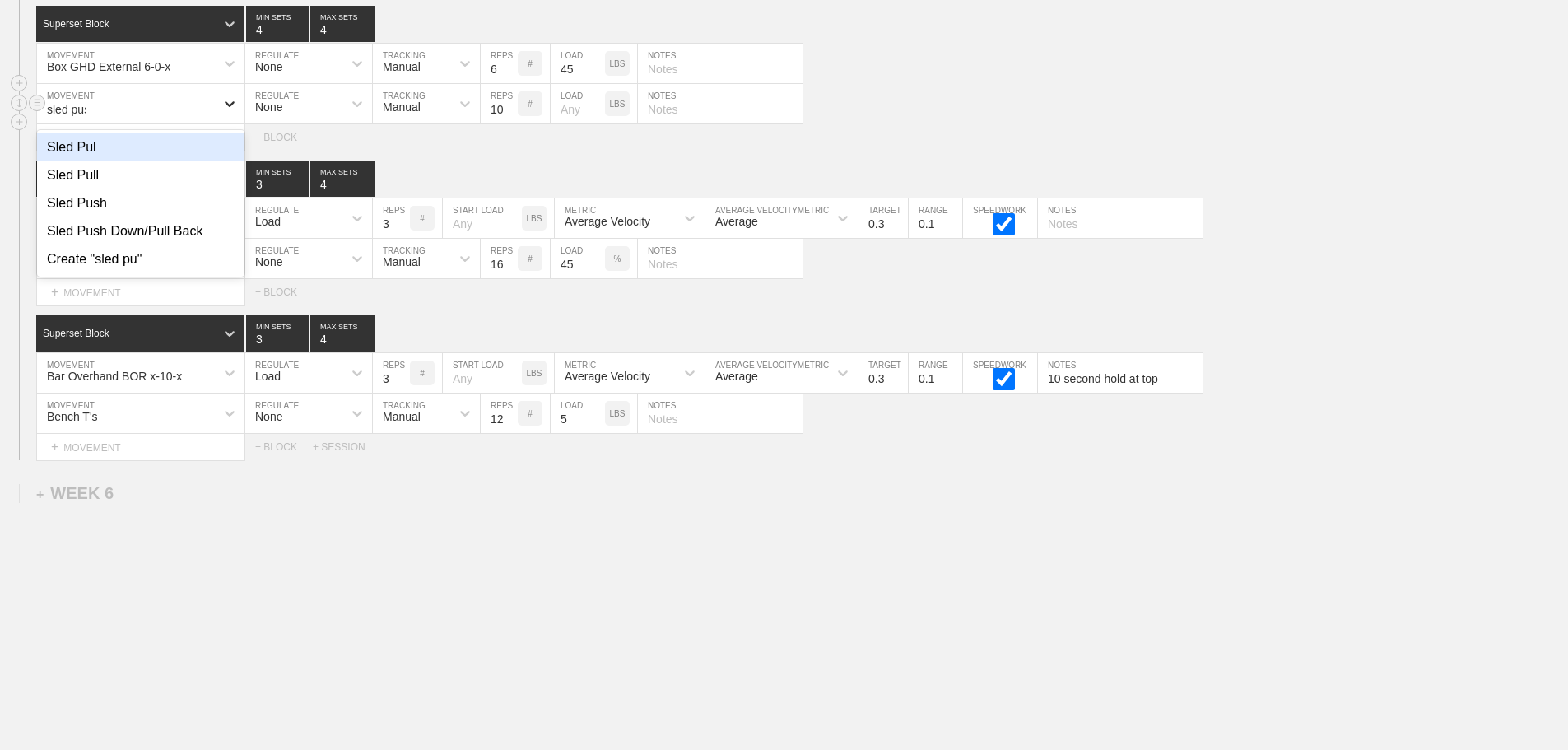
type input "sled push"
click at [123, 147] on div "Sled Push" at bounding box center [141, 147] width 208 height 28
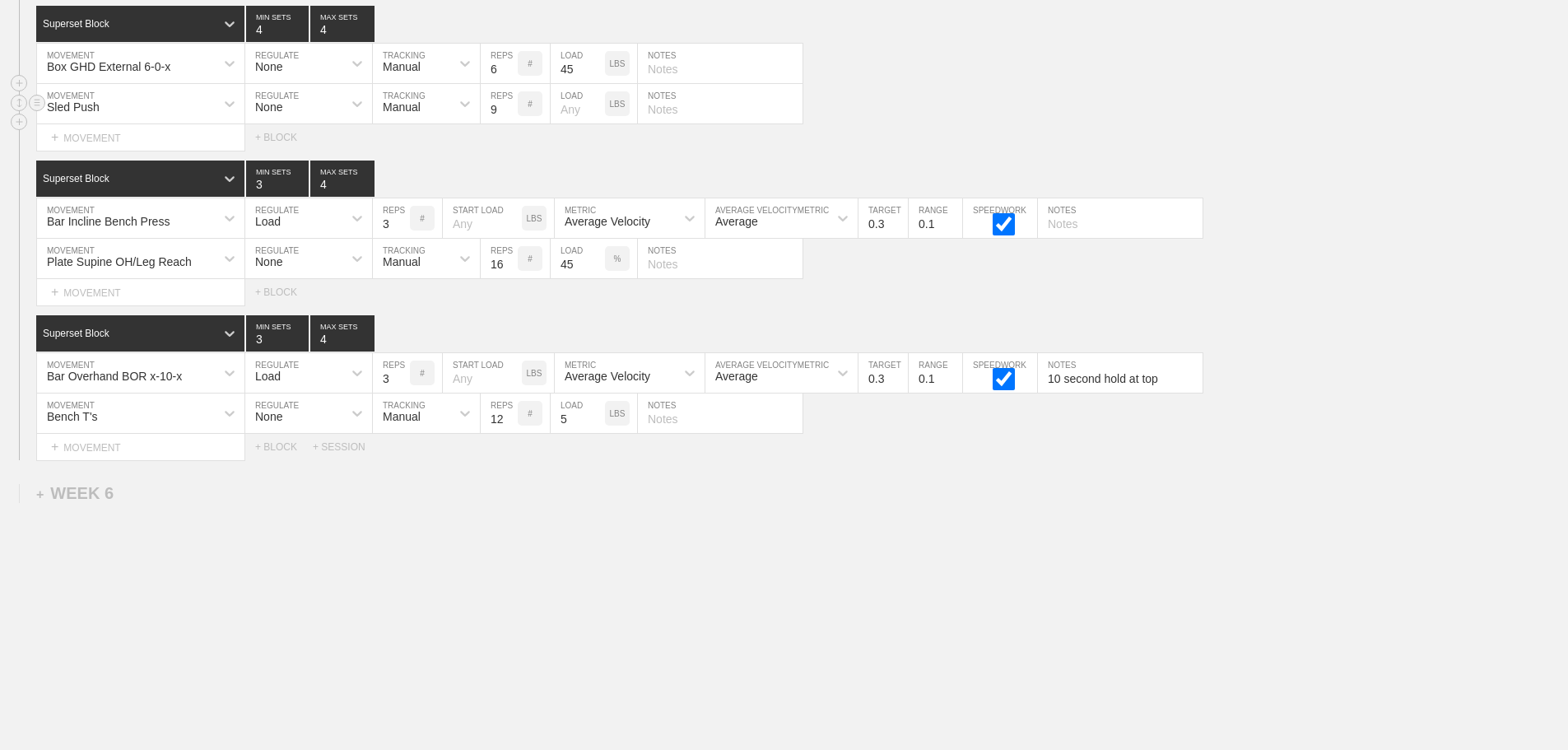
click at [509, 114] on input "9" at bounding box center [499, 103] width 37 height 39
click at [509, 114] on input "8" at bounding box center [499, 103] width 37 height 39
click at [509, 114] on input "7" at bounding box center [499, 103] width 37 height 39
click at [510, 114] on input "6" at bounding box center [499, 103] width 37 height 39
click at [511, 114] on input "5" at bounding box center [499, 103] width 37 height 39
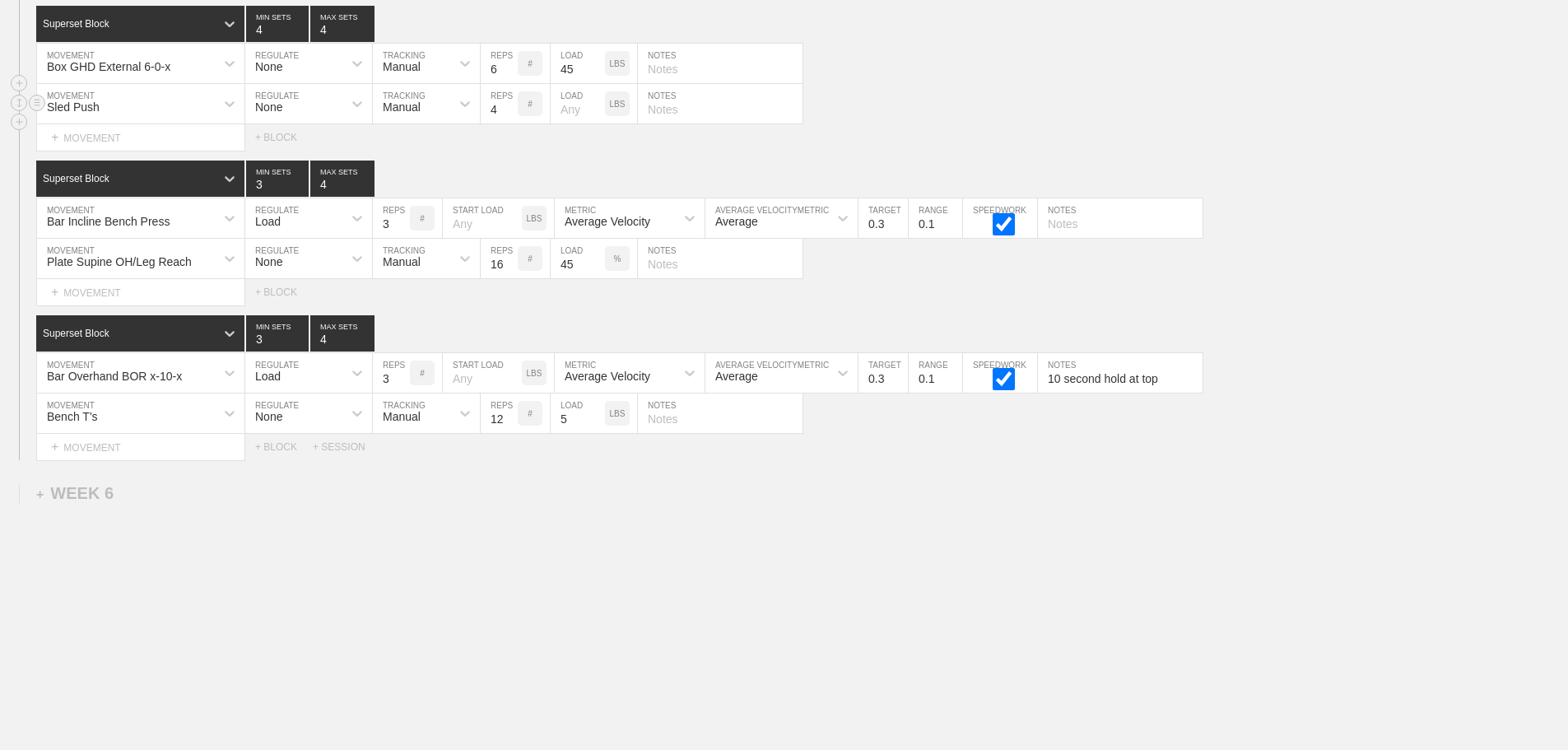
click at [511, 114] on input "4" at bounding box center [499, 103] width 37 height 39
click at [511, 114] on input "3" at bounding box center [499, 103] width 37 height 39
click at [511, 113] on input "2" at bounding box center [499, 103] width 37 height 39
click at [511, 113] on input "1" at bounding box center [499, 103] width 37 height 39
type input "1"
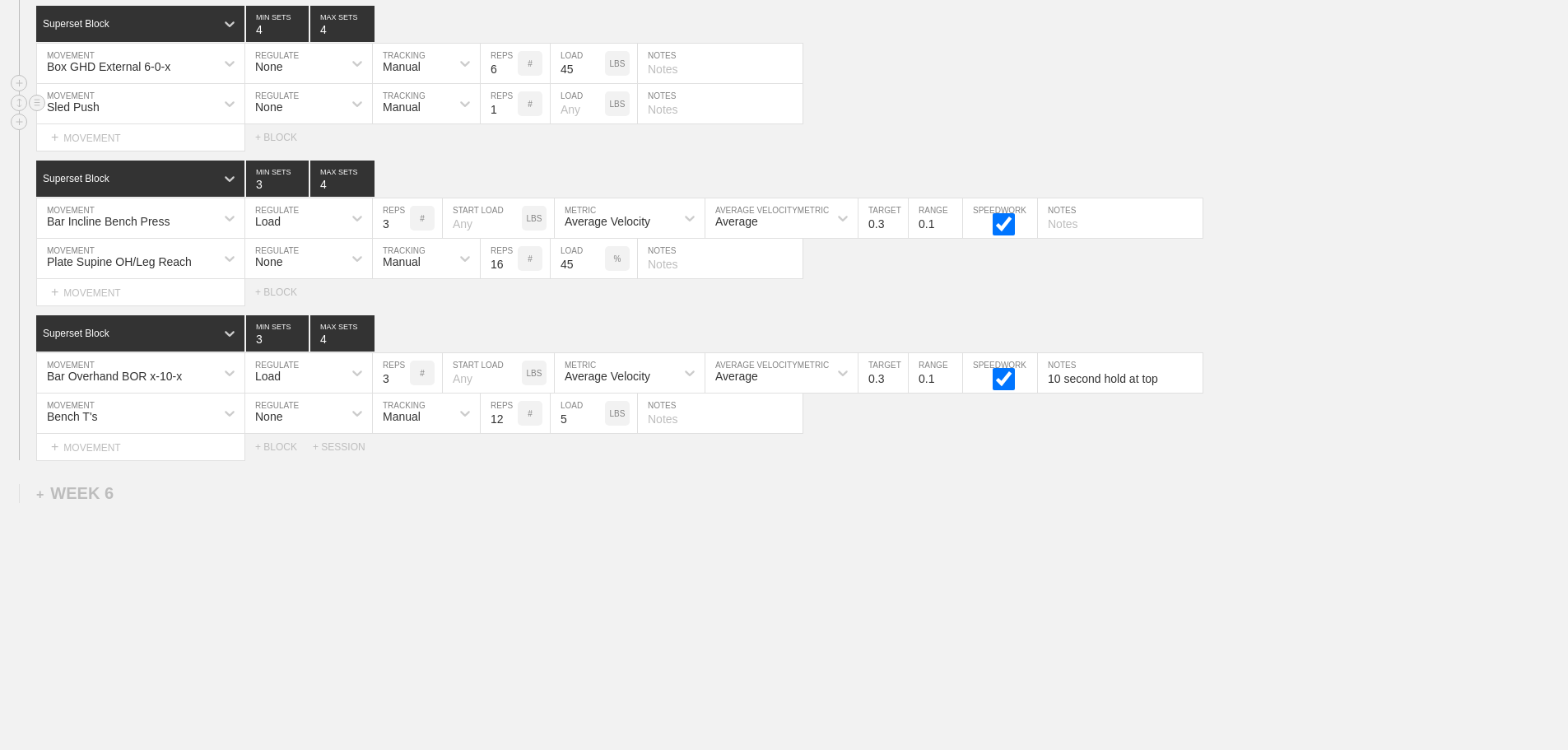
click at [511, 113] on input "1" at bounding box center [499, 103] width 37 height 39
click at [570, 112] on input "number" at bounding box center [578, 103] width 55 height 39
type input "90"
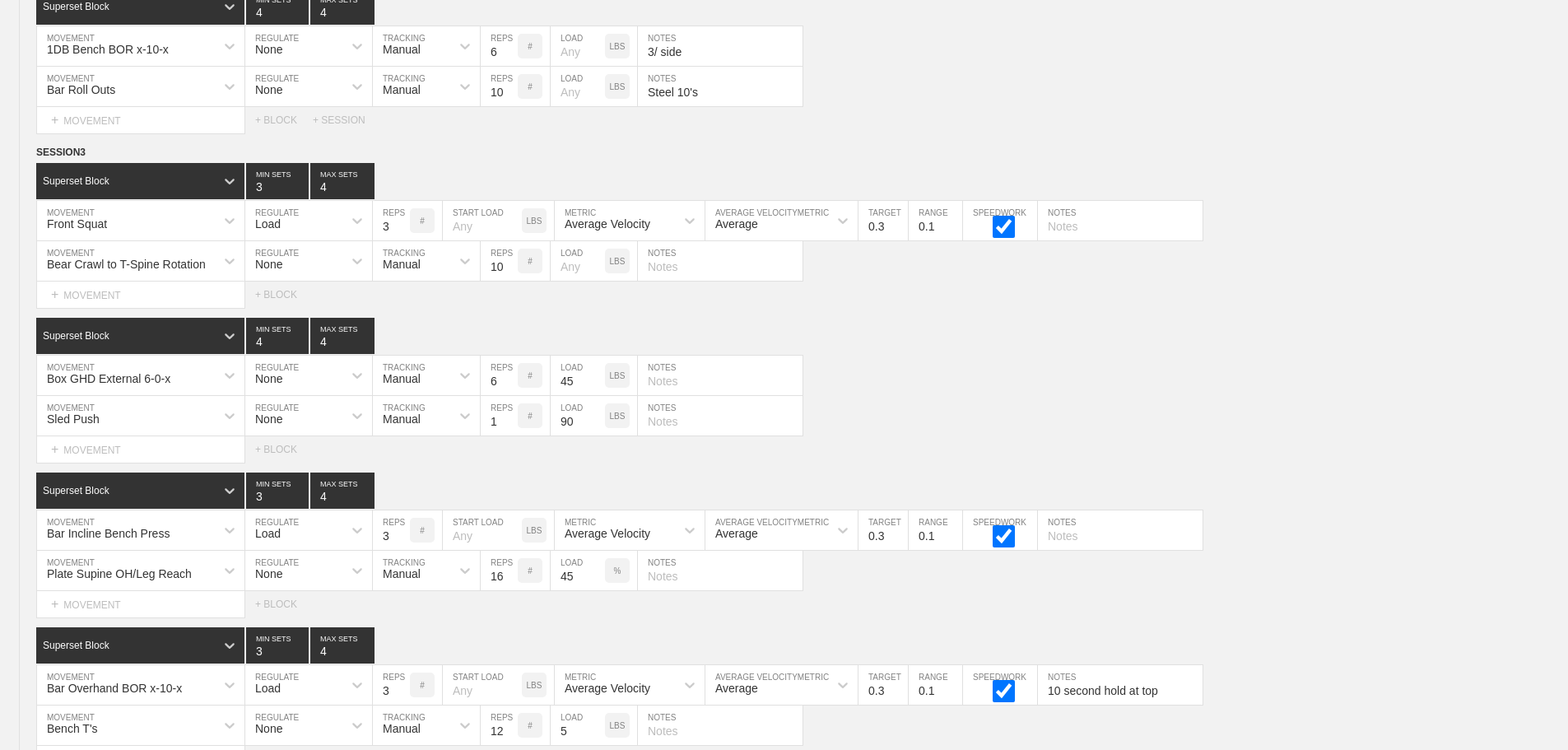
scroll to position [9624, 0]
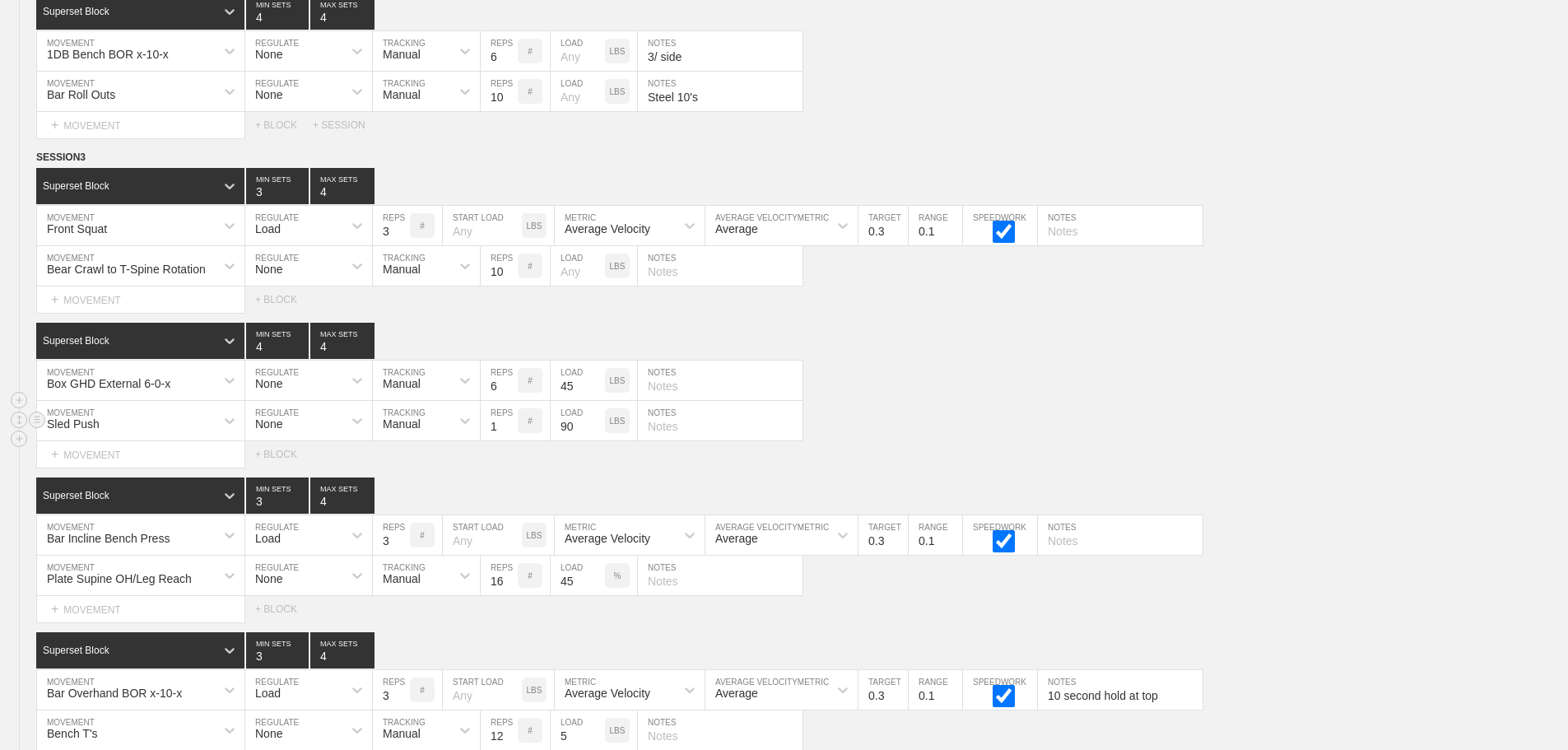
click at [1074, 436] on div "Sled Push MOVEMENT None REGULATE Manual TRACKING 1 REPS # 90 LOAD LBS NOTES" at bounding box center [784, 420] width 1568 height 40
click at [668, 284] on input "text" at bounding box center [720, 265] width 165 height 39
type input "q"
click at [986, 400] on div "Box GHD External 6-0-x MOVEMENT None REGULATE Manual TRACKING 6 REPS # 45 LOAD …" at bounding box center [784, 380] width 1568 height 40
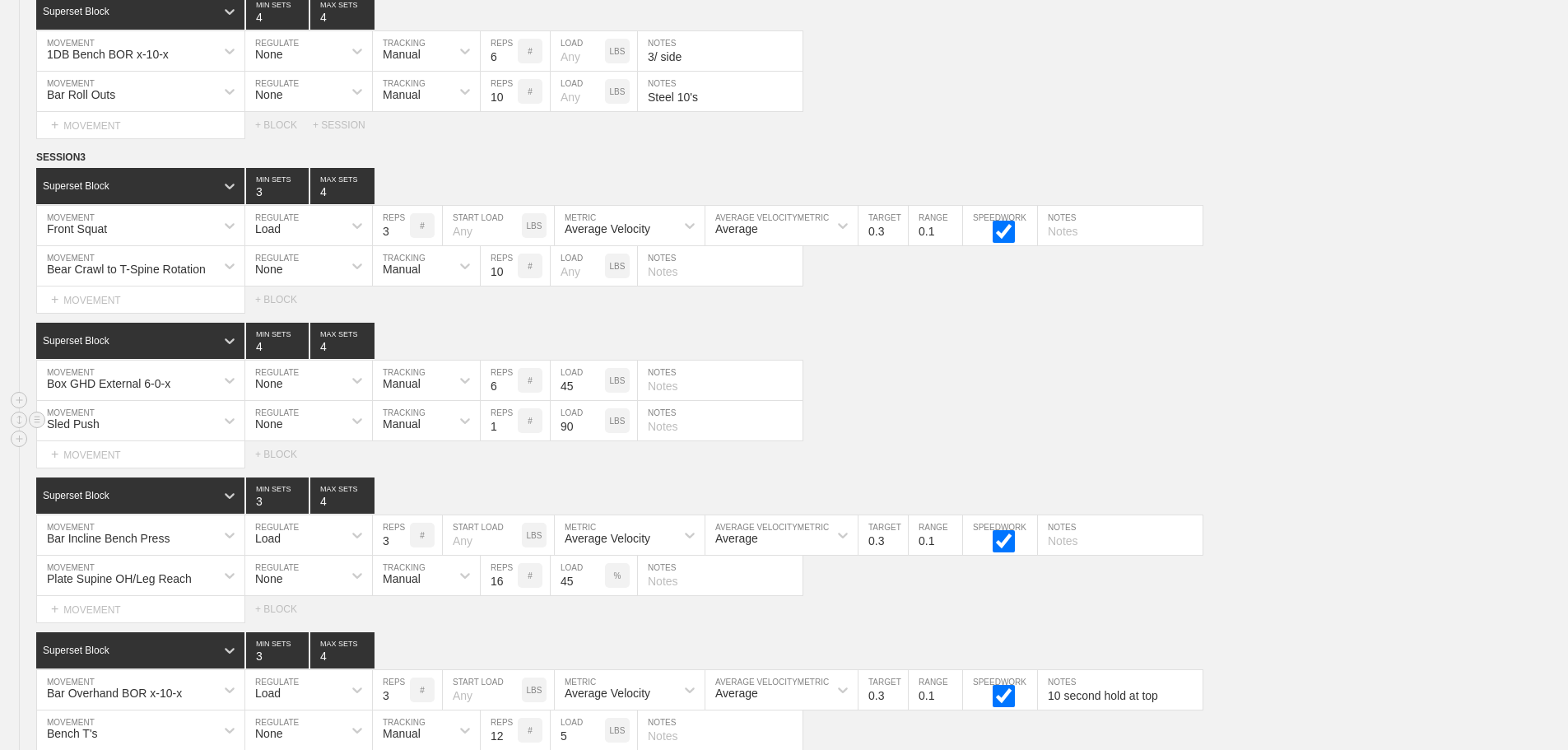
click at [1322, 427] on div "Sled Push MOVEMENT None REGULATE Manual TRACKING 1 REPS # 90 LOAD LBS NOTES" at bounding box center [784, 420] width 1568 height 40
click at [1313, 394] on div "Box GHD External 6-0-x MOVEMENT None REGULATE Manual TRACKING 6 REPS # 45 LOAD …" at bounding box center [784, 380] width 1568 height 40
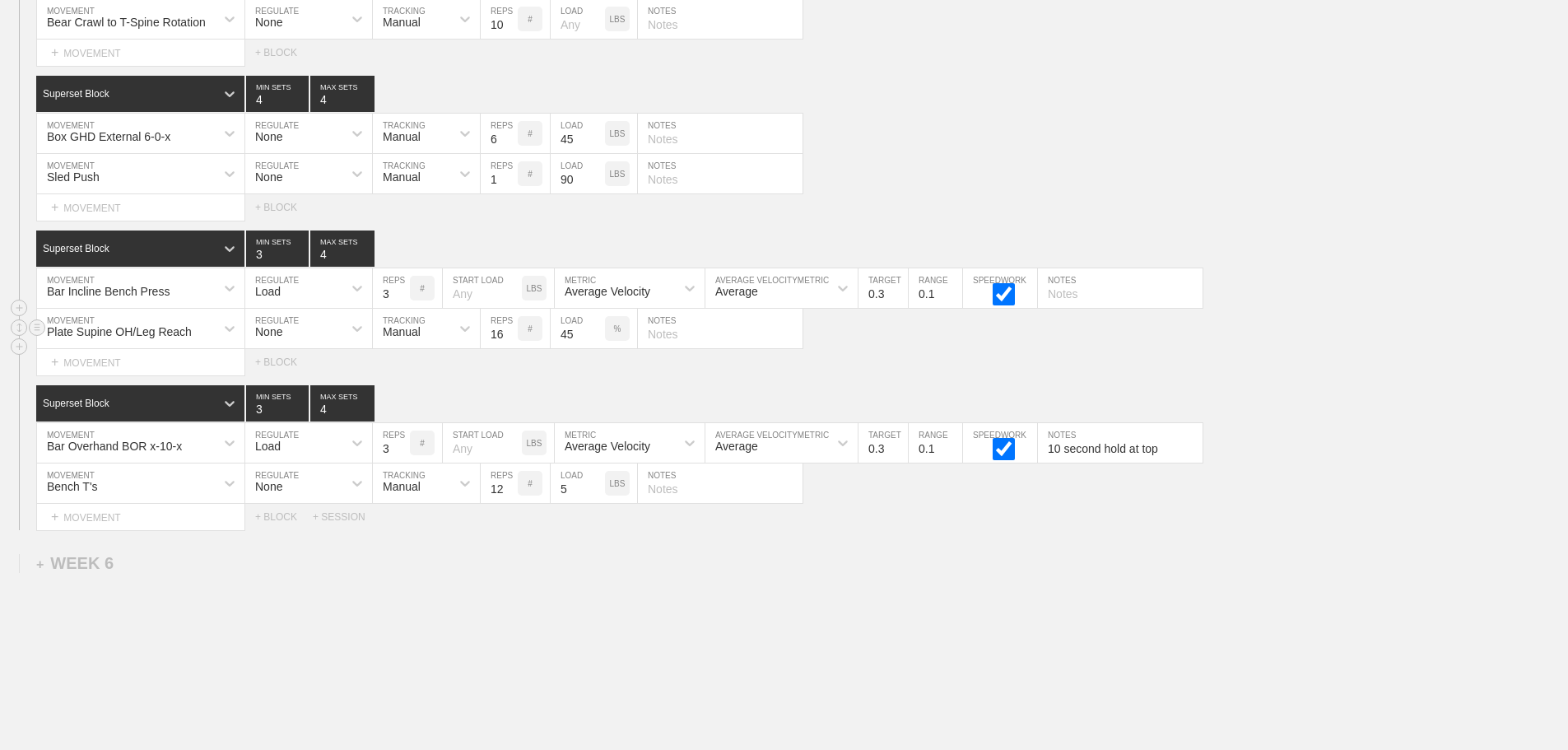
scroll to position [9788, 0]
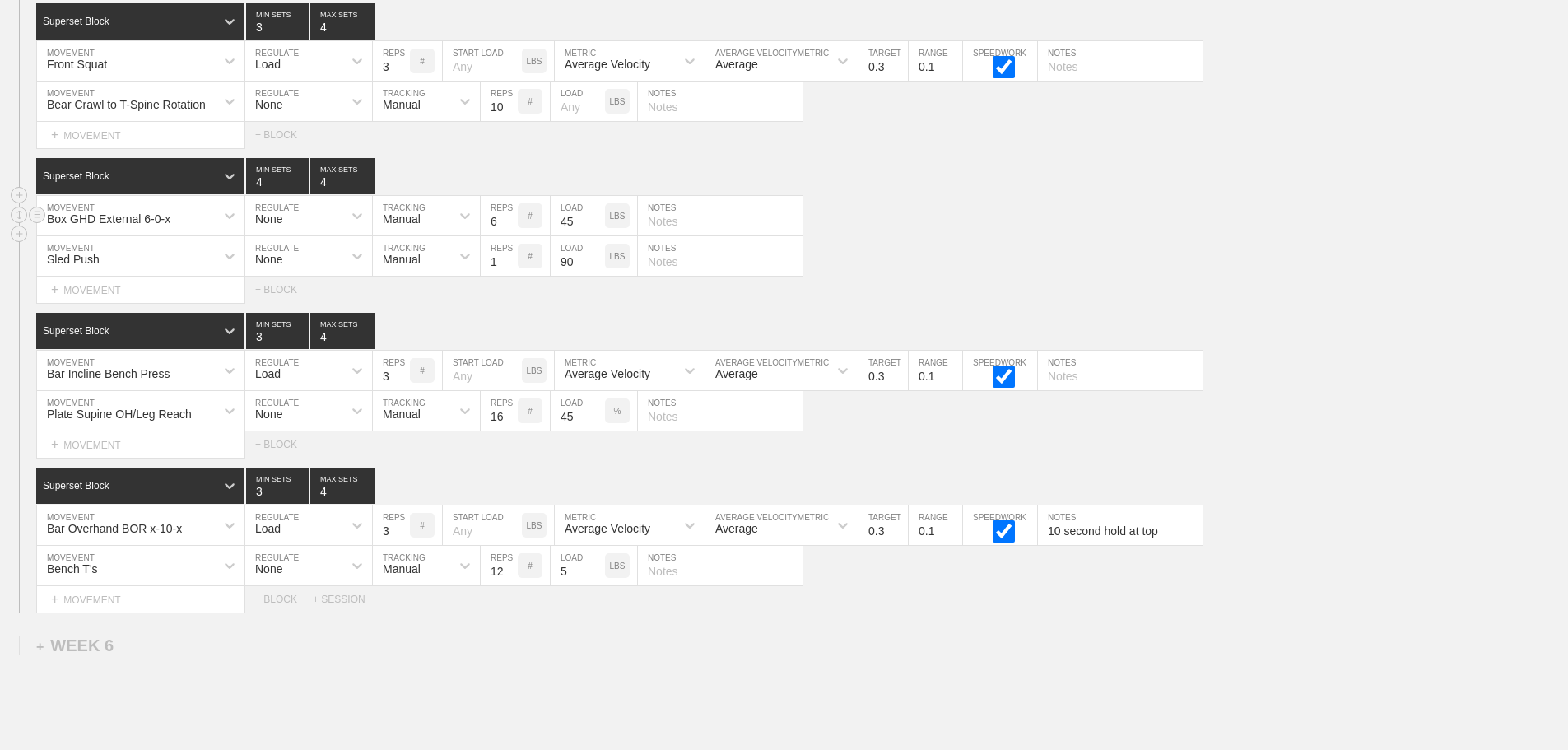
click at [669, 236] on input "text" at bounding box center [720, 216] width 165 height 39
type input "Feet and Knees Externally rotated, toes pointed towards wall"
click at [1001, 277] on div "Sled Push MOVEMENT None REGULATE Manual TRACKING 1 REPS # 90 LOAD LBS NOTES" at bounding box center [784, 257] width 1568 height 40
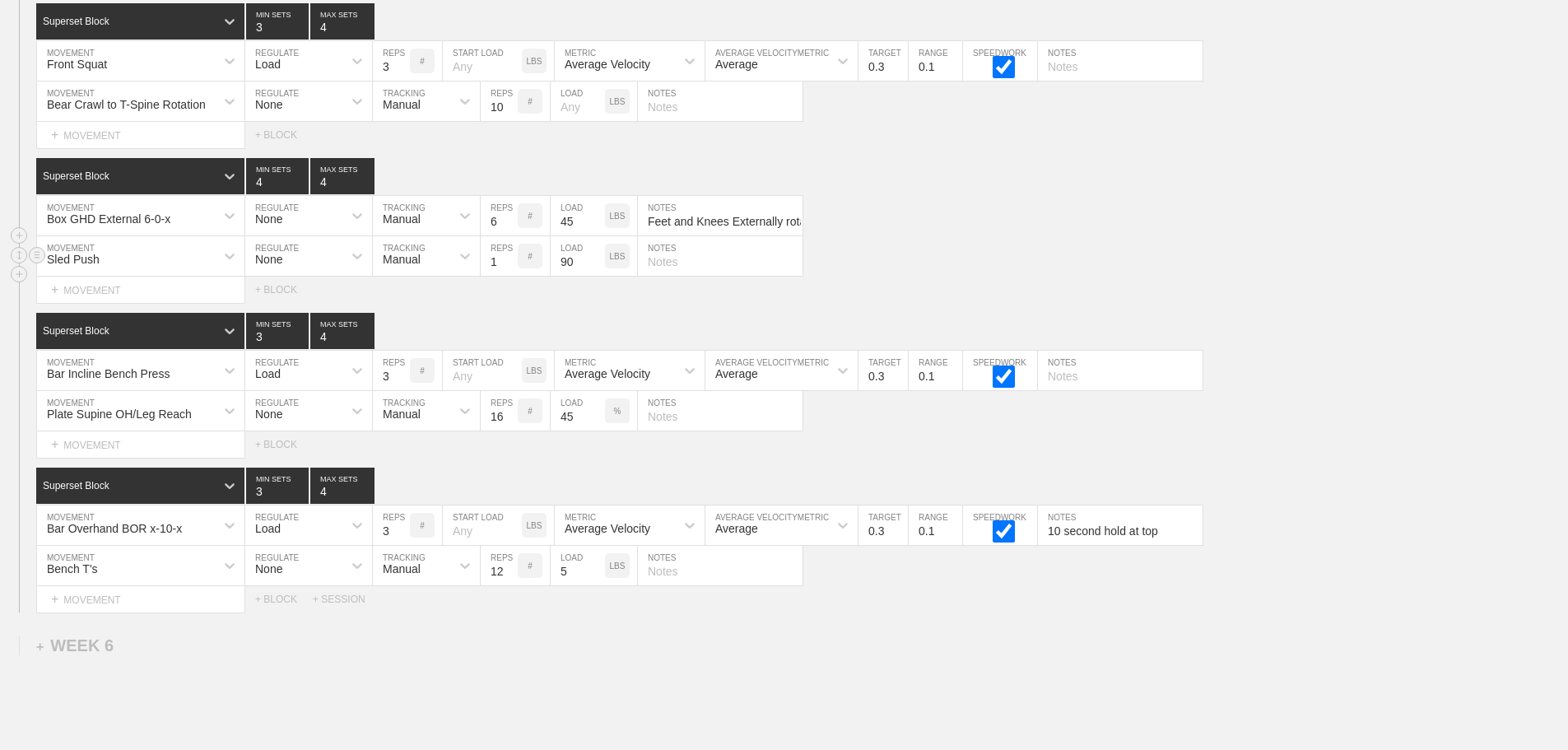
click at [687, 276] on input "text" at bounding box center [720, 256] width 165 height 39
type input "1 straightaway each time"
click at [944, 301] on div "Select... MOVEMENT + MOVEMENT + BLOCK" at bounding box center [784, 289] width 1568 height 26
click at [975, 275] on div "Sled Push MOVEMENT None REGULATE Manual TRACKING 1 REPS # 90 LOAD LBS 1 straigh…" at bounding box center [784, 257] width 1568 height 40
click at [1063, 80] on input "text" at bounding box center [1121, 60] width 165 height 39
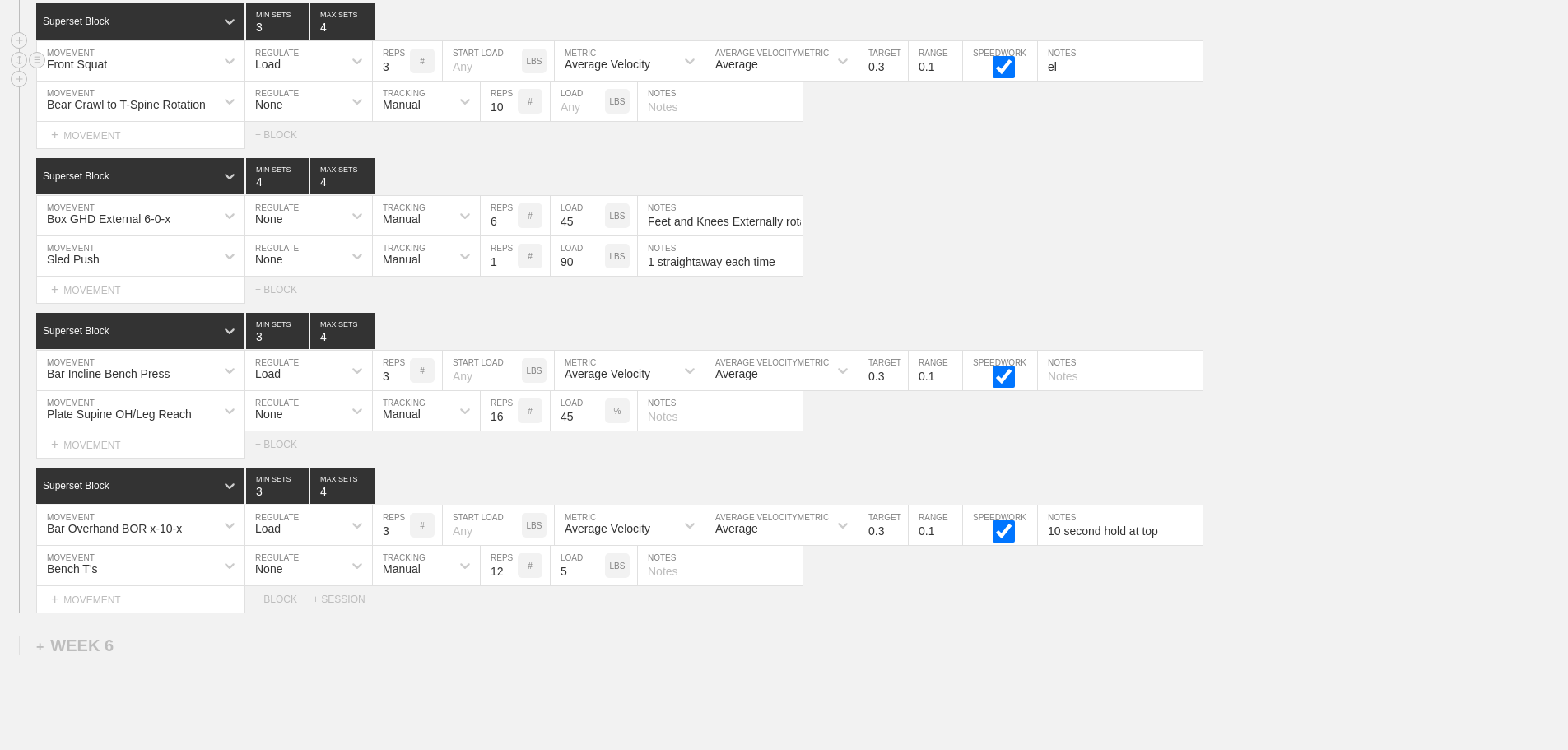
type input "e"
type input "Elbows high"
click at [1284, 226] on div "Box GHD External 6-0-x MOVEMENT None REGULATE Manual TRACKING 6 REPS # 45 LOAD …" at bounding box center [784, 216] width 1568 height 40
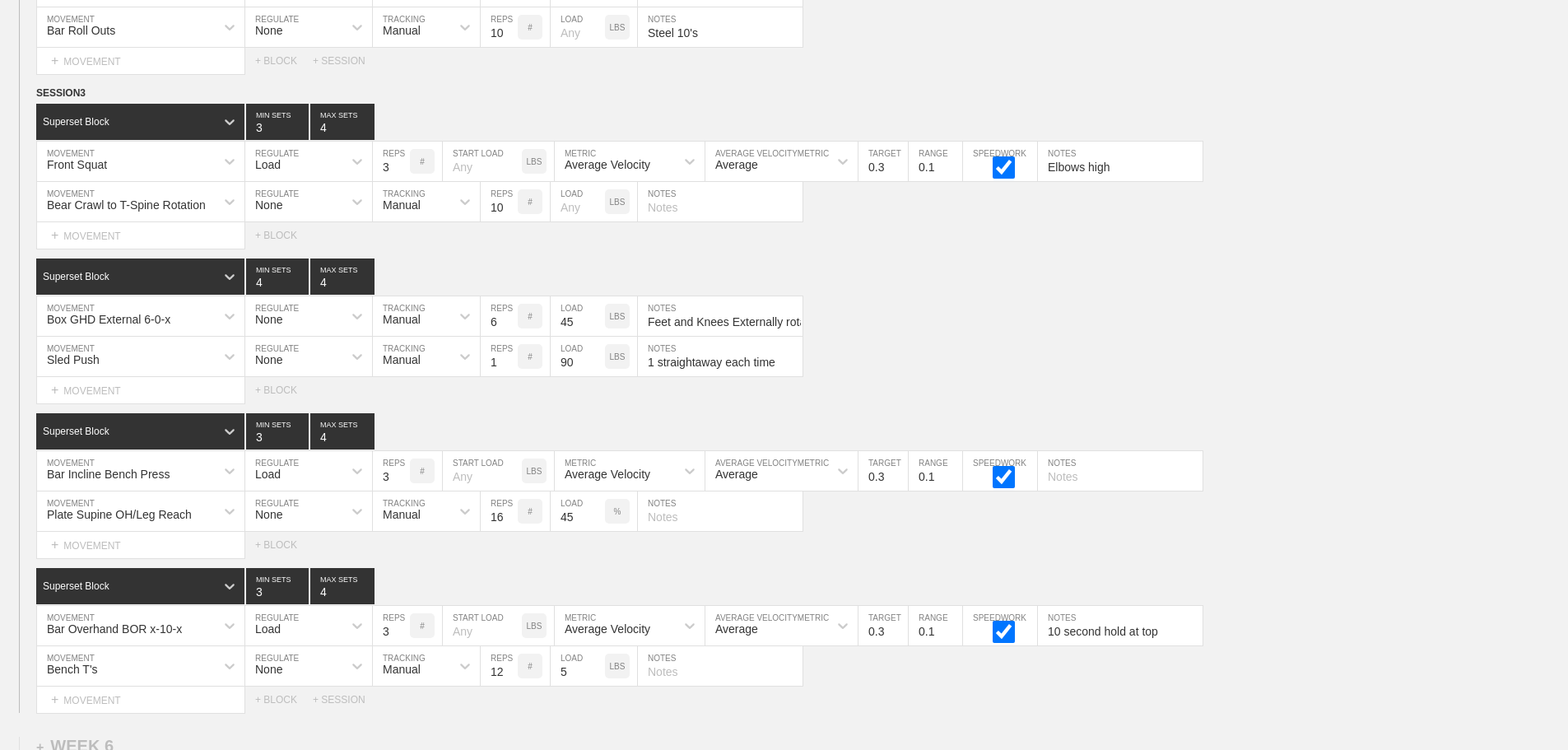
scroll to position [9706, 0]
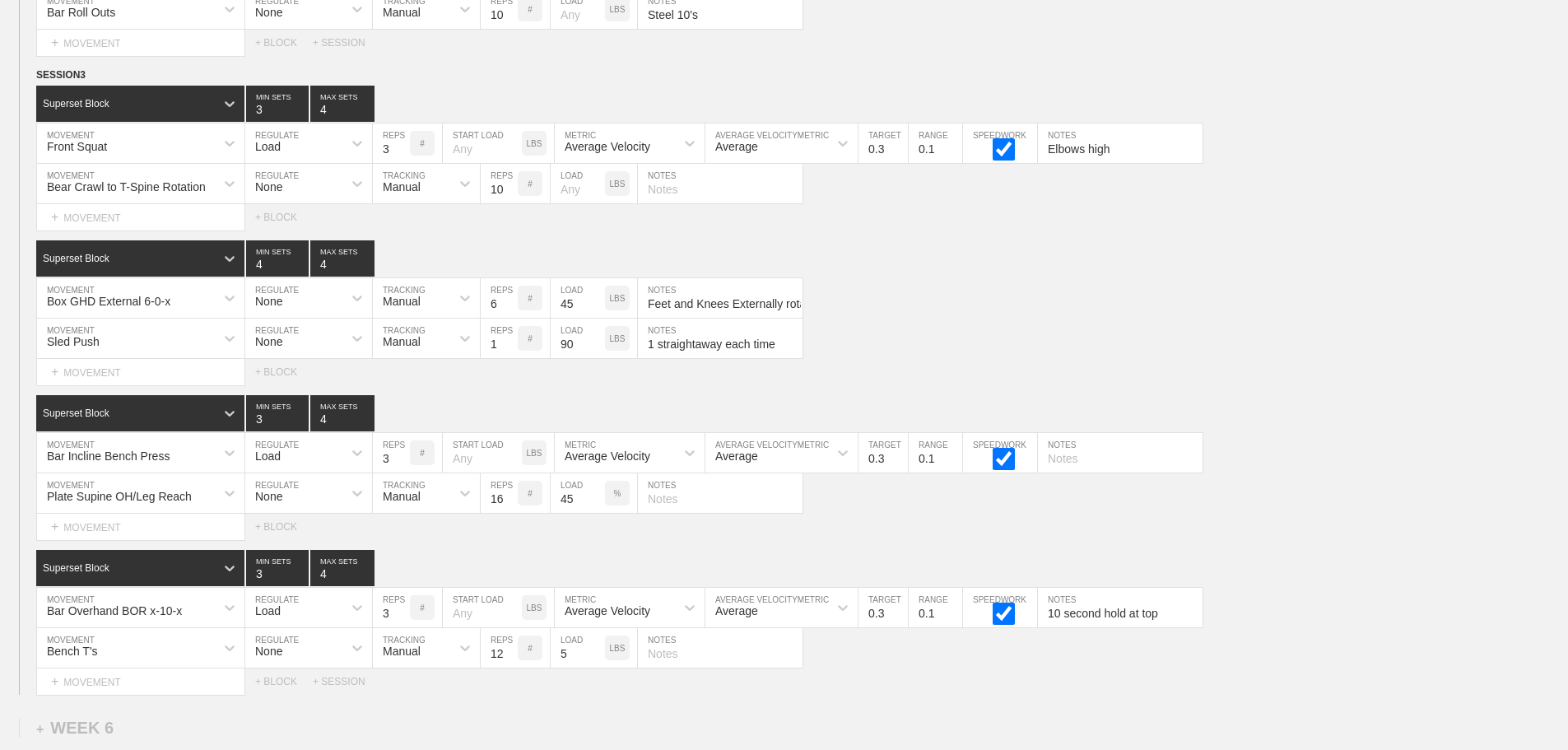
click at [1339, 535] on div "Select... MOVEMENT + MOVEMENT + BLOCK" at bounding box center [784, 526] width 1568 height 26
click at [227, 658] on div "option Bench T's, selected. option 1 Lap Sprint 2 Sides focused, 3 of 801. 801 …" at bounding box center [141, 648] width 208 height 39
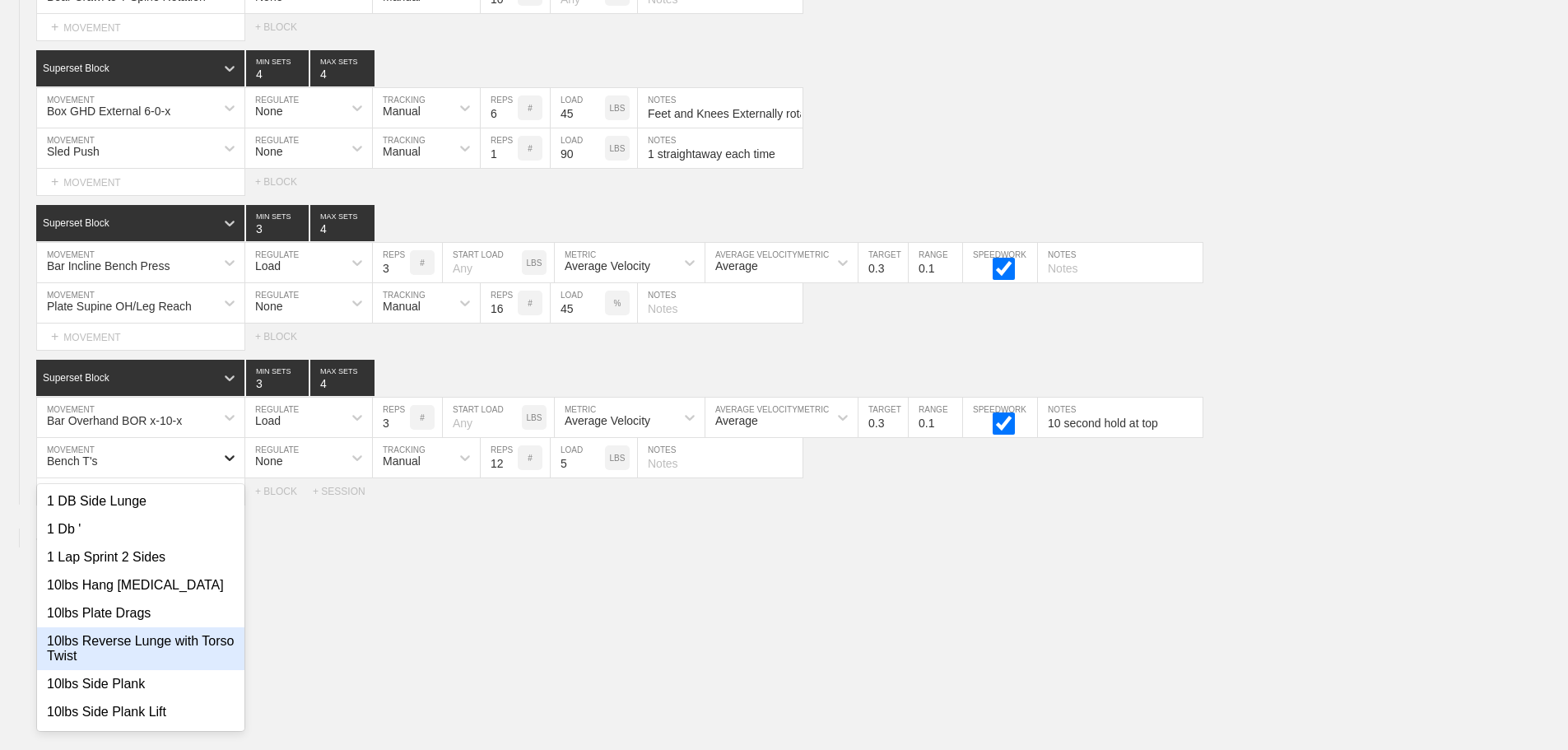
type input "b"
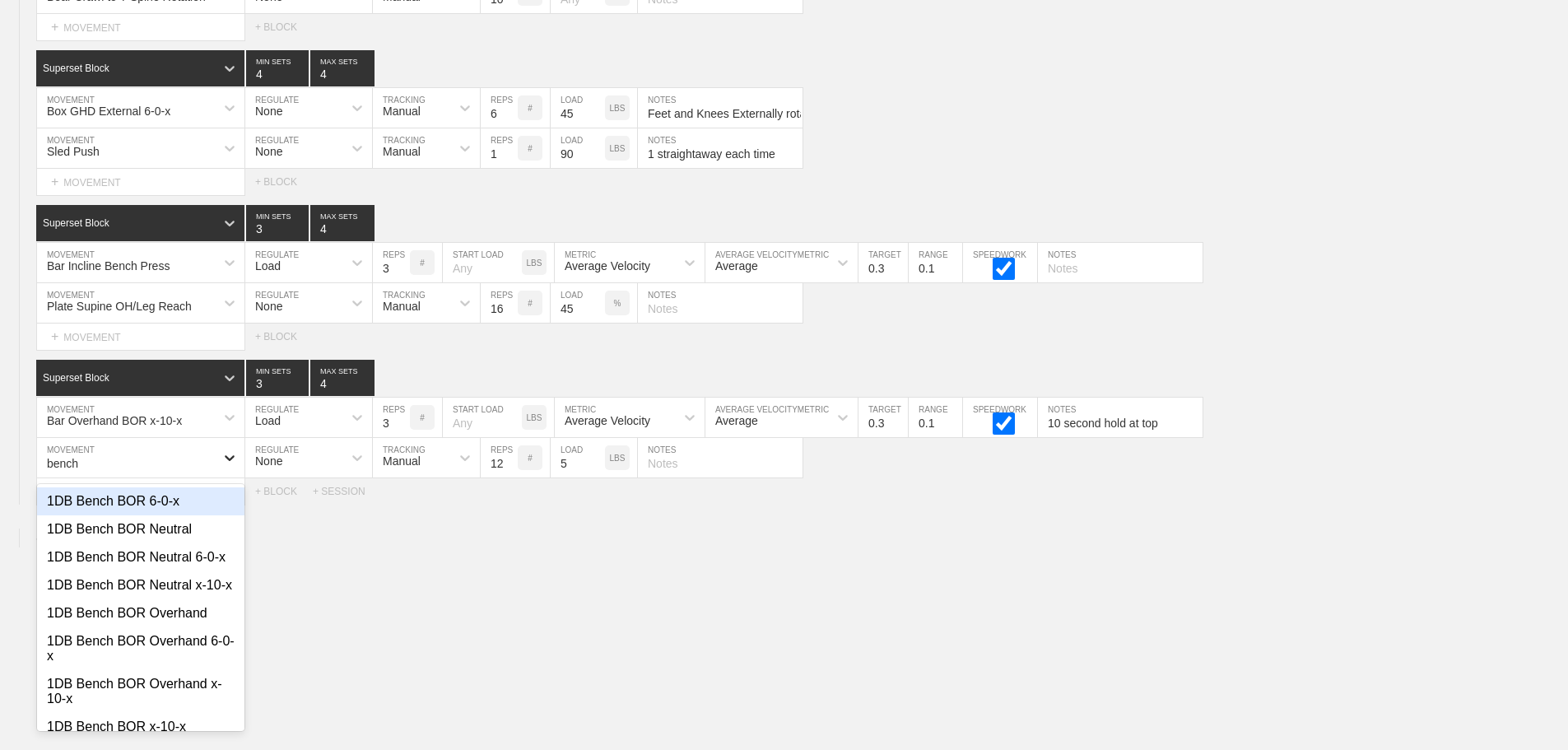
type input "bench y"
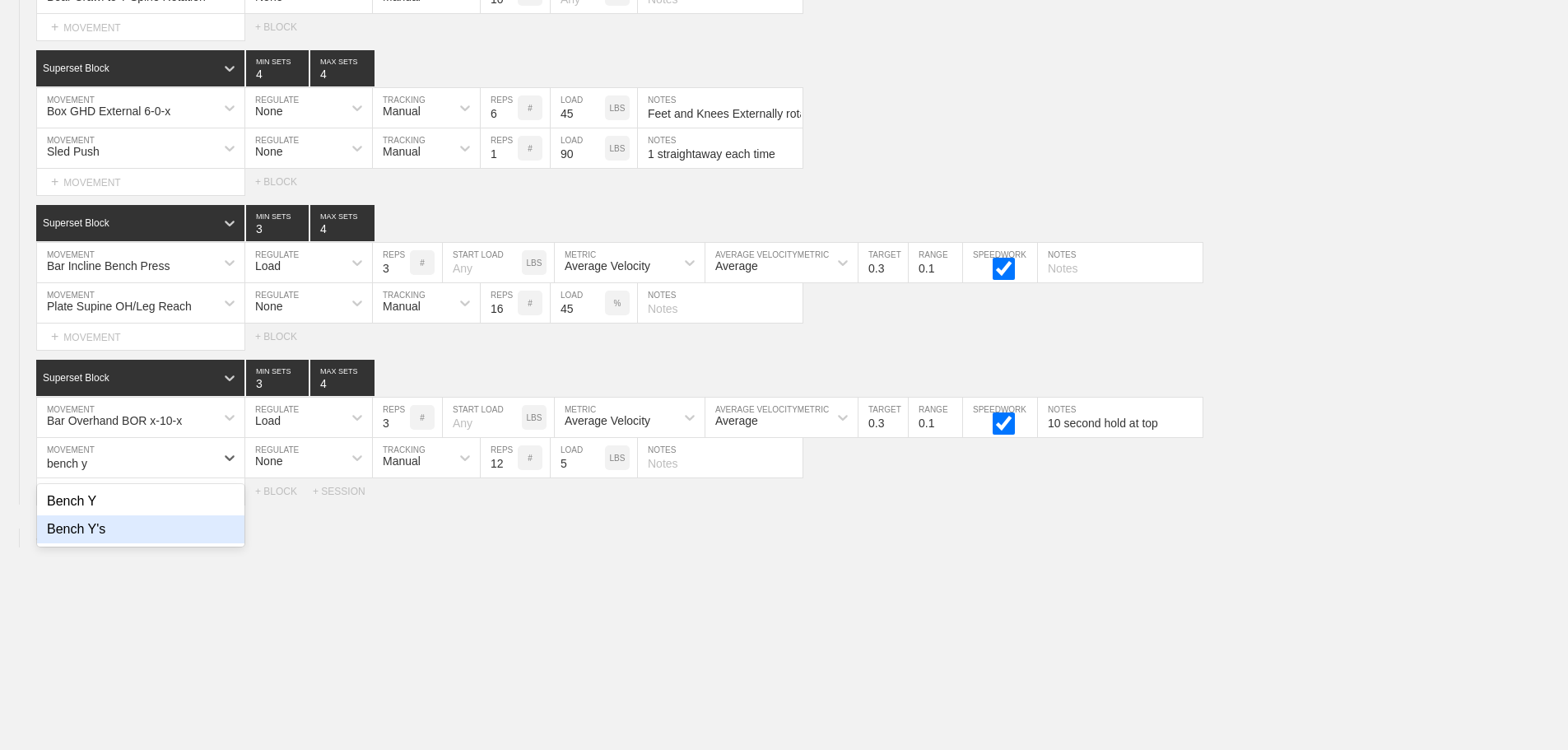
click at [94, 543] on div "Bench Y's" at bounding box center [141, 529] width 208 height 28
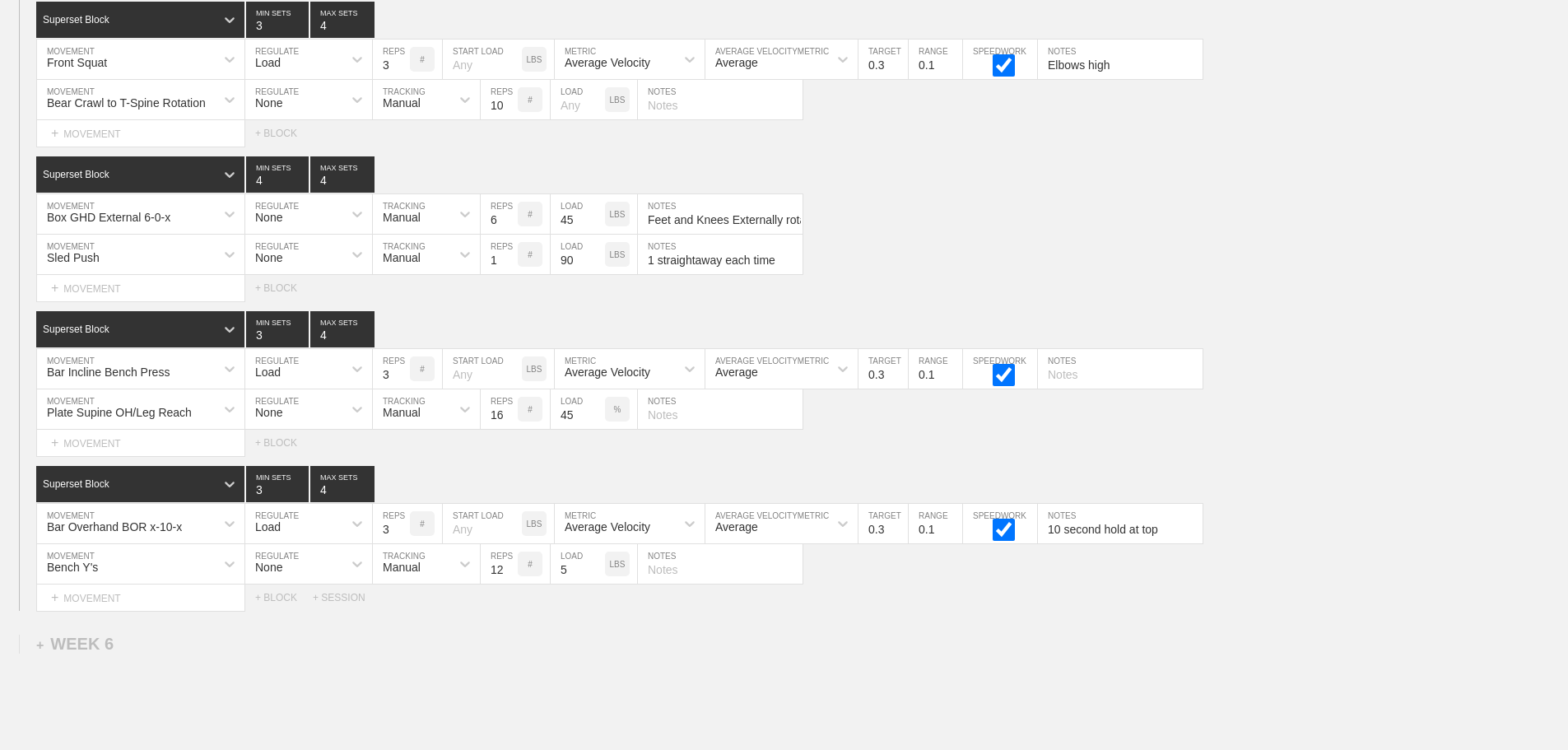
scroll to position [9566, 0]
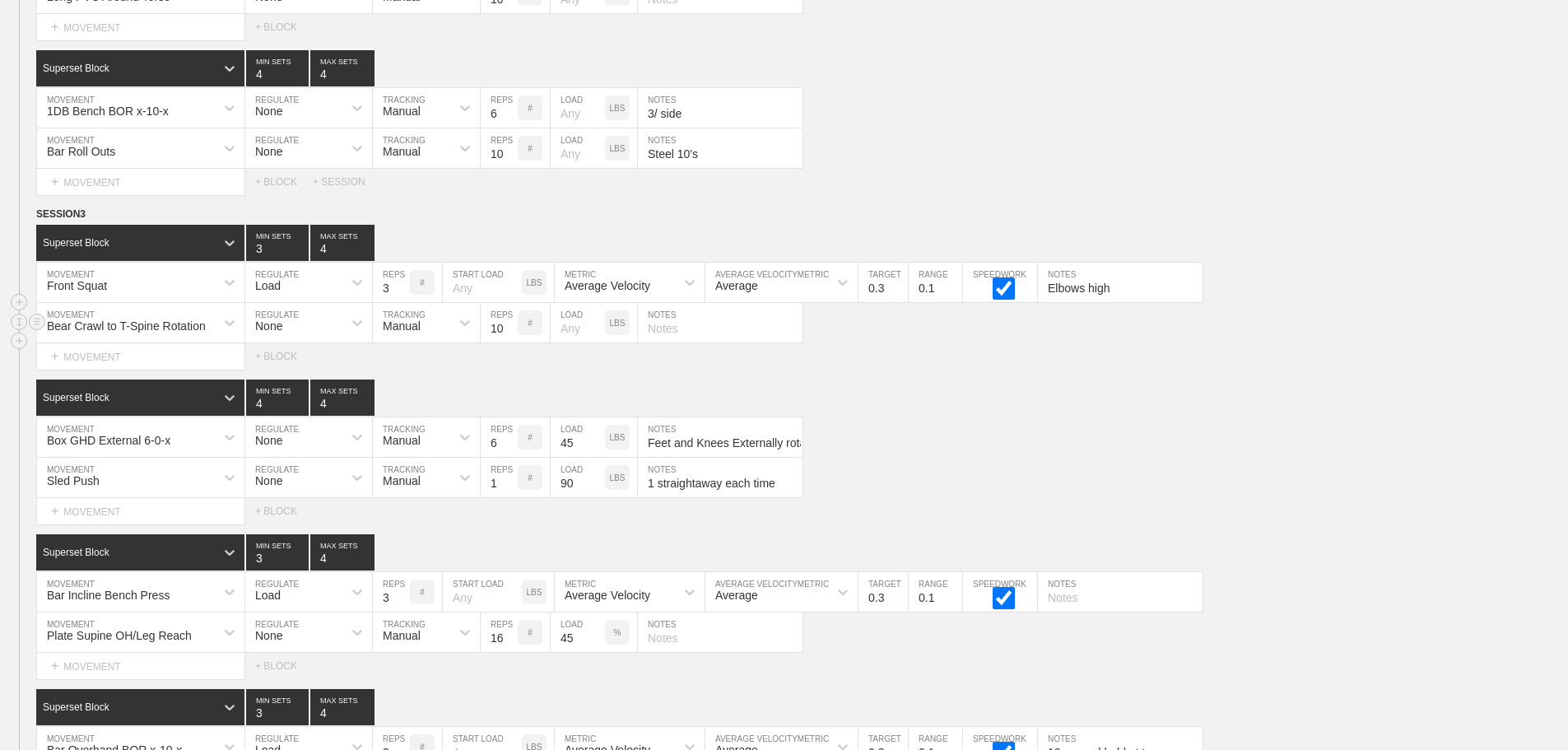
click at [683, 342] on input "text" at bounding box center [720, 322] width 165 height 39
click at [1003, 435] on div "Box GHD External 6-0-x MOVEMENT None REGULATE Manual TRACKING 6 REPS # 45 LOAD …" at bounding box center [784, 438] width 1568 height 40
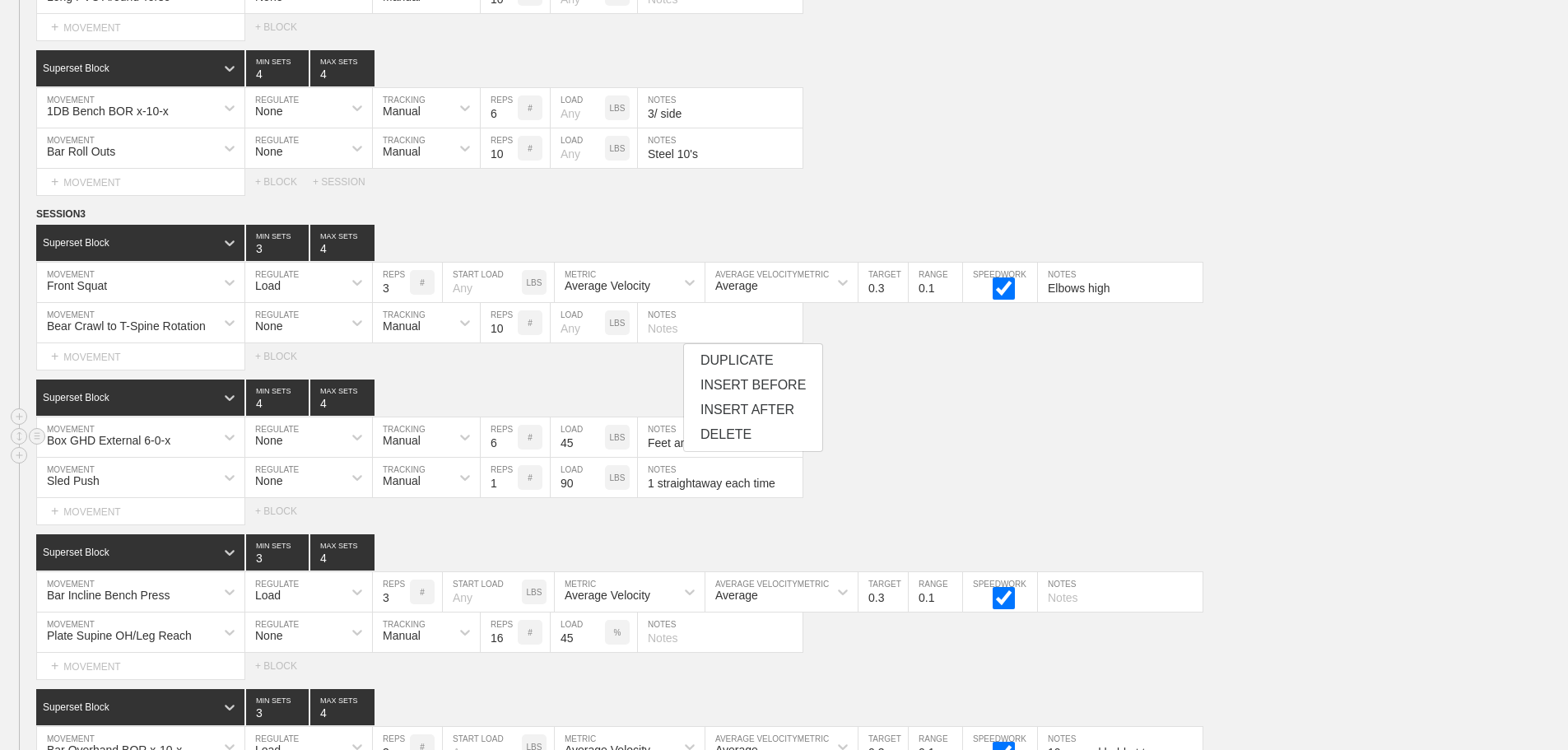
click at [1002, 435] on div "Box GHD External 6-0-x MOVEMENT None REGULATE Manual TRACKING 6 REPS # 45 LOAD …" at bounding box center [784, 438] width 1568 height 40
click at [981, 436] on div "Box GHD External 6-0-x MOVEMENT None REGULATE Manual TRACKING 6 REPS # 45 LOAD …" at bounding box center [784, 438] width 1568 height 40
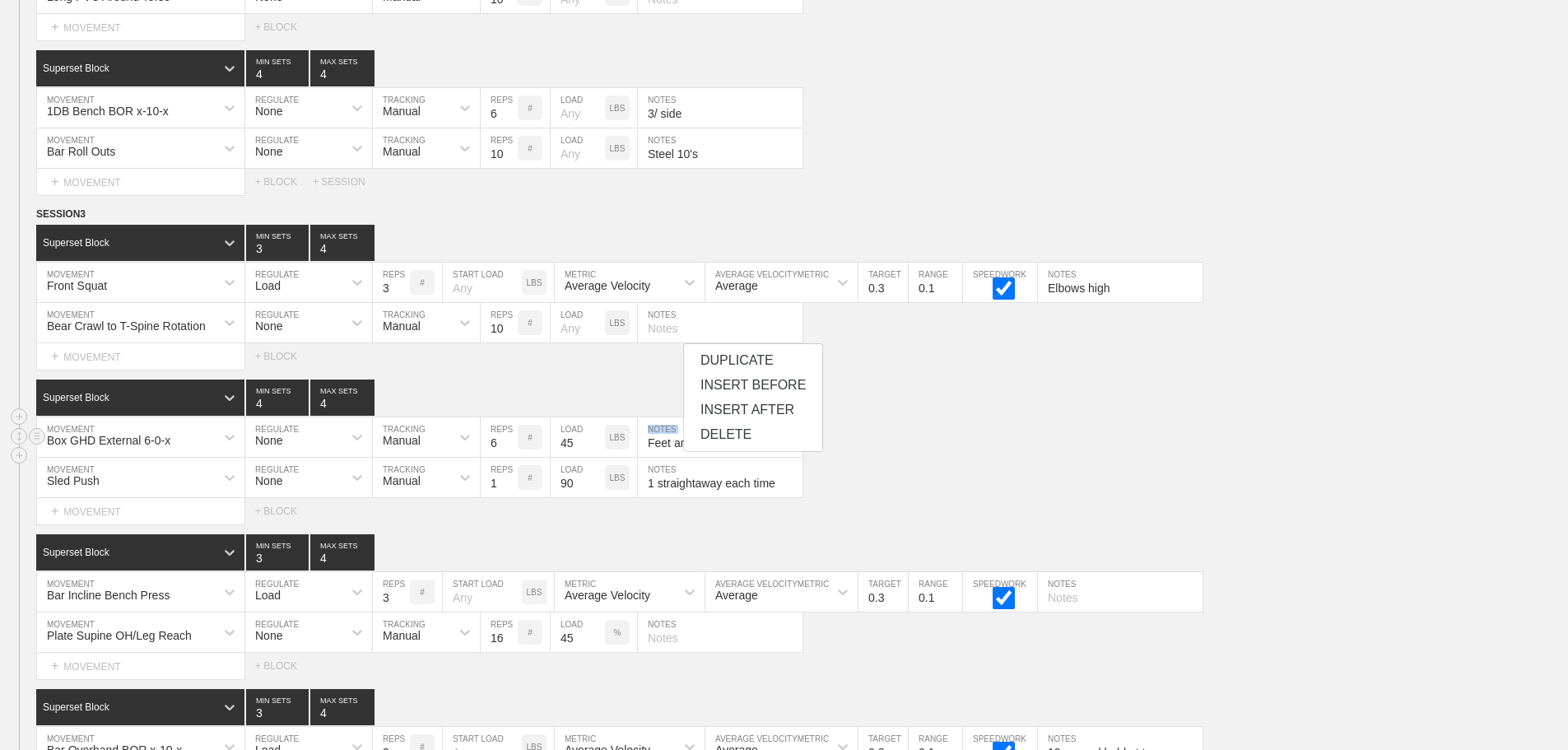
click at [981, 436] on div "Box GHD External 6-0-x MOVEMENT None REGULATE Manual TRACKING 6 REPS # 45 LOAD …" at bounding box center [784, 438] width 1568 height 40
click at [547, 342] on div "#" at bounding box center [534, 322] width 33 height 39
click at [1017, 167] on div "Bar Roll Outs MOVEMENT None REGULATE Manual TRACKING 10 REPS # LOAD LBS Steel 1…" at bounding box center [784, 148] width 1568 height 40
drag, startPoint x: 1355, startPoint y: 417, endPoint x: 1413, endPoint y: 444, distance: 64.0
click at [1359, 416] on div "Superset Block 4 MIN SETS 4 MAX SETS" at bounding box center [802, 398] width 1532 height 36
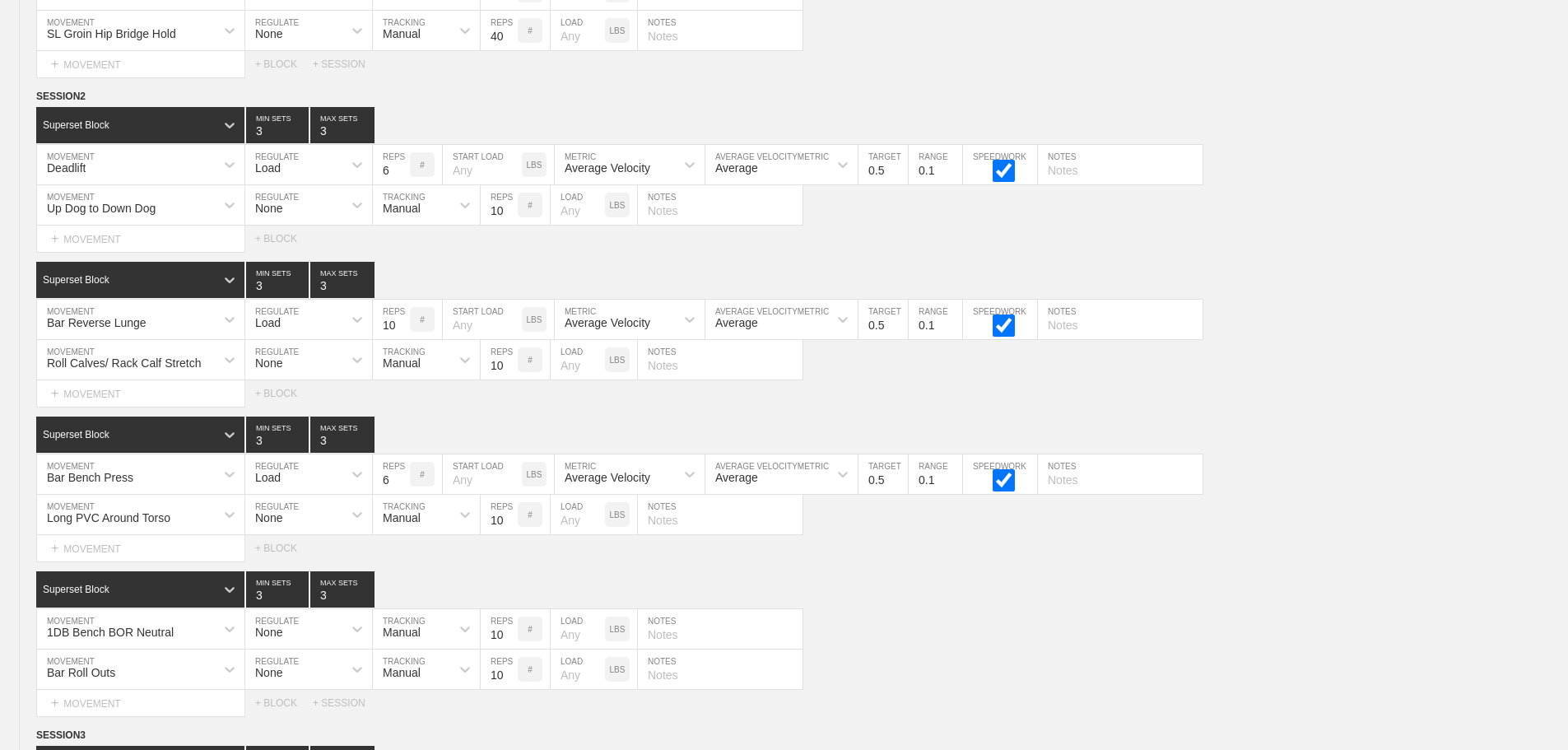
scroll to position [0, 0]
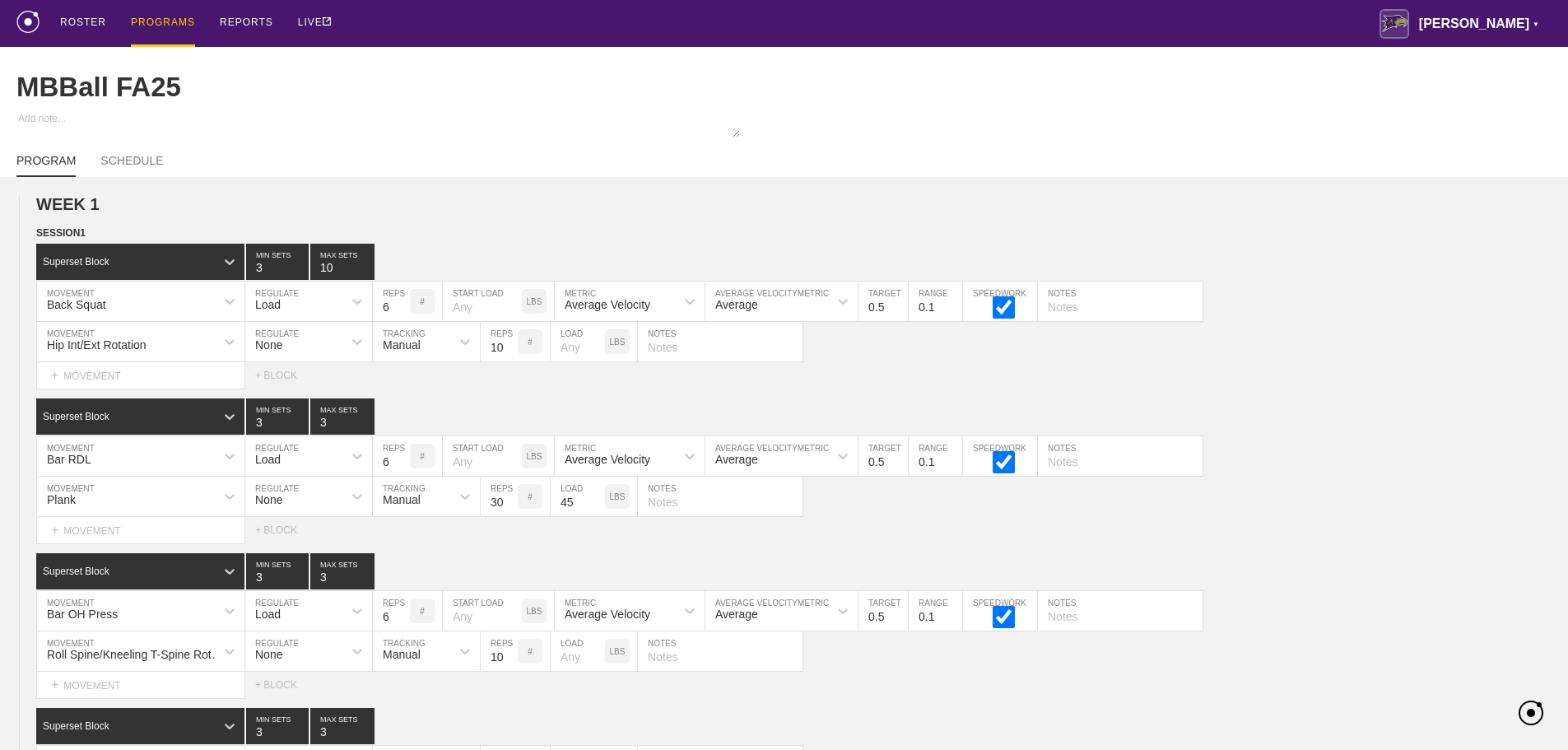
click at [684, 21] on div "ROSTER PROGRAMS REPORTS LIVE [PERSON_NAME] ▼ [PERSON_NAME][EMAIL_ADDRESS][PERSO…" at bounding box center [784, 23] width 1535 height 47
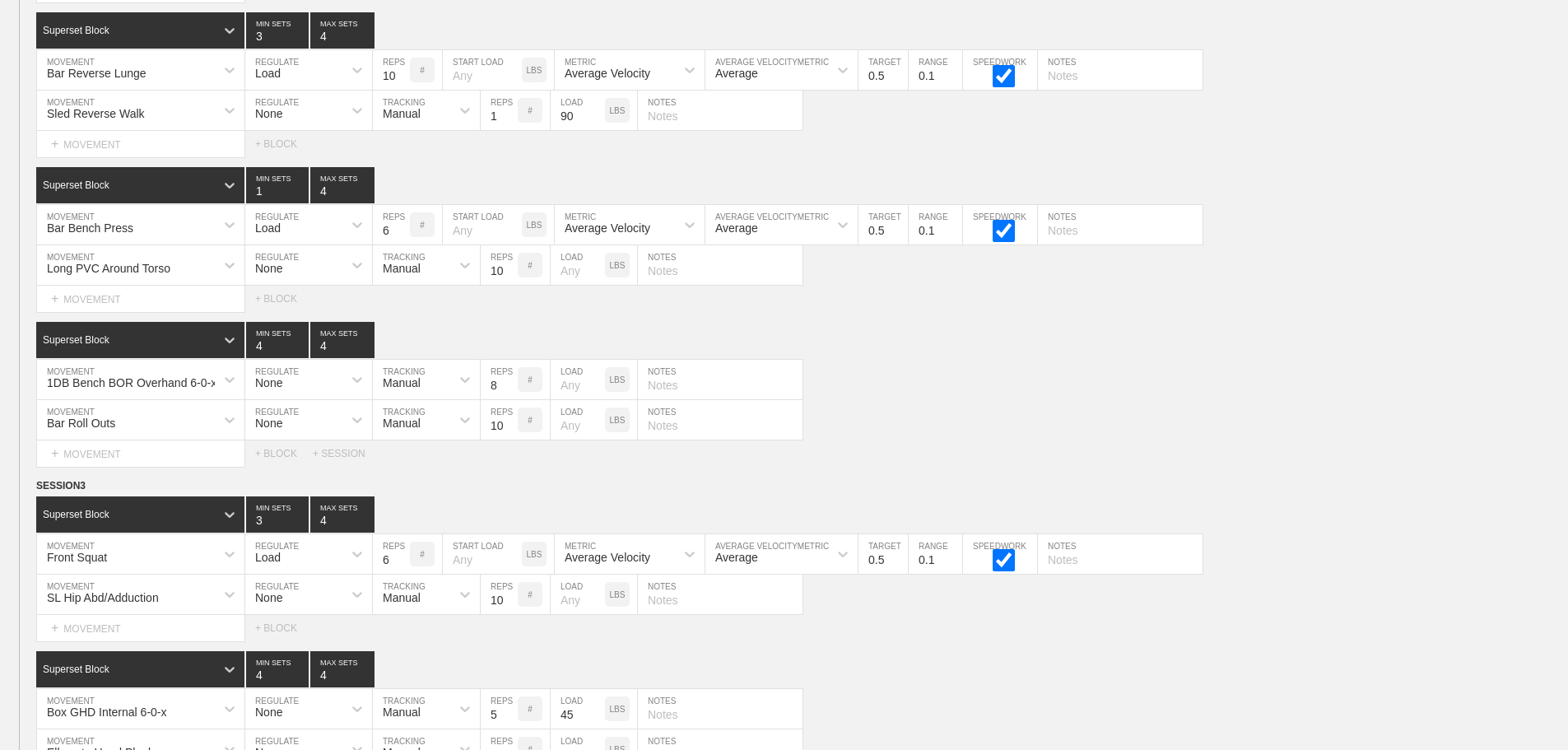
scroll to position [9952, 0]
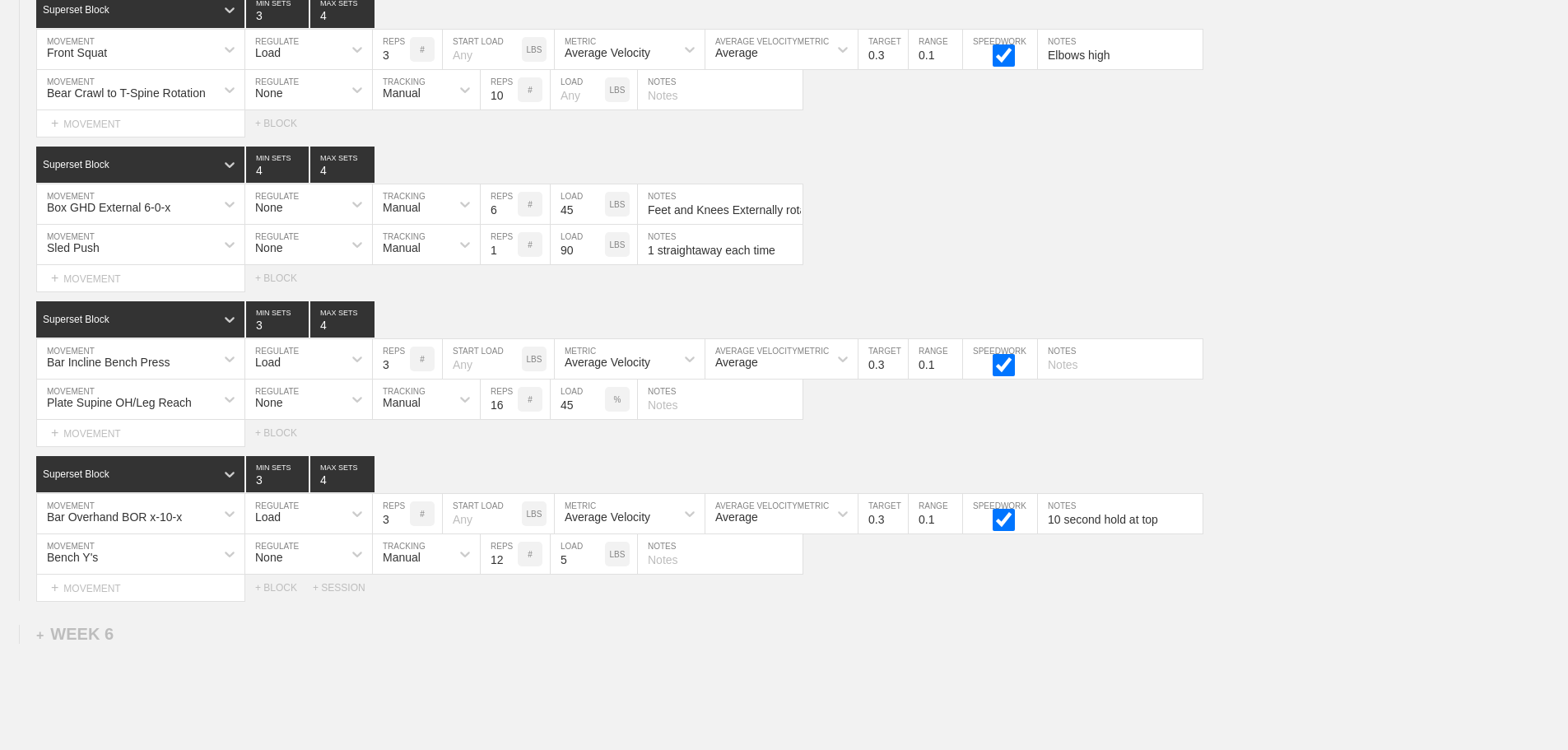
scroll to position [9788, 0]
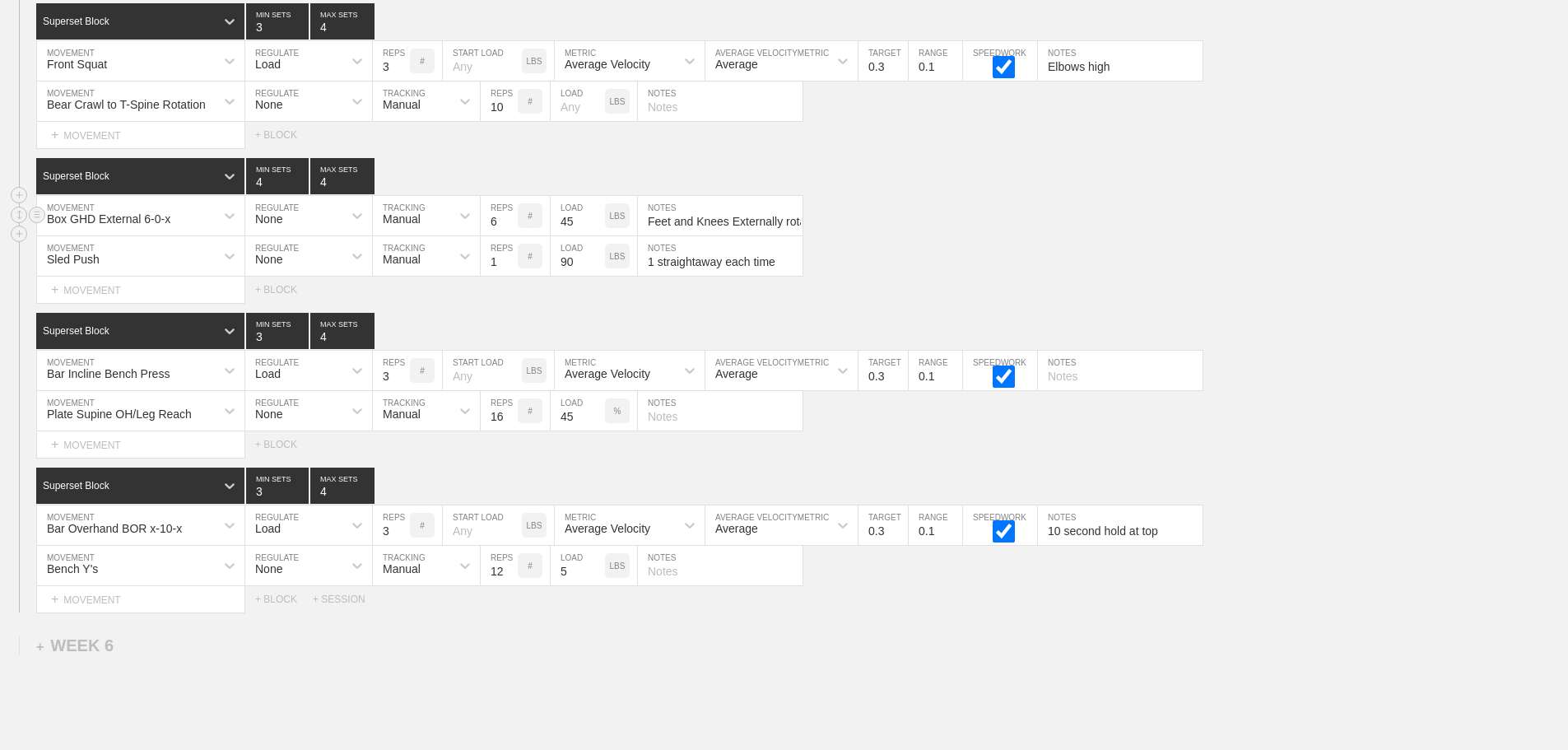
click at [789, 231] on input "Feet and Knees Externally rotated, toes pointed towards wall" at bounding box center [720, 216] width 165 height 39
click at [789, 233] on input "Feet and Knees Externally rotated, toes pointed towards wall" at bounding box center [720, 216] width 165 height 39
type input "Feet and Knees Externally Rotated, toes pointed towards wall"
click at [913, 277] on div "Sled Push MOVEMENT None REGULATE Manual TRACKING 1 REPS # 90 LOAD LBS 1 straigh…" at bounding box center [784, 257] width 1568 height 40
click at [892, 271] on div "Sled Push MOVEMENT None REGULATE Manual TRACKING 1 REPS # 90 LOAD LBS 1 straigh…" at bounding box center [784, 257] width 1568 height 40
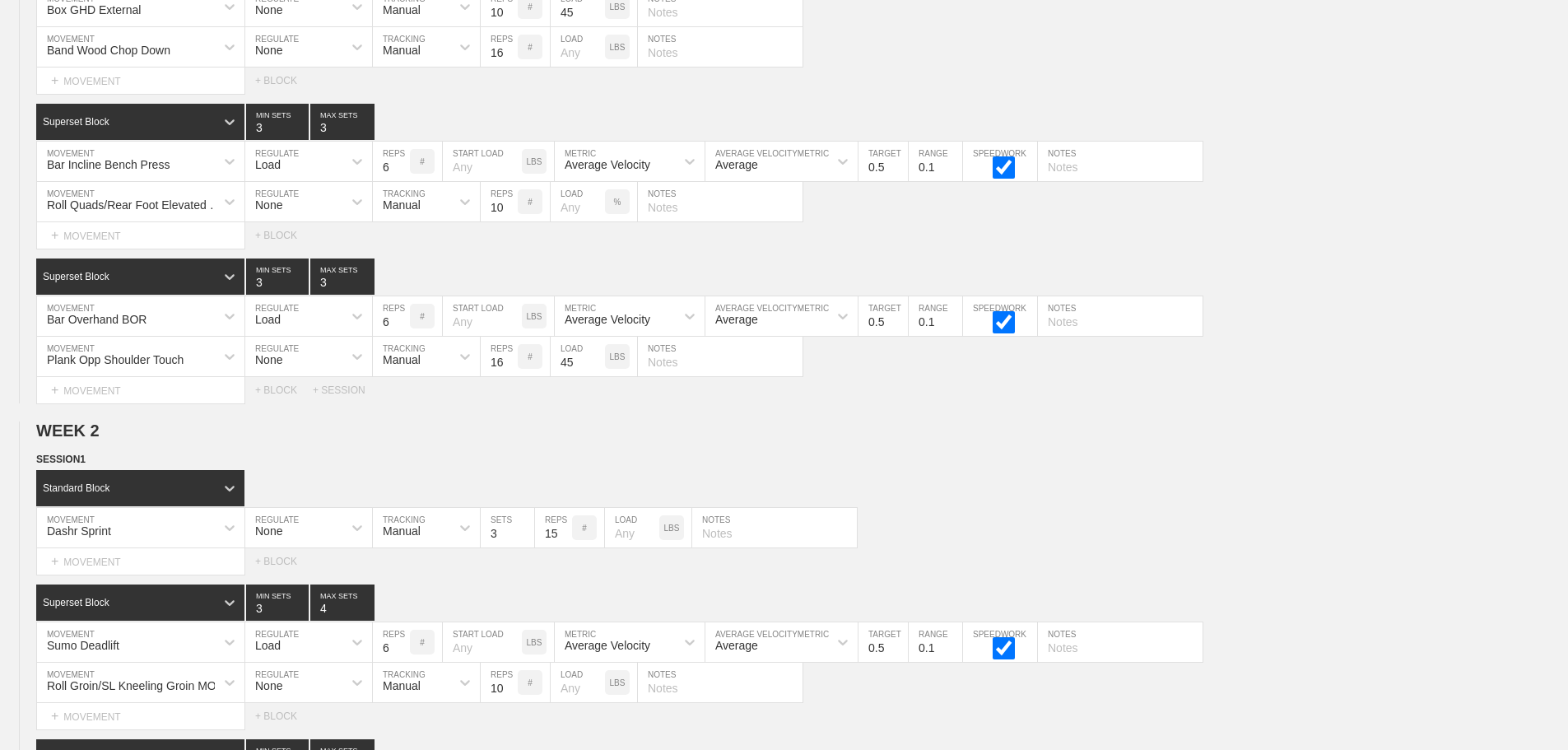
scroll to position [0, 0]
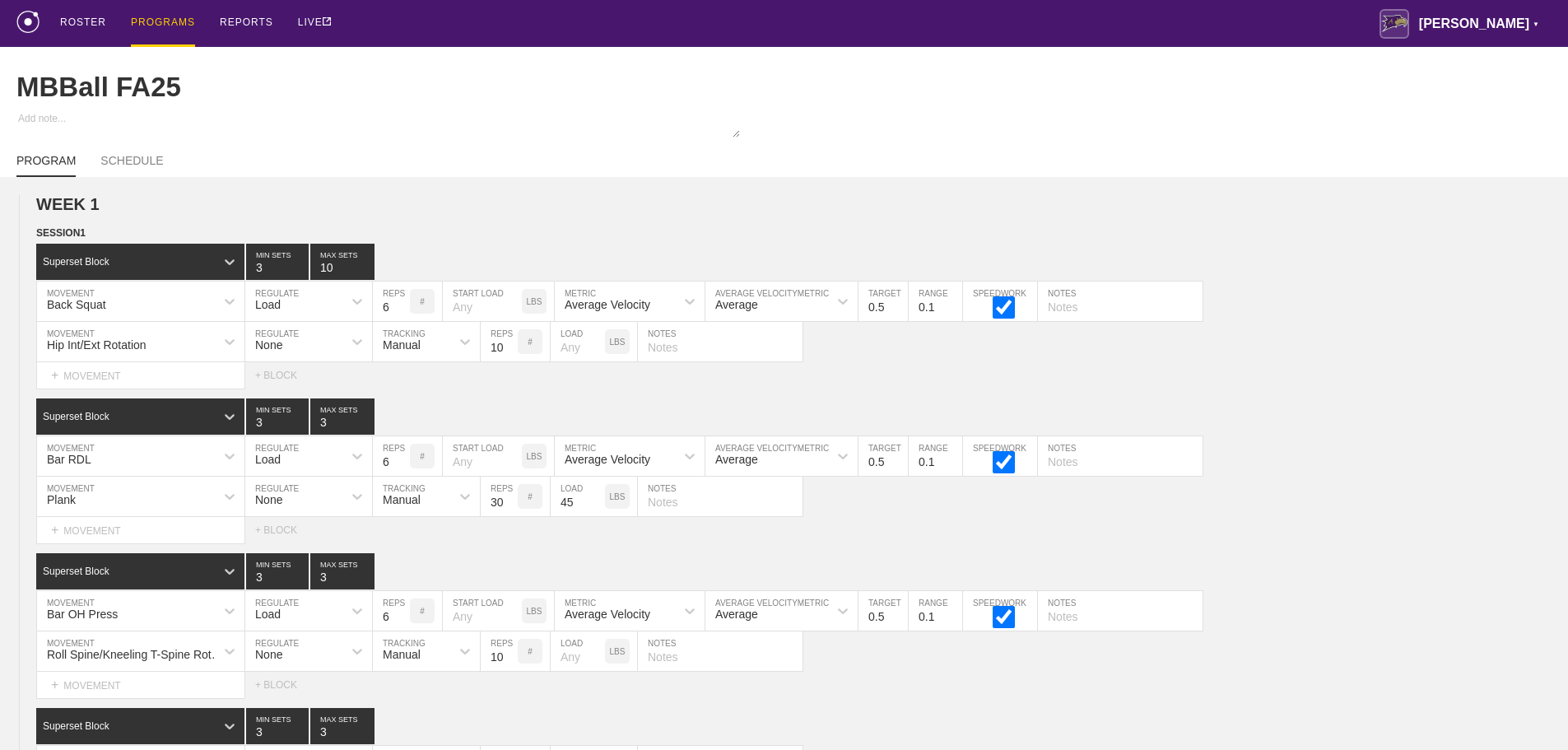
click at [167, 17] on div "PROGRAMS" at bounding box center [163, 23] width 64 height 47
